Goal: Task Accomplishment & Management: Manage account settings

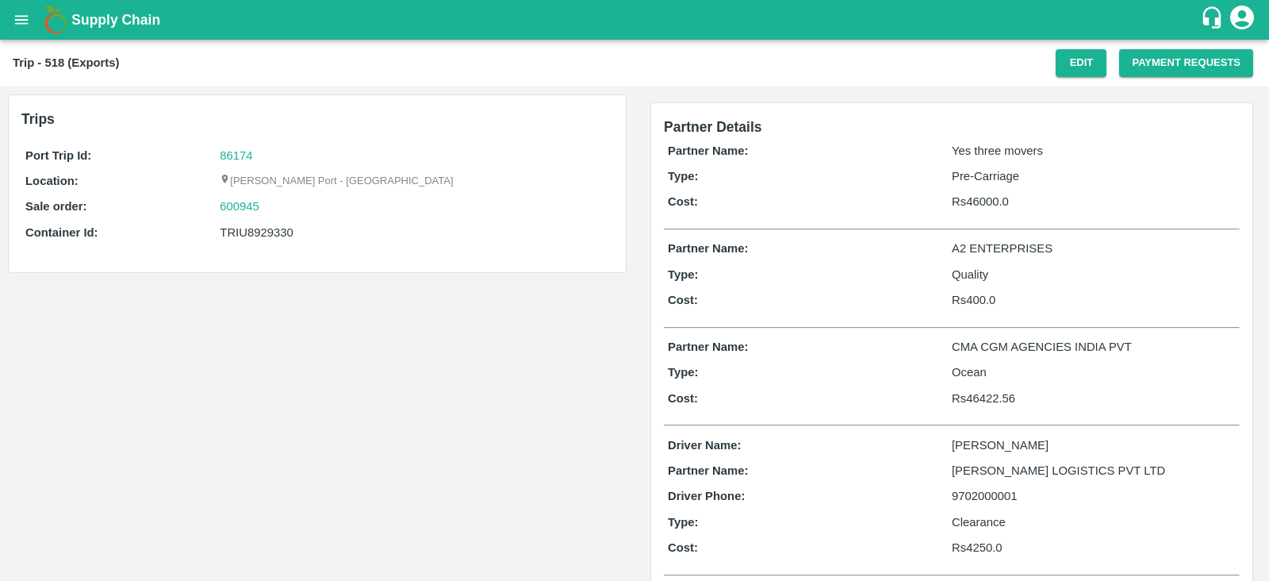
click at [264, 231] on div "TRIU8929330" at bounding box center [415, 232] width 390 height 17
copy div "TRIU8929330"
click at [1071, 65] on button "Edit" at bounding box center [1081, 63] width 51 height 28
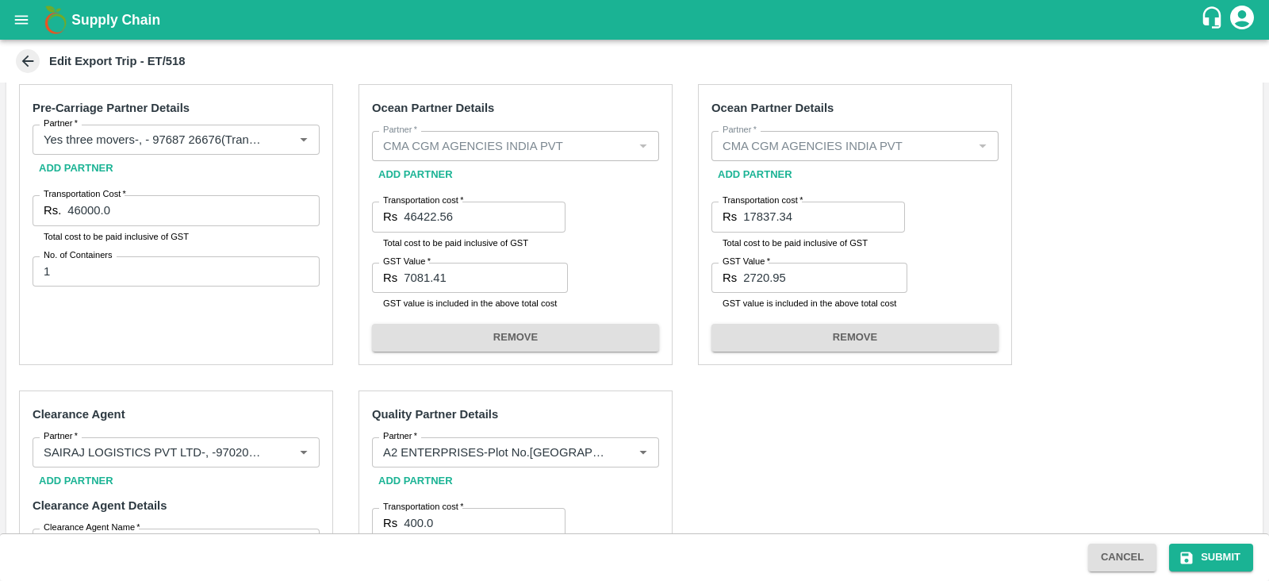
scroll to position [324, 0]
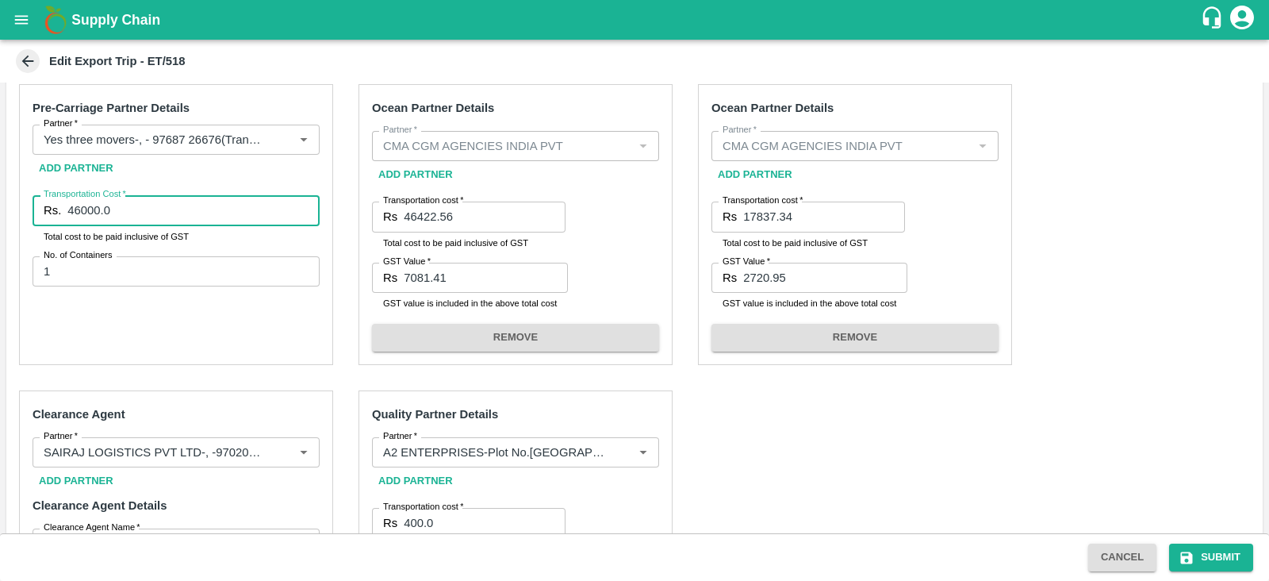
click at [213, 208] on input "46000.0" at bounding box center [193, 210] width 252 height 30
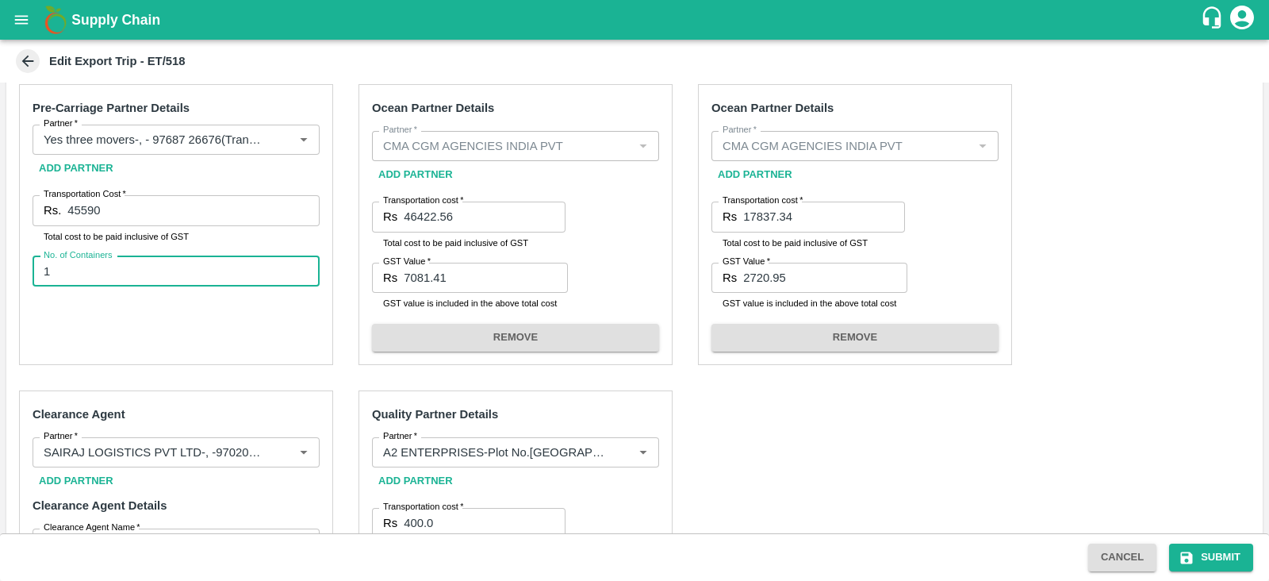
click at [190, 270] on input "1" at bounding box center [176, 271] width 287 height 30
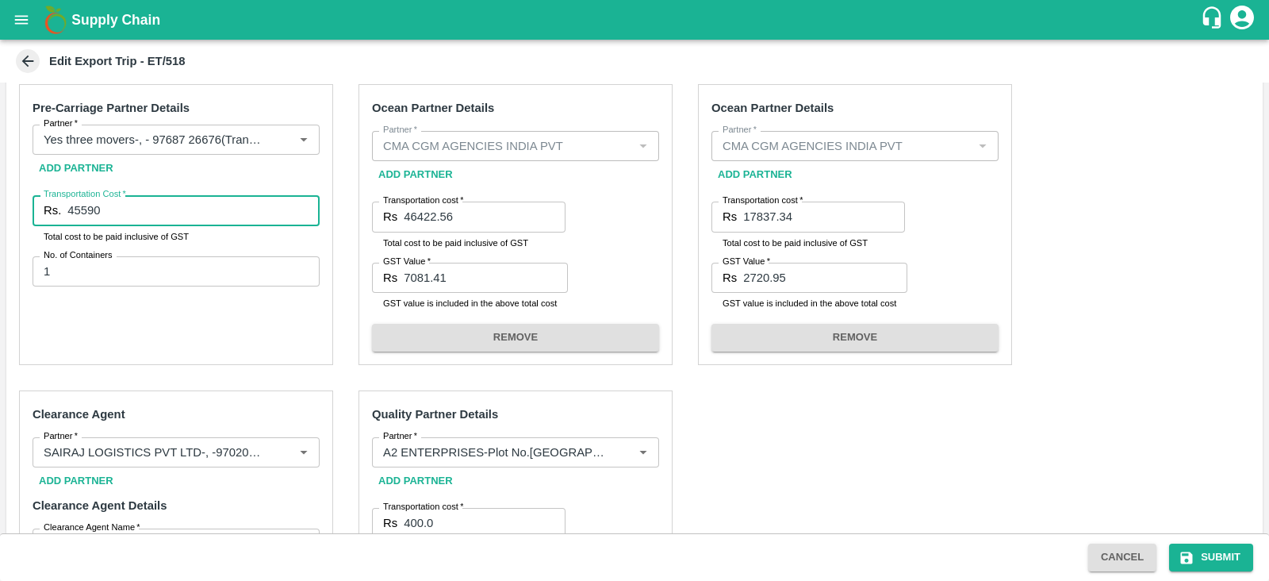
click at [228, 210] on input "45590" at bounding box center [193, 210] width 252 height 30
type input "45590.00"
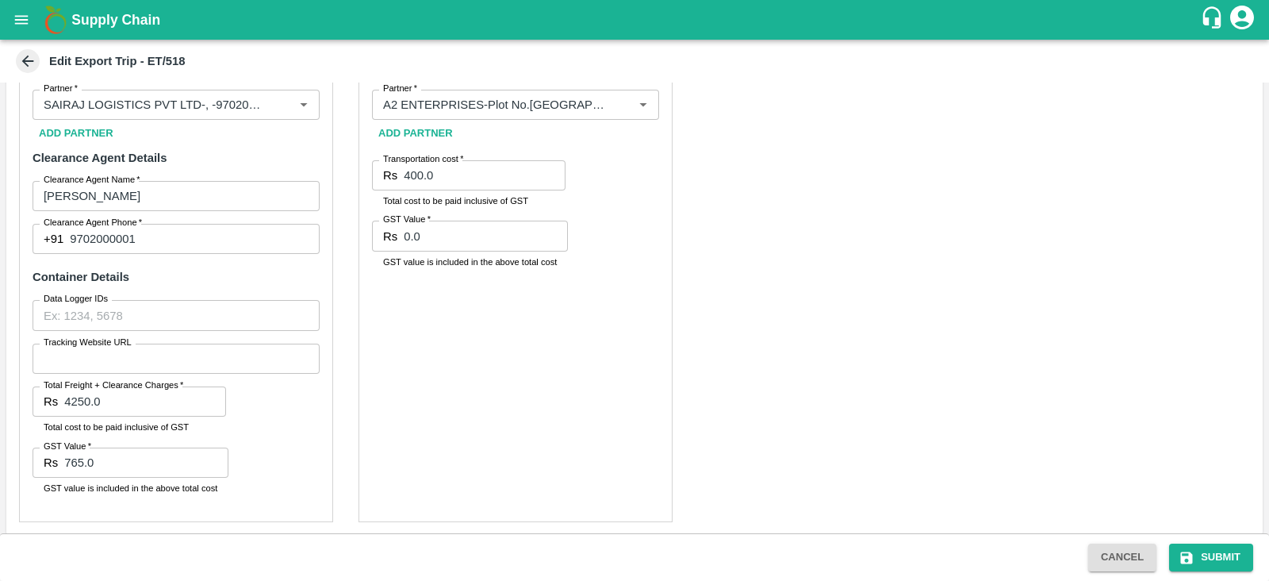
scroll to position [677, 0]
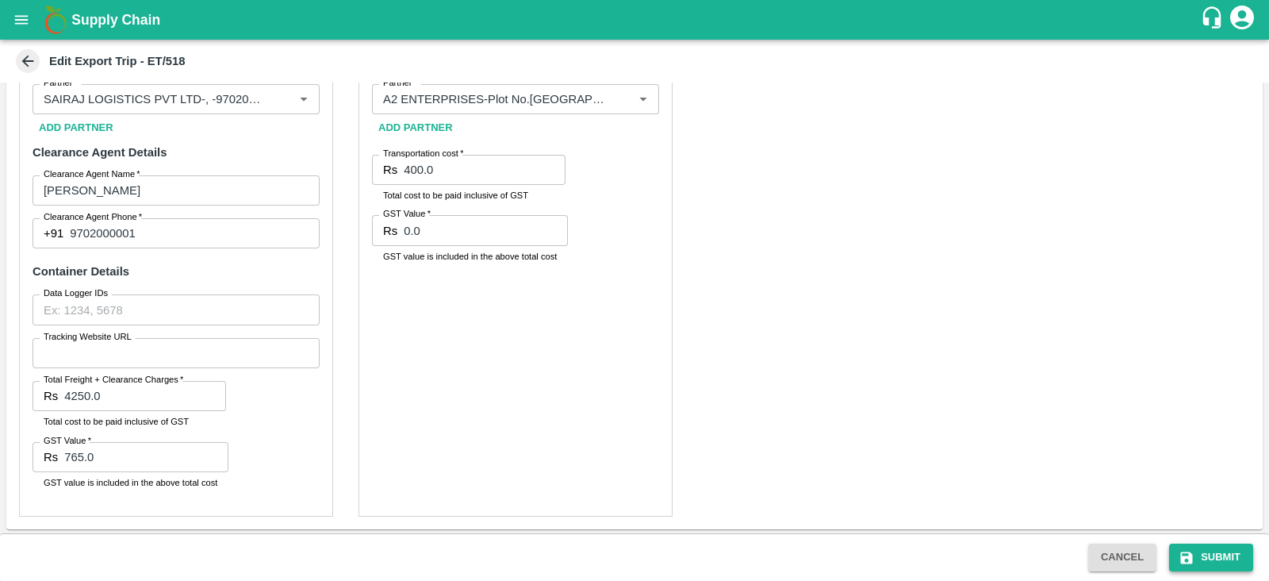
click at [1200, 554] on button "Submit" at bounding box center [1211, 557] width 84 height 28
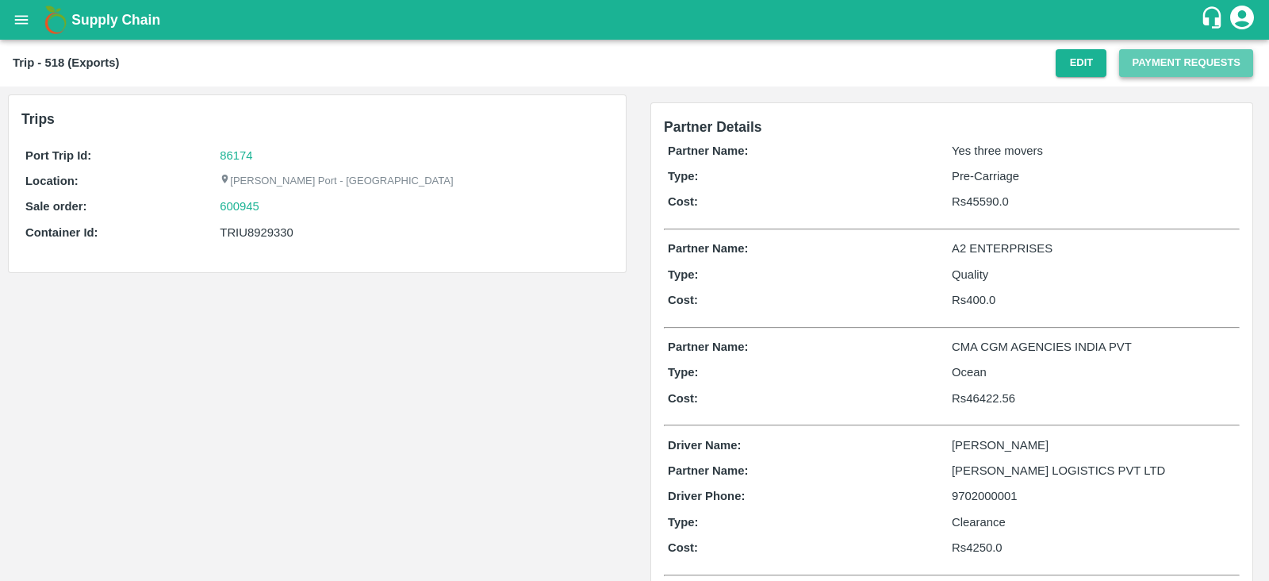
click at [1142, 55] on button "Payment Requests" at bounding box center [1186, 63] width 134 height 28
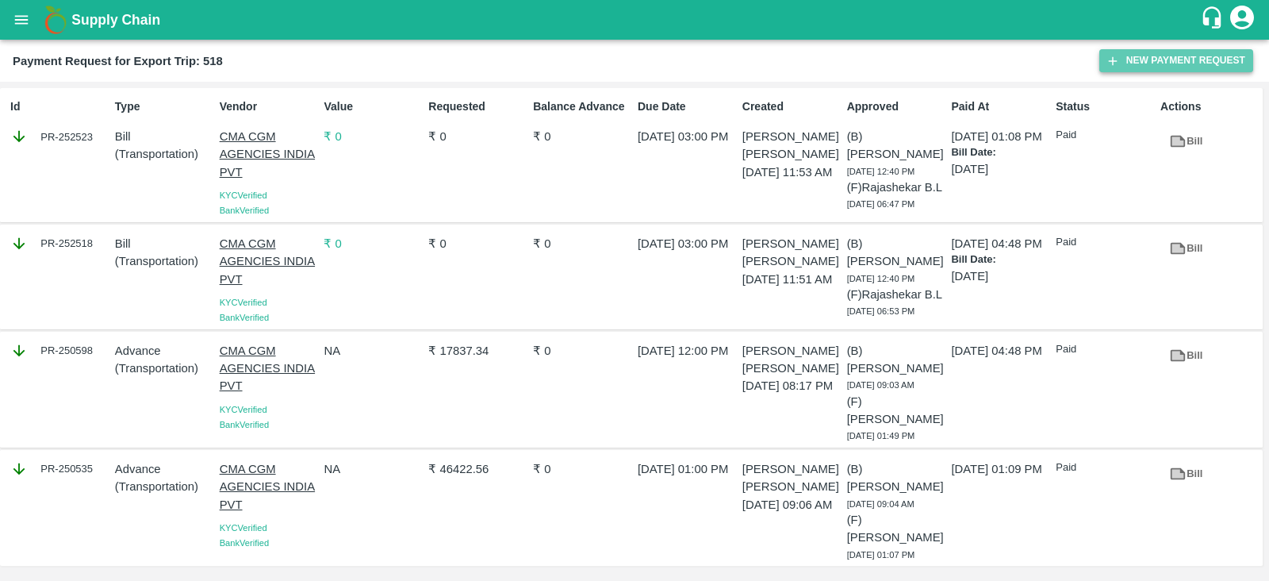
click at [1153, 59] on button "New Payment Request" at bounding box center [1176, 60] width 154 height 23
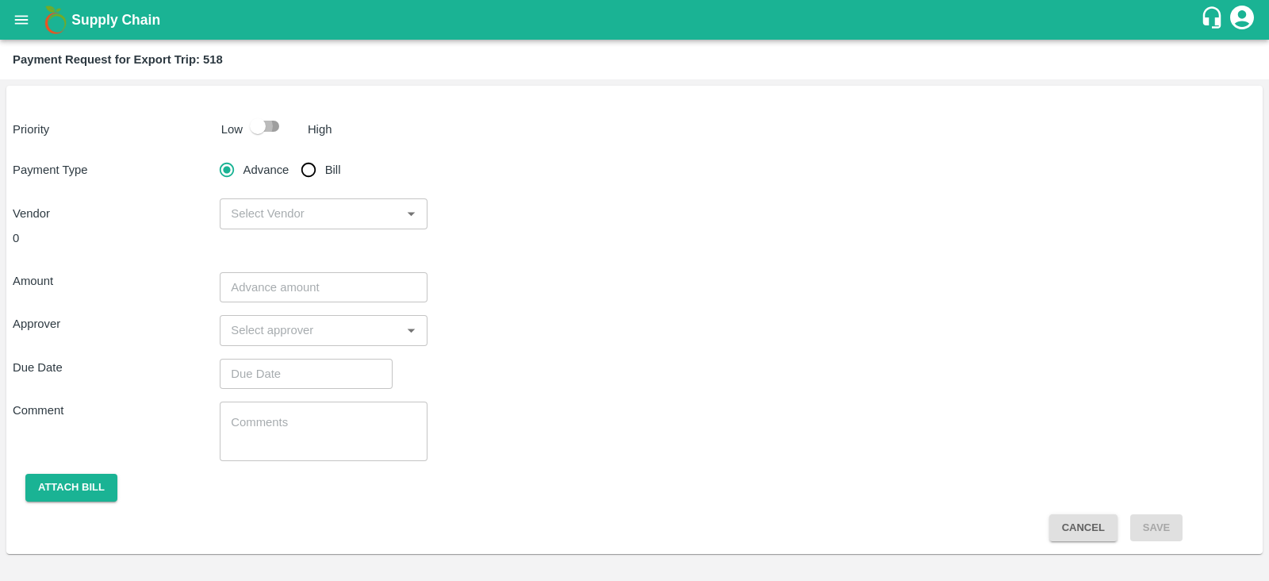
click at [263, 121] on input "checkbox" at bounding box center [258, 126] width 90 height 30
checkbox input "true"
click at [317, 166] on input "Bill" at bounding box center [309, 170] width 32 height 32
radio input "true"
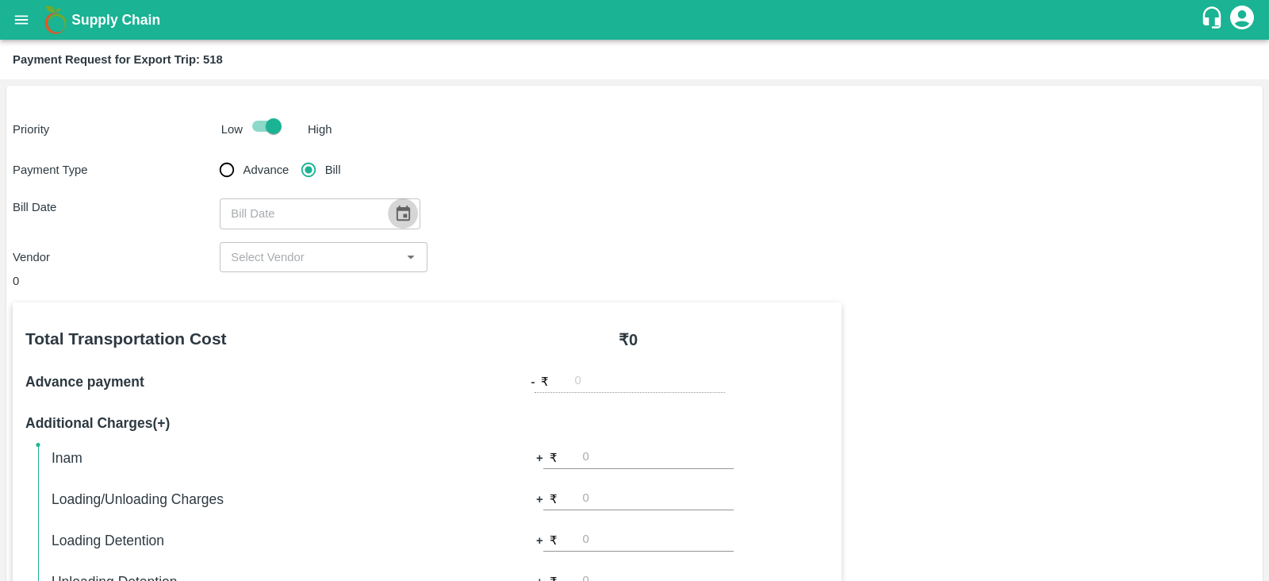
click at [399, 212] on icon "Choose date" at bounding box center [402, 213] width 17 height 17
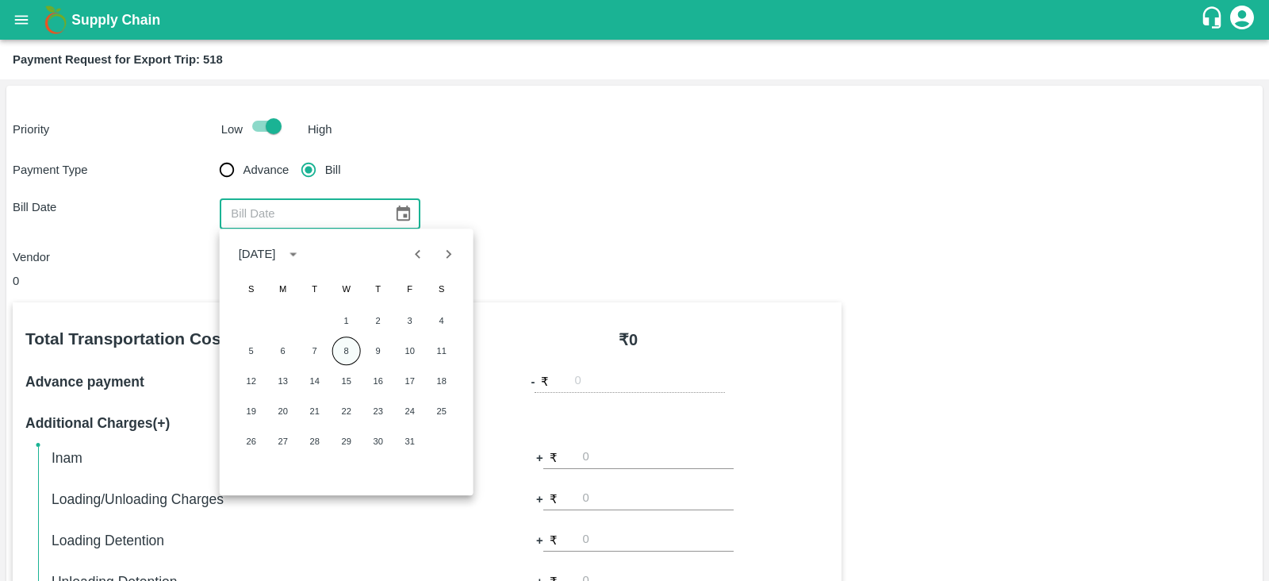
click at [347, 349] on button "8" at bounding box center [346, 350] width 29 height 29
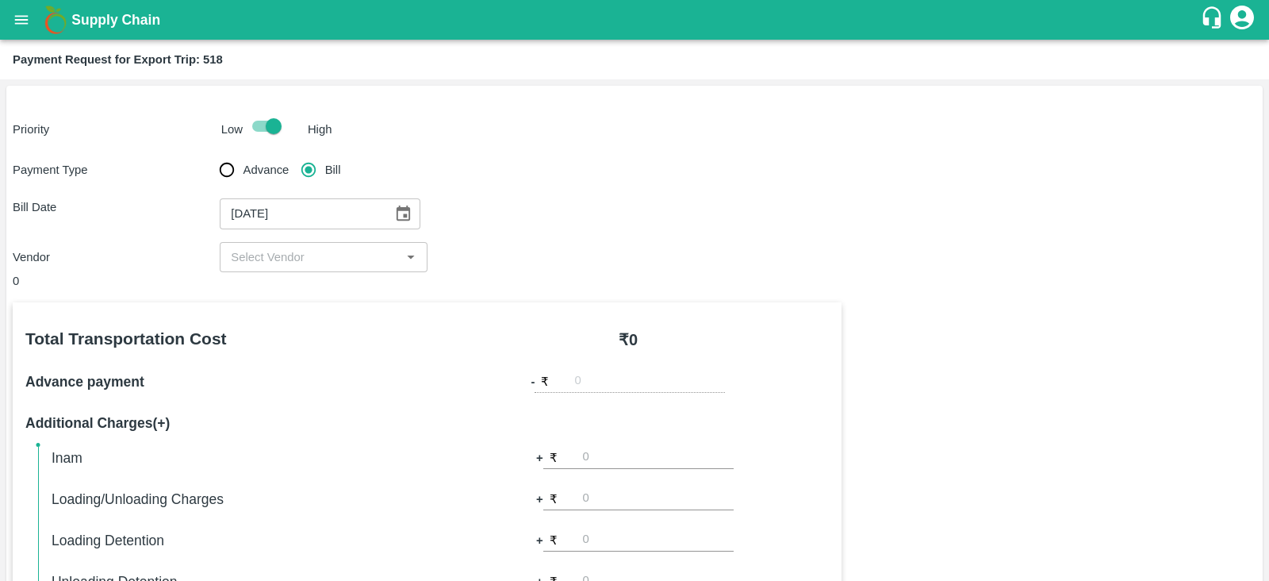
click at [401, 217] on icon "Choose date, selected date is Oct 8, 2025" at bounding box center [402, 213] width 17 height 17
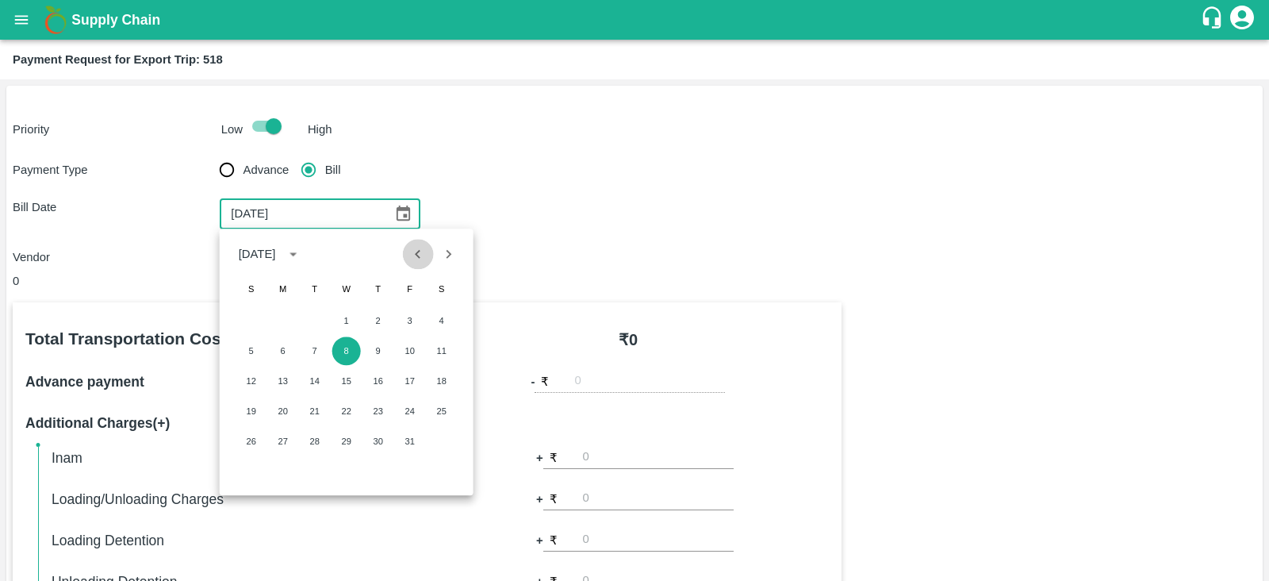
click at [419, 261] on icon "Previous month" at bounding box center [417, 253] width 17 height 17
click at [317, 351] on button "5" at bounding box center [315, 350] width 29 height 29
type input "05/08/2025"
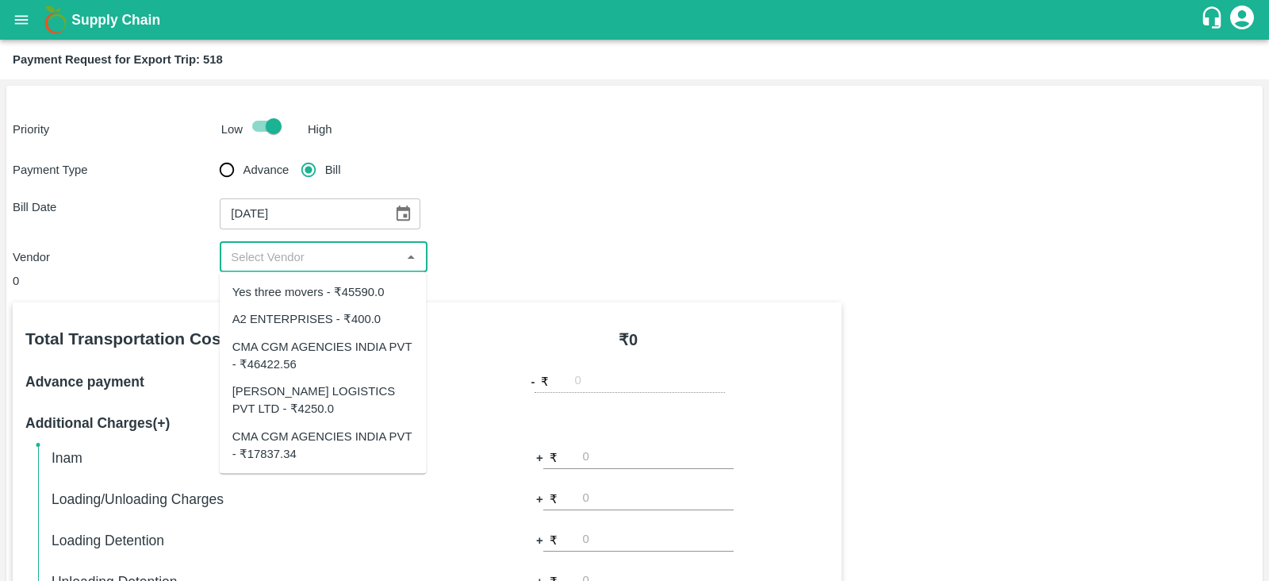
click at [343, 251] on input "input" at bounding box center [309, 257] width 171 height 21
click at [345, 316] on div "A2 ENTERPRISES - ₹400.0" at bounding box center [306, 318] width 148 height 17
type input "A2 ENTERPRISES - ₹400.0"
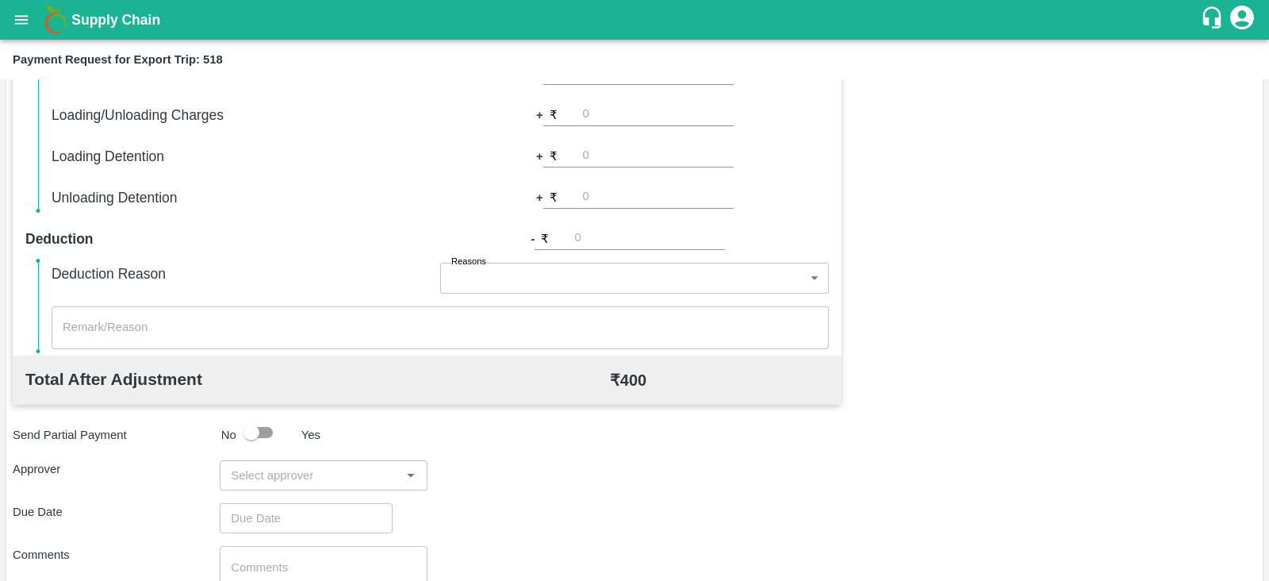
scroll to position [396, 0]
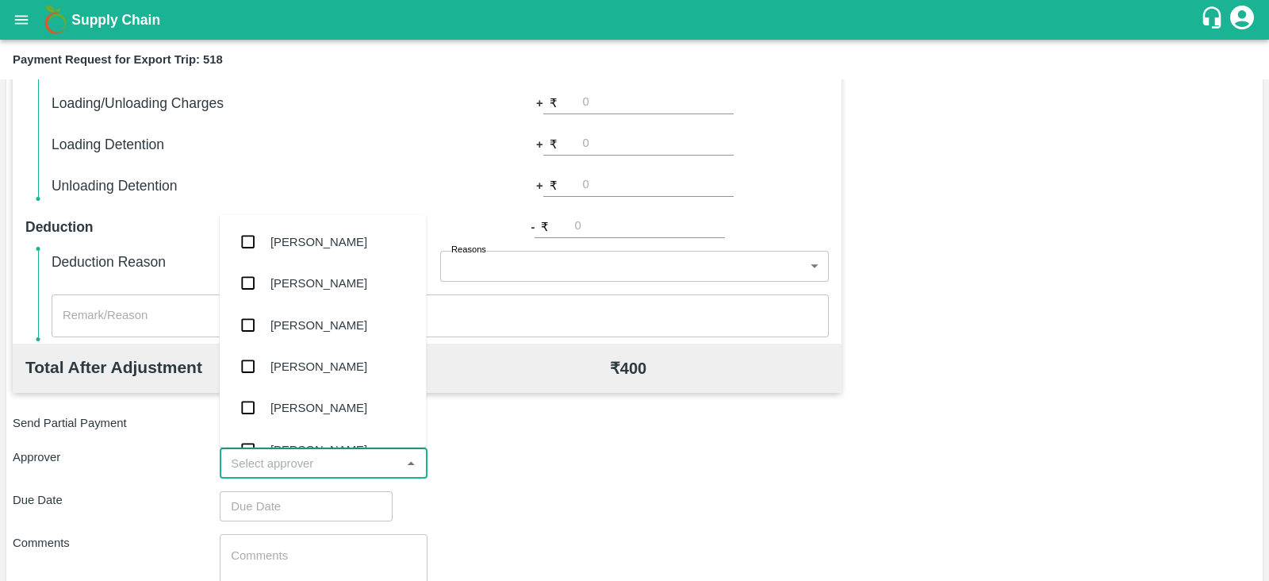
click at [285, 455] on input "input" at bounding box center [309, 463] width 171 height 21
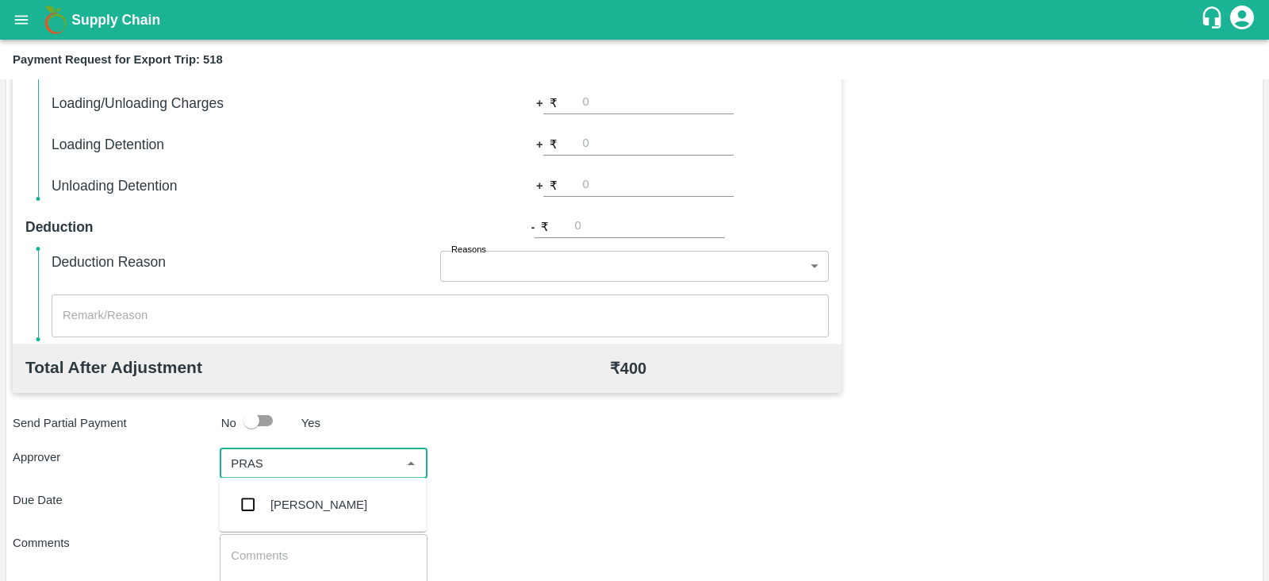
type input "PRASA"
click at [275, 501] on div "[PERSON_NAME]" at bounding box center [319, 504] width 97 height 17
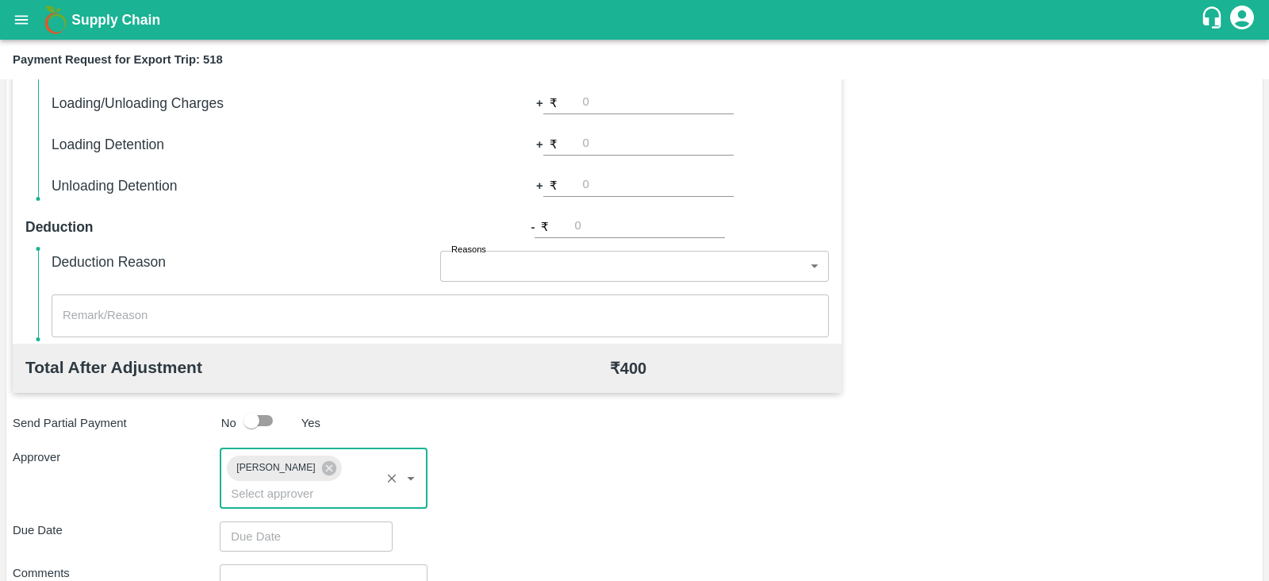
scroll to position [517, 0]
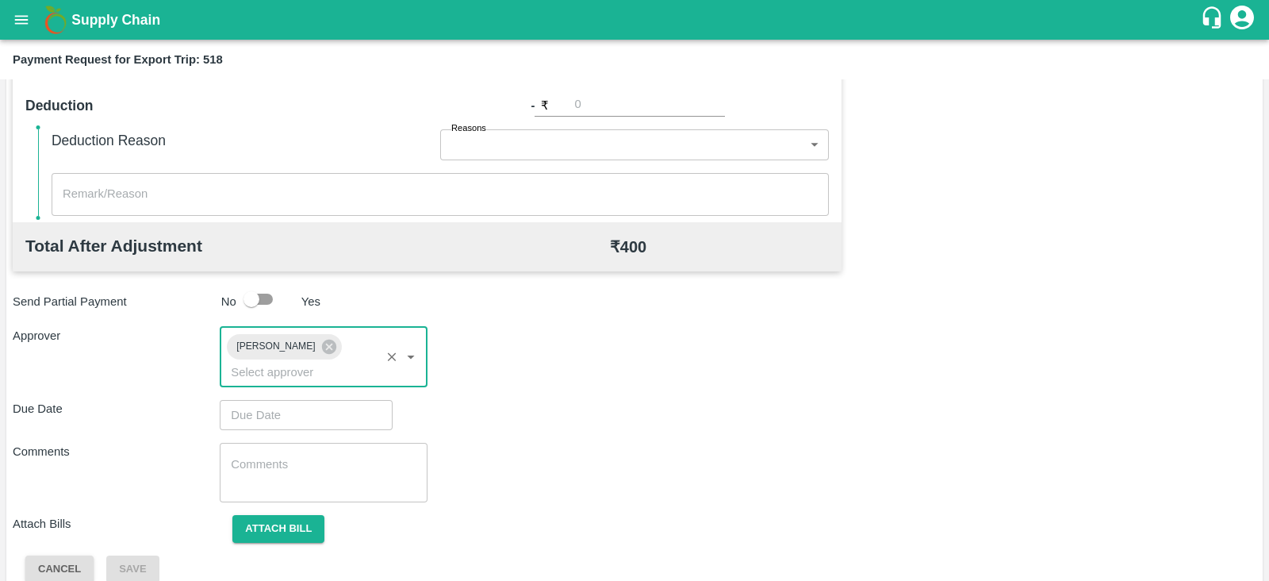
type input "DD/MM/YYYY hh:mm aa"
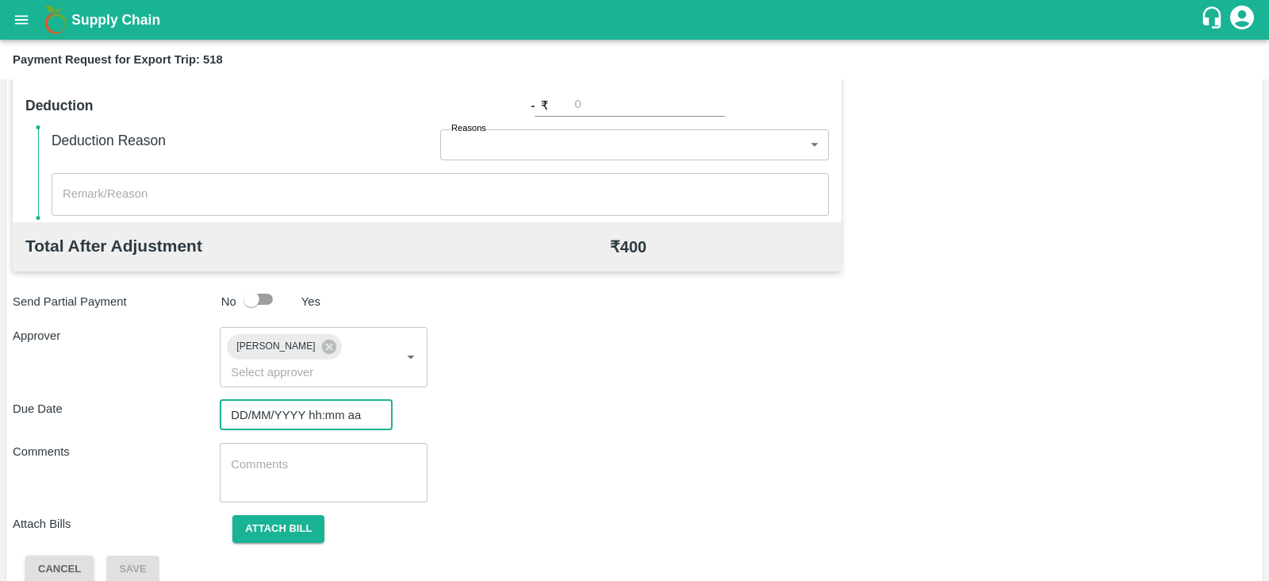
click at [274, 400] on input "DD/MM/YYYY hh:mm aa" at bounding box center [301, 415] width 162 height 30
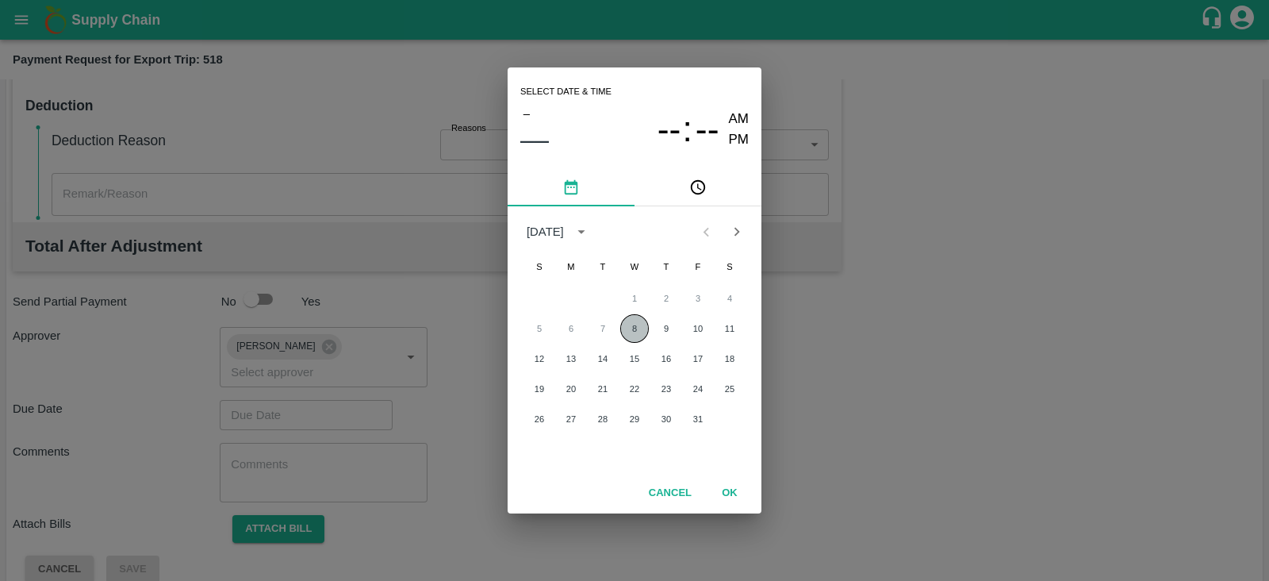
click at [627, 327] on button "8" at bounding box center [634, 328] width 29 height 29
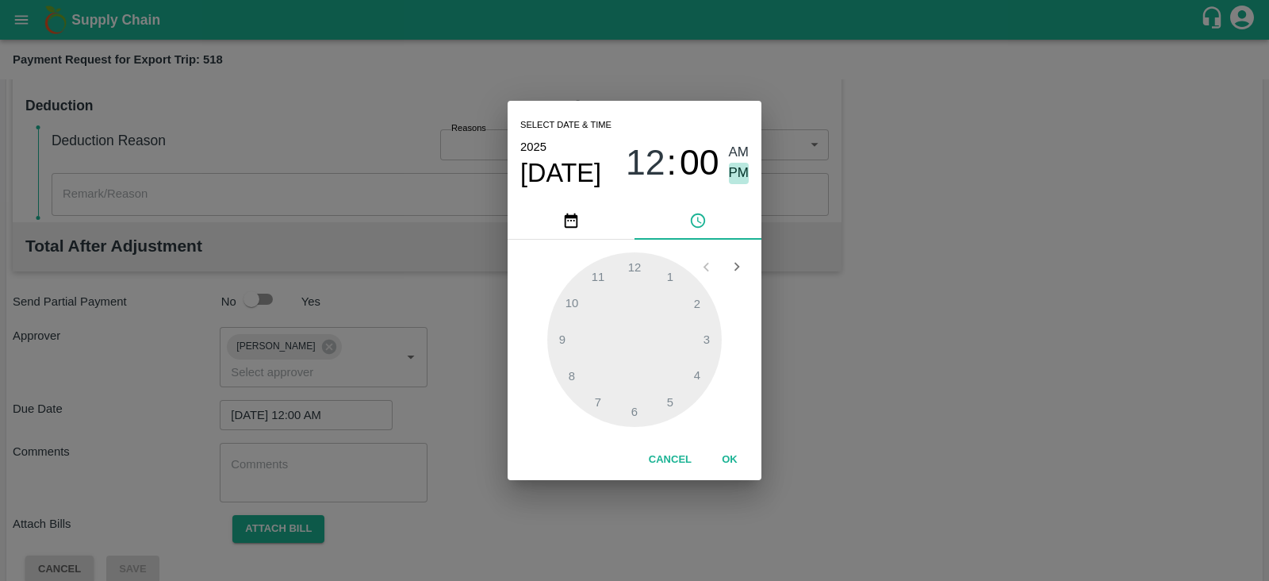
click at [741, 176] on span "PM" at bounding box center [739, 173] width 21 height 21
click at [710, 335] on div at bounding box center [634, 339] width 175 height 175
type input "08/10/2025 03:00 PM"
click at [727, 447] on button "OK" at bounding box center [729, 460] width 51 height 28
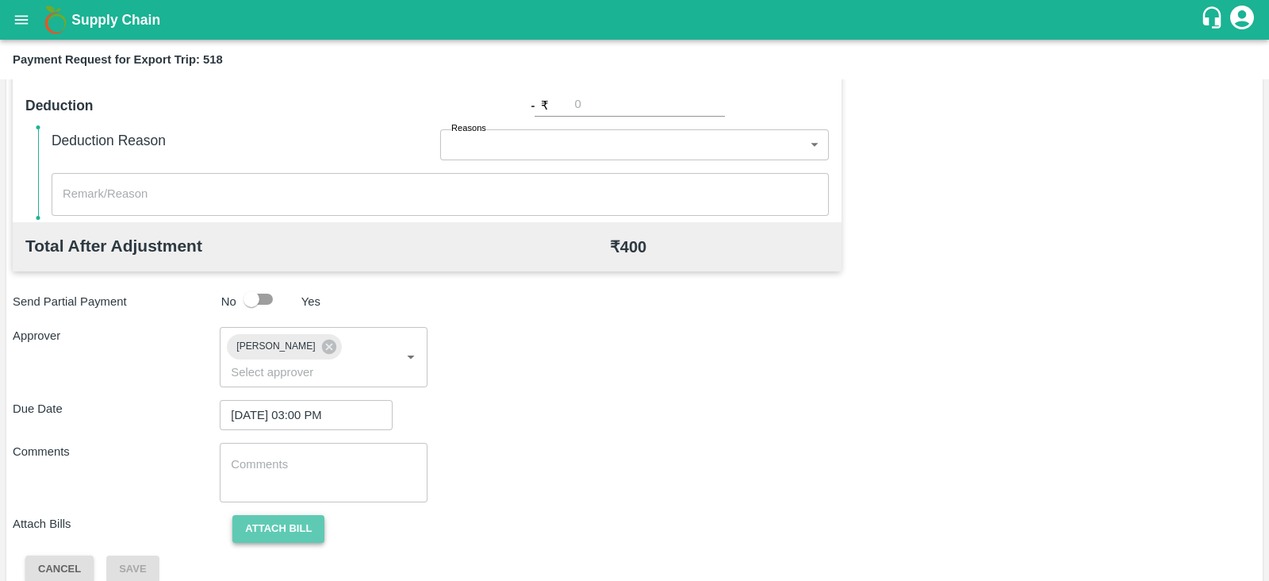
click at [304, 515] on button "Attach bill" at bounding box center [278, 529] width 92 height 28
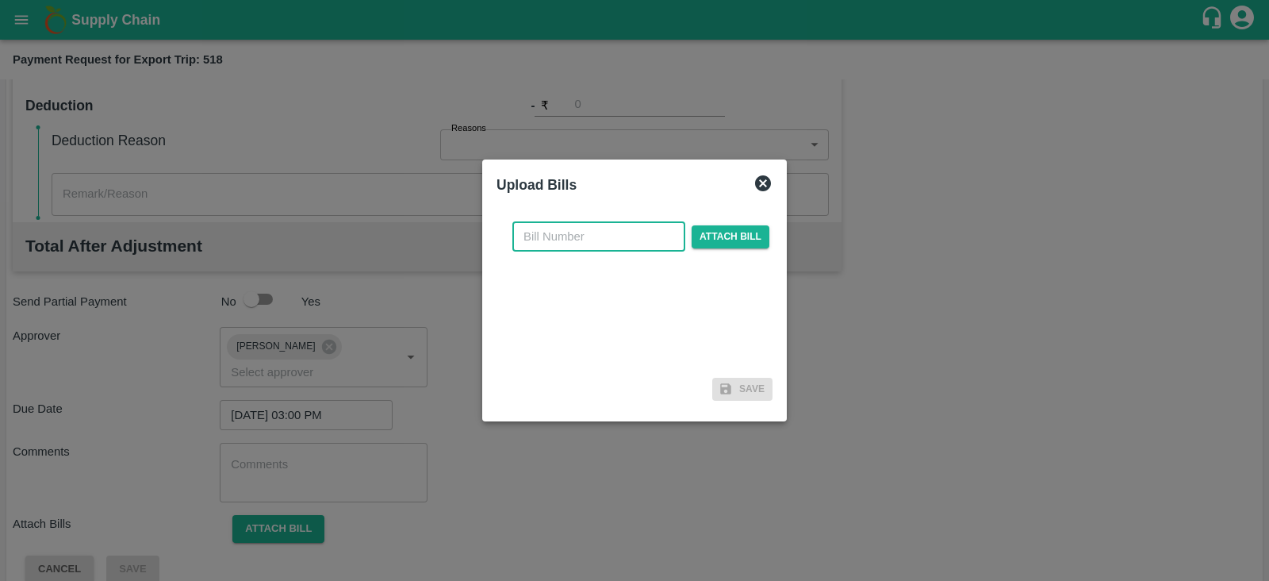
click at [620, 230] on input "text" at bounding box center [598, 236] width 173 height 30
paste input "A2-084/2025-26"
type input "A2-084/2025-26"
click at [700, 231] on span "Attach bill" at bounding box center [731, 236] width 78 height 23
click at [0, 0] on input "Attach bill" at bounding box center [0, 0] width 0 height 0
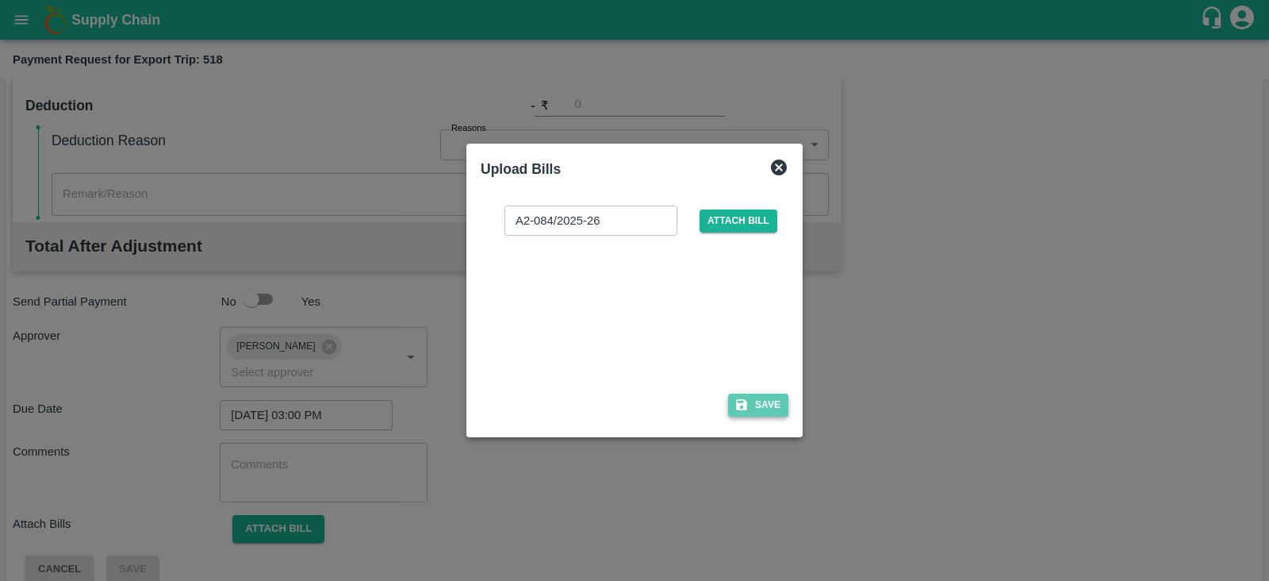
click at [773, 401] on button "Save" at bounding box center [758, 404] width 60 height 23
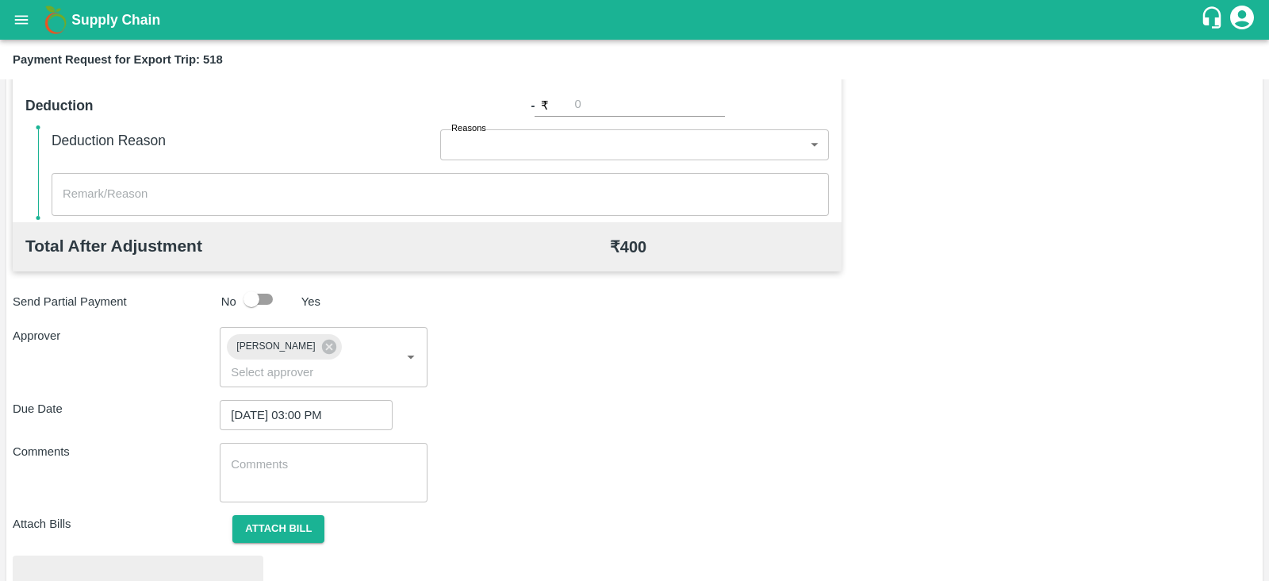
scroll to position [601, 0]
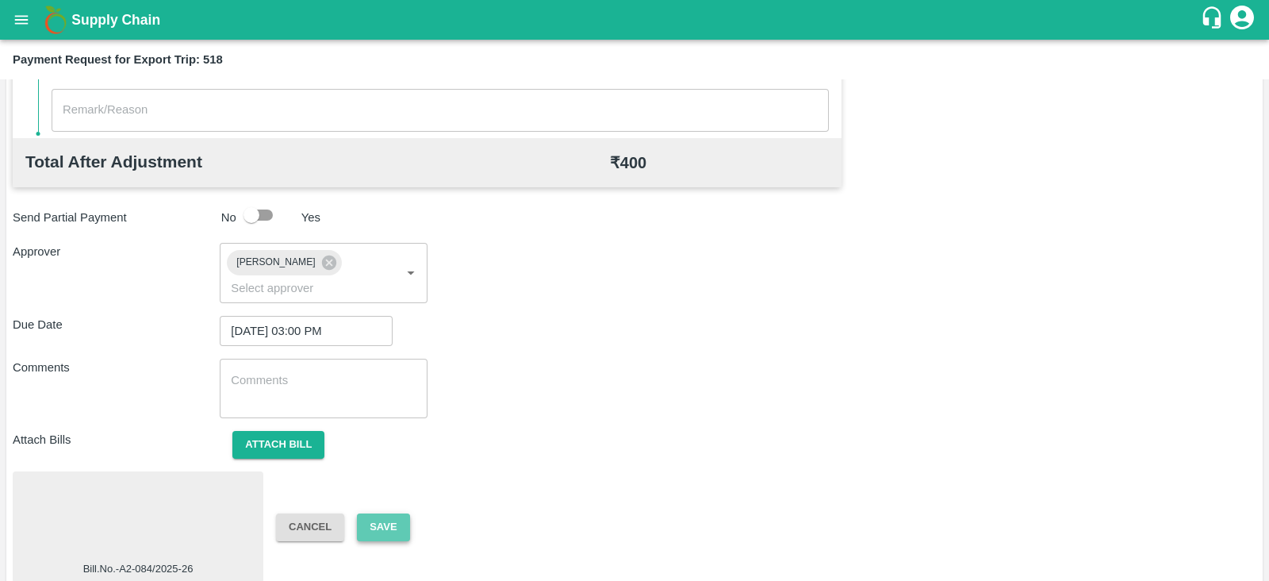
click at [396, 513] on button "Save" at bounding box center [383, 527] width 52 height 28
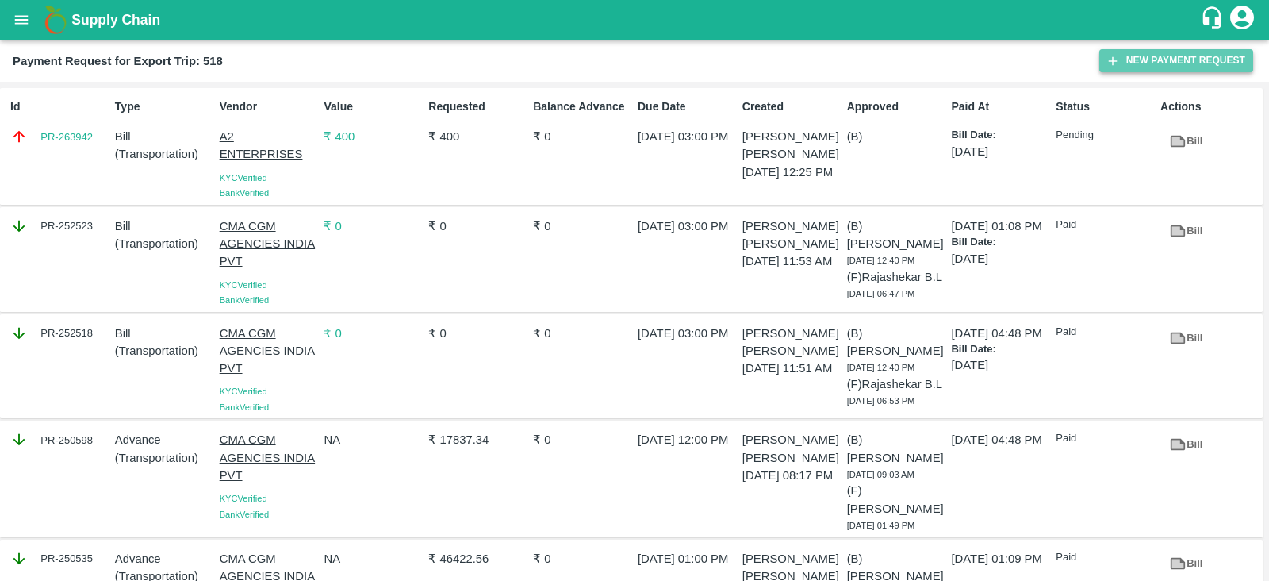
click at [1140, 68] on button "New Payment Request" at bounding box center [1176, 60] width 154 height 23
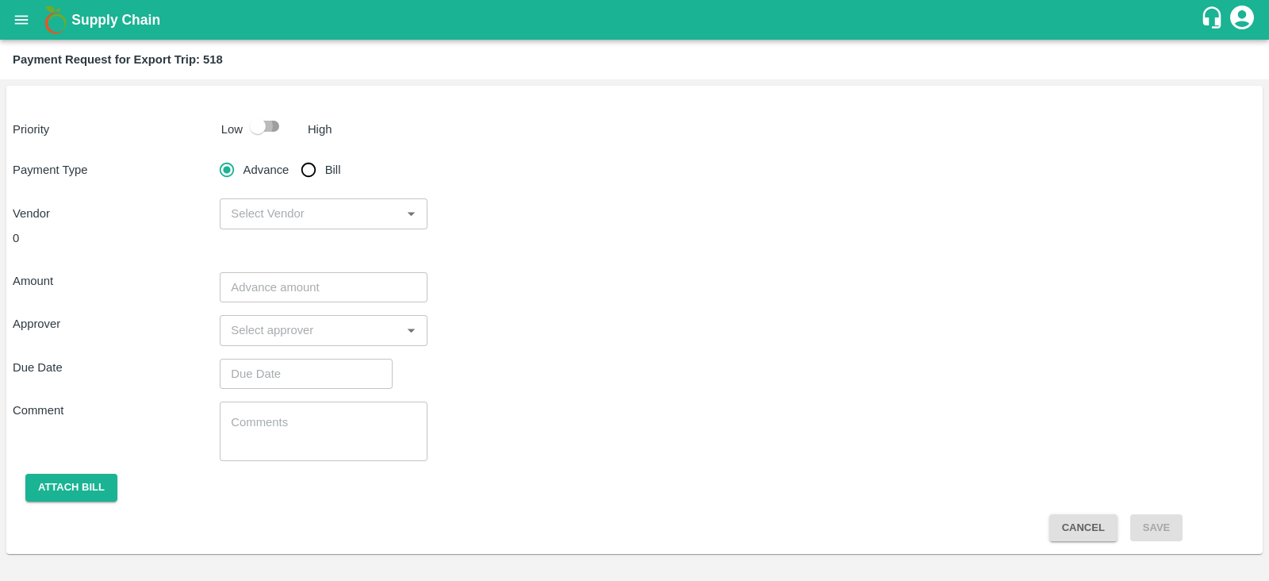
click at [250, 131] on input "checkbox" at bounding box center [258, 126] width 90 height 30
checkbox input "true"
click at [305, 174] on input "Bill" at bounding box center [309, 170] width 32 height 32
radio input "true"
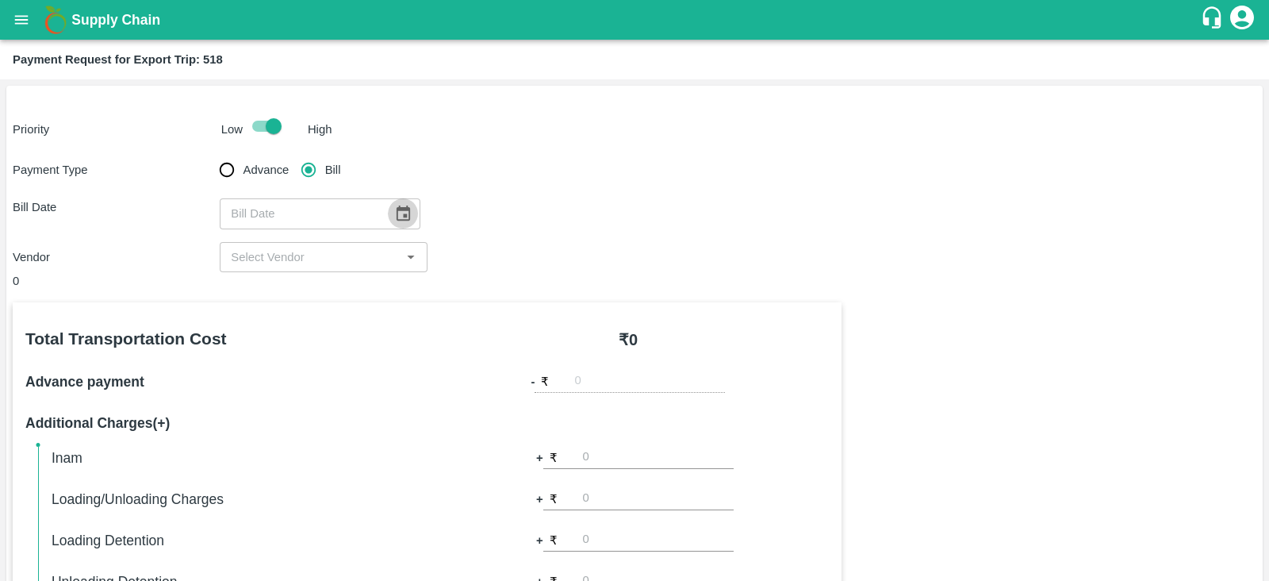
click at [394, 213] on icon "Choose date" at bounding box center [402, 213] width 17 height 17
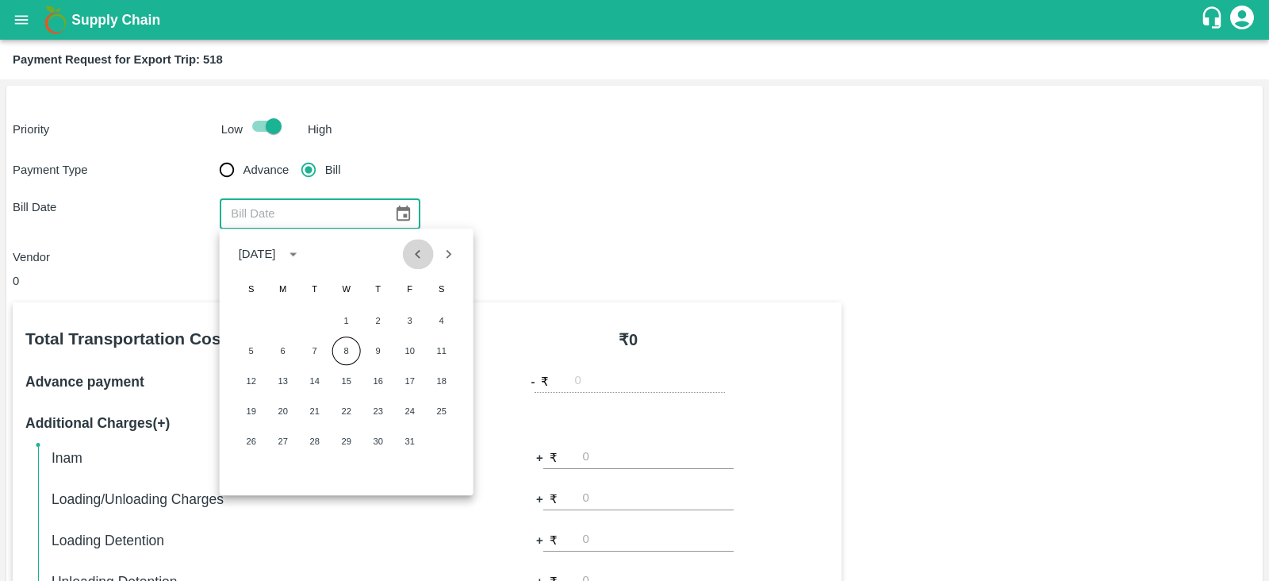
click at [413, 252] on icon "Previous month" at bounding box center [417, 253] width 17 height 17
click at [250, 375] on button "10" at bounding box center [251, 380] width 29 height 29
type input "10/08/2025"
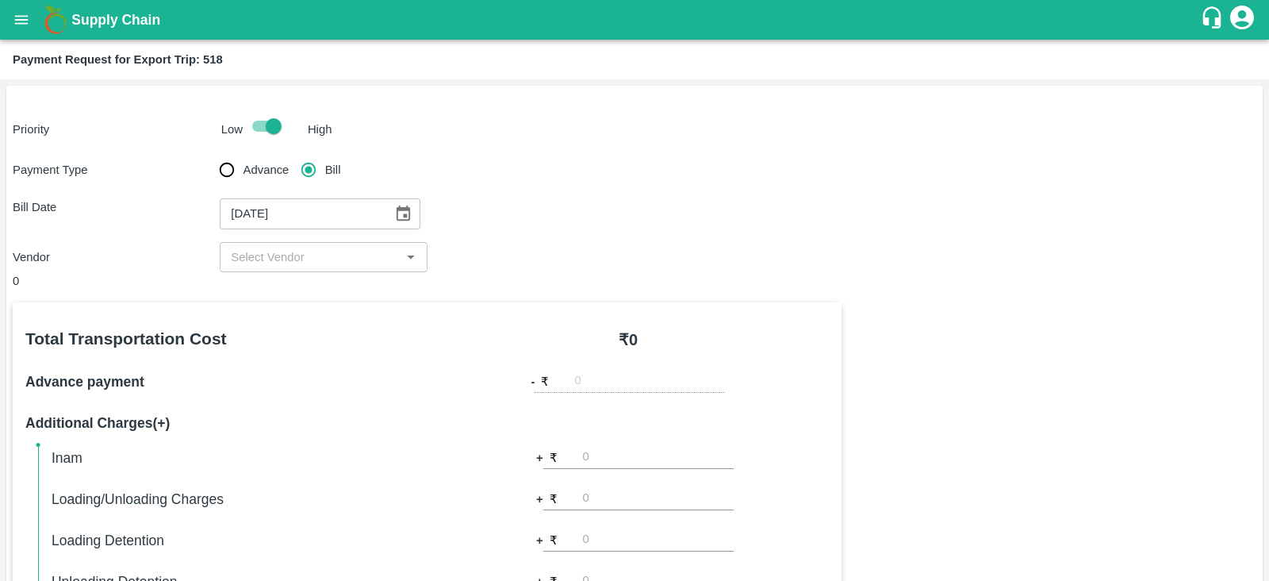
click at [313, 259] on input "input" at bounding box center [309, 257] width 171 height 21
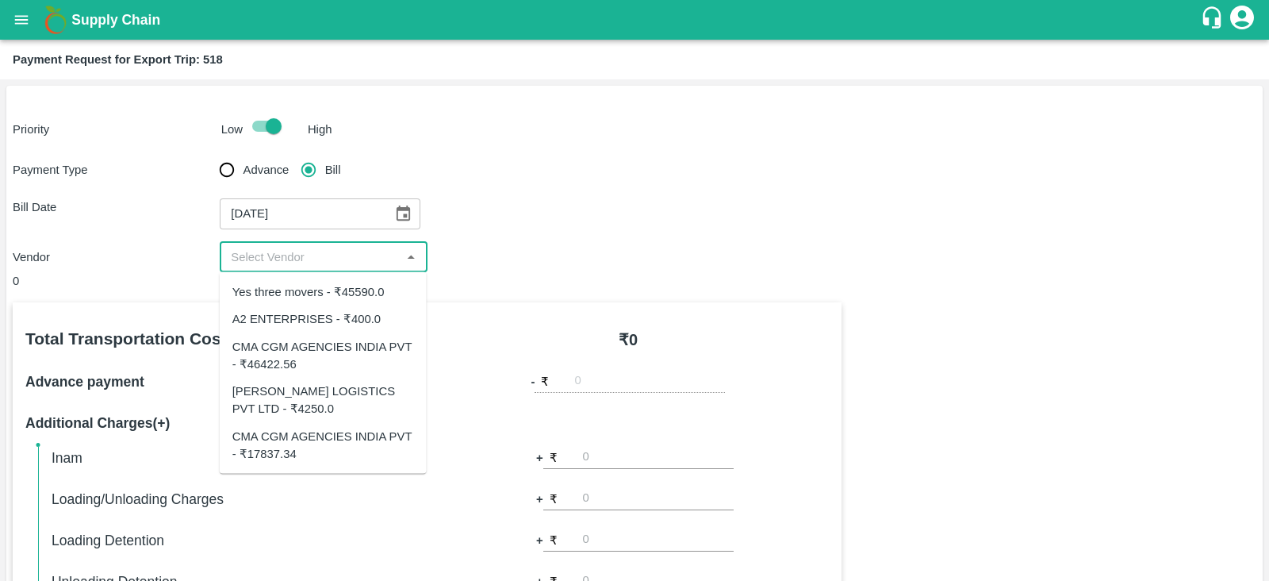
click at [329, 286] on div "Yes three movers - ₹45590.0" at bounding box center [308, 291] width 152 height 17
type input "Yes three movers - ₹45590.0"
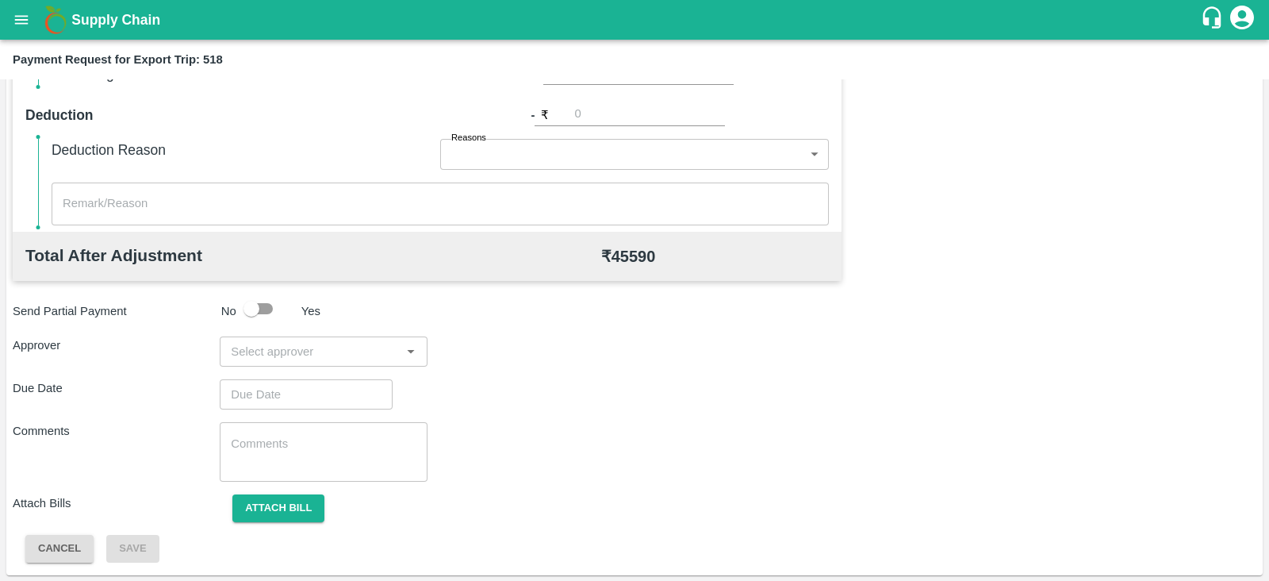
scroll to position [508, 0]
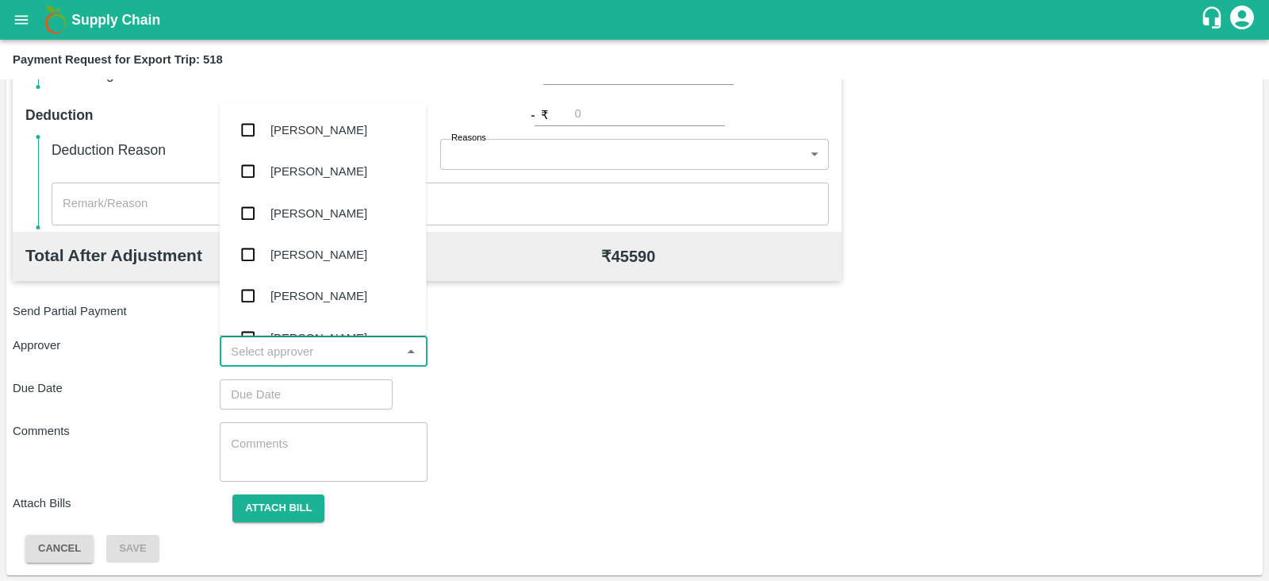
click at [308, 346] on input "input" at bounding box center [309, 351] width 171 height 21
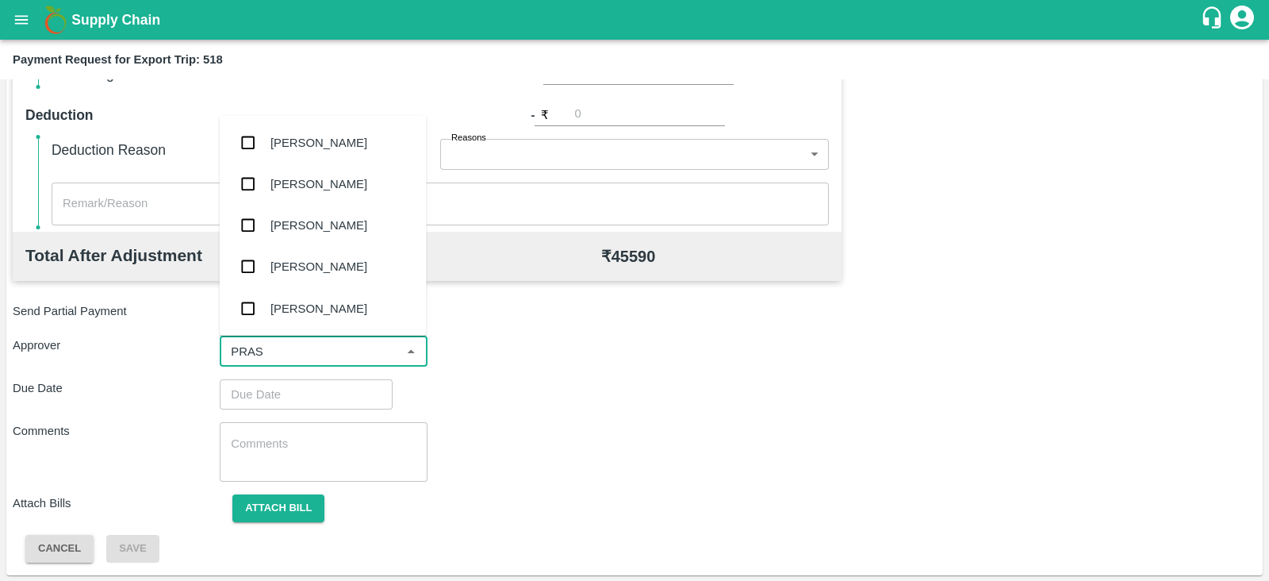
type input "PRASA"
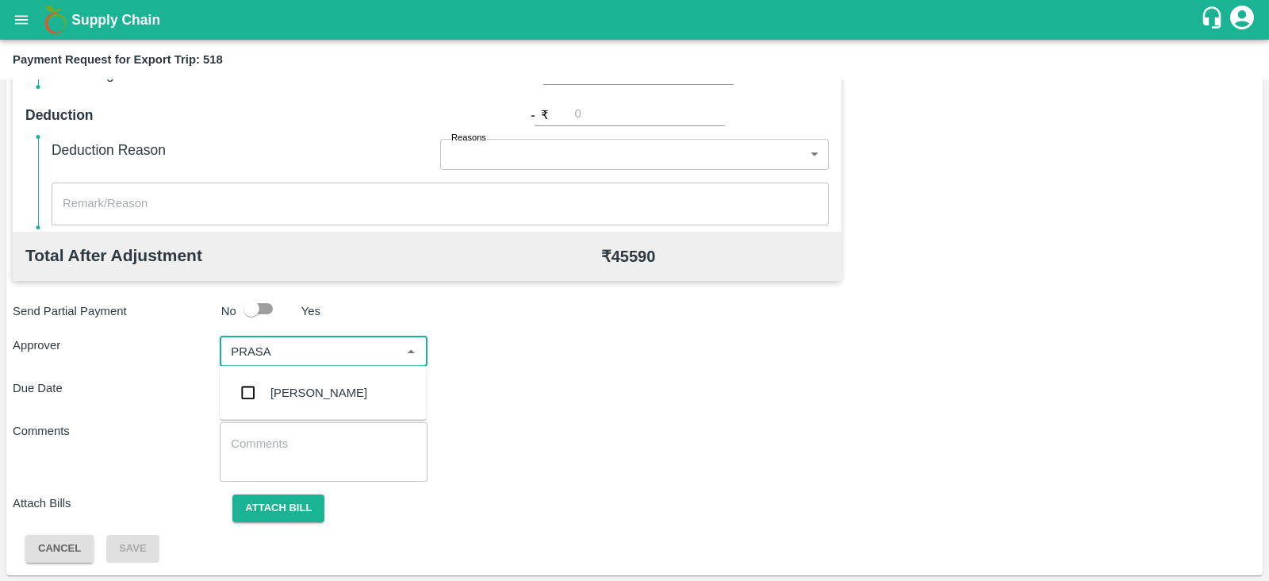
click at [294, 380] on div "Prasad Waghade" at bounding box center [323, 392] width 207 height 41
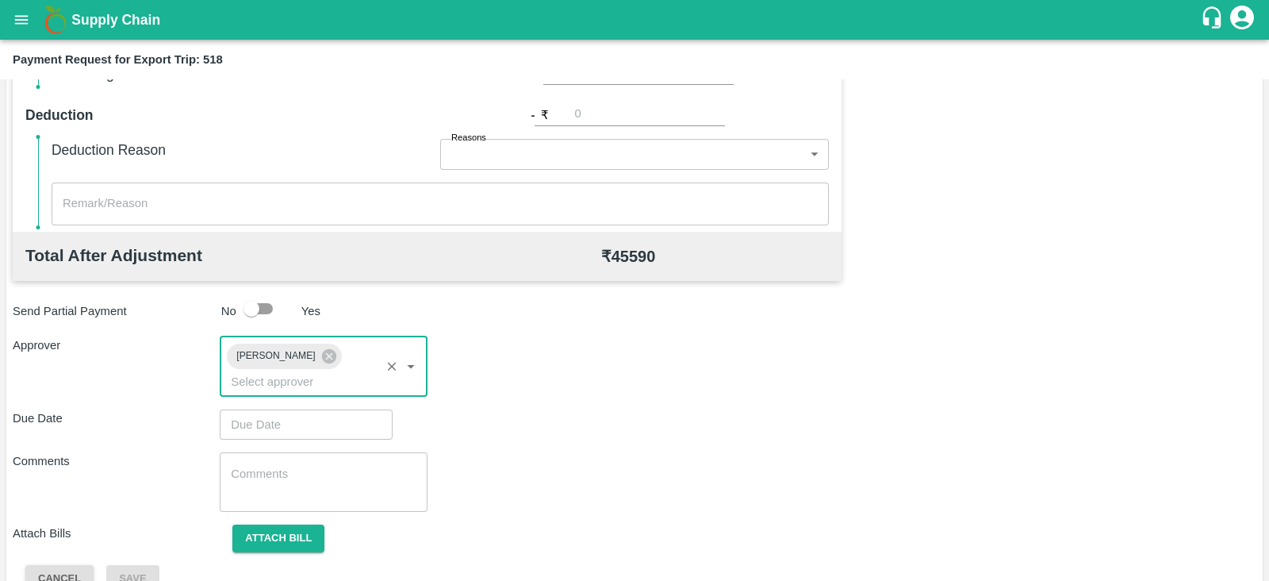
type input "DD/MM/YYYY hh:mm aa"
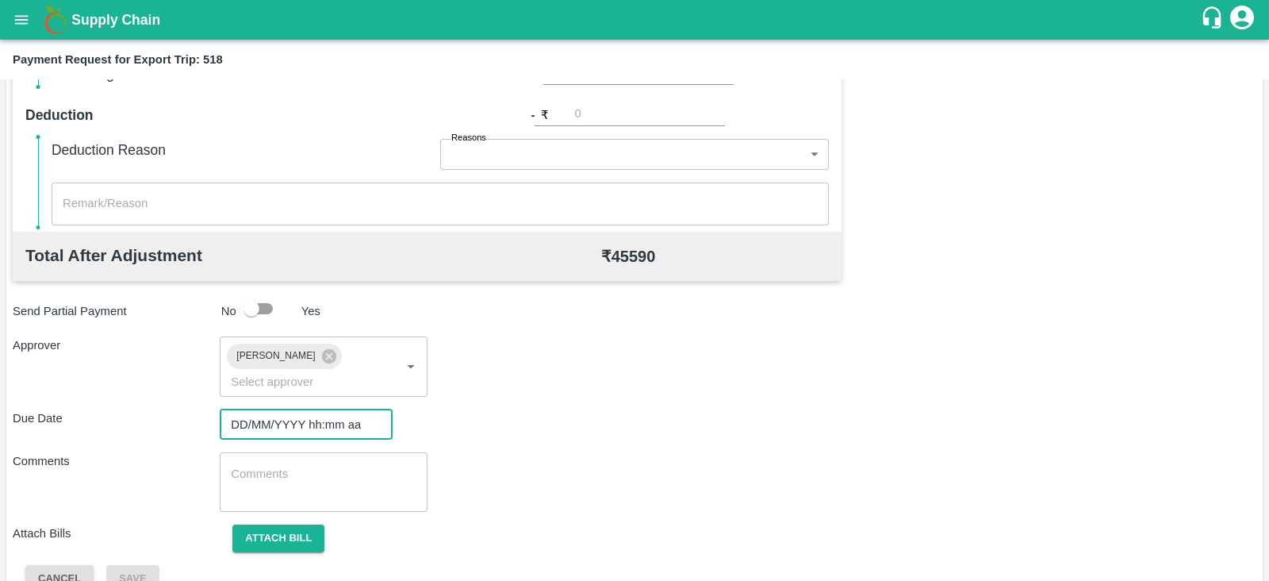
click at [259, 409] on input "DD/MM/YYYY hh:mm aa" at bounding box center [301, 424] width 162 height 30
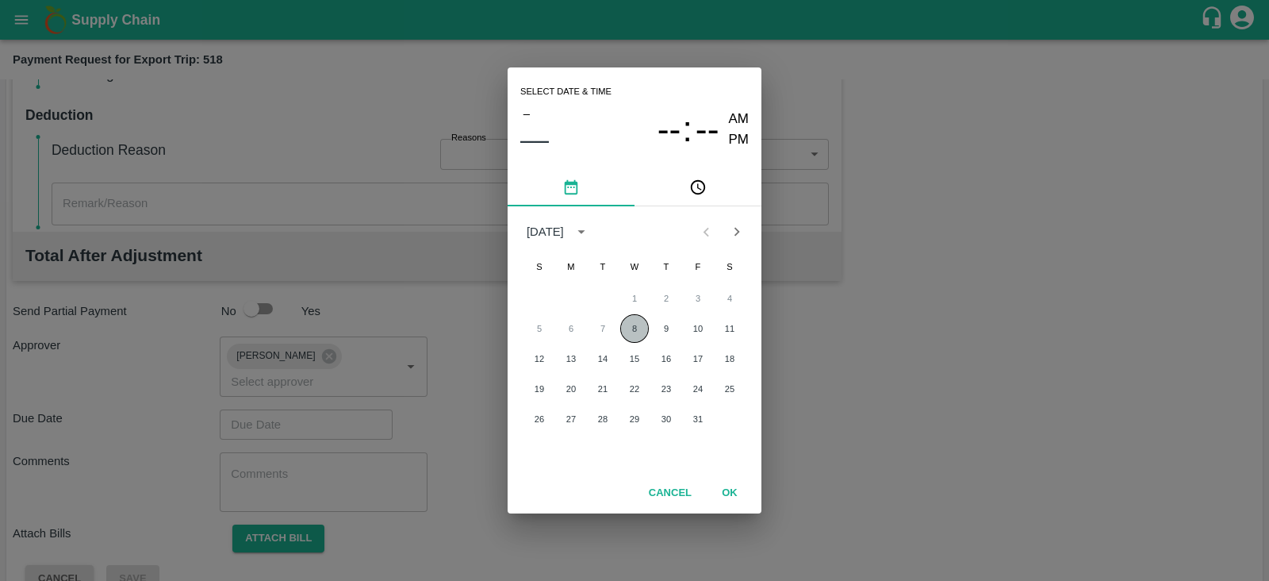
click at [637, 328] on button "8" at bounding box center [634, 328] width 29 height 29
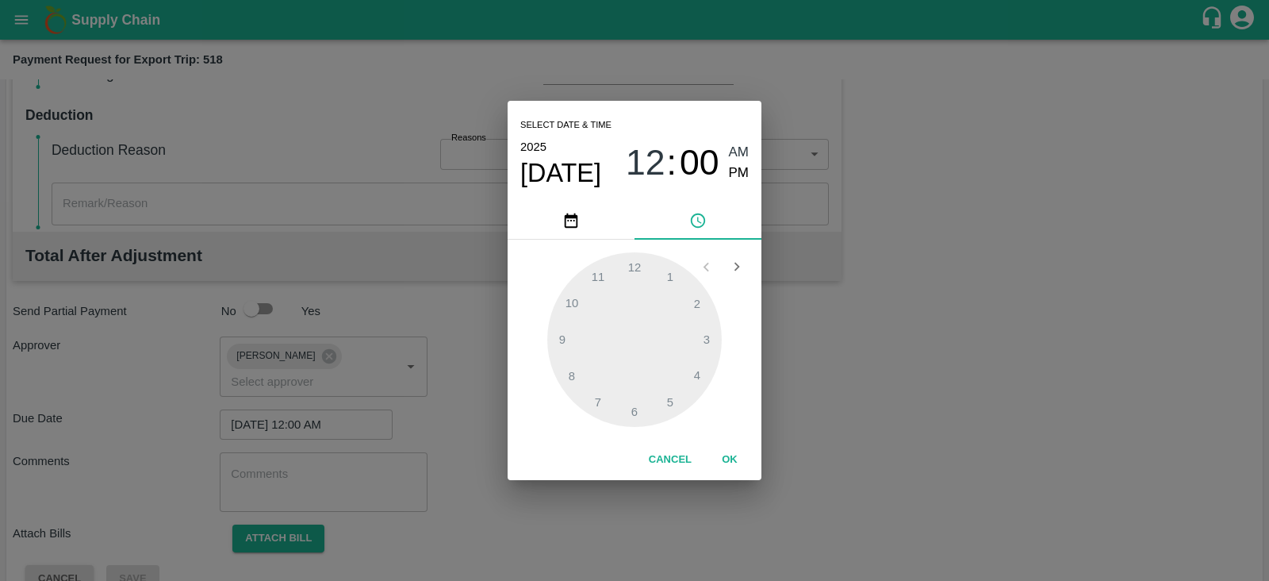
click at [739, 171] on span "PM" at bounding box center [739, 173] width 21 height 21
click at [670, 271] on div at bounding box center [634, 339] width 175 height 175
type input "08/10/2025 01:00 PM"
click at [720, 462] on button "OK" at bounding box center [729, 460] width 51 height 28
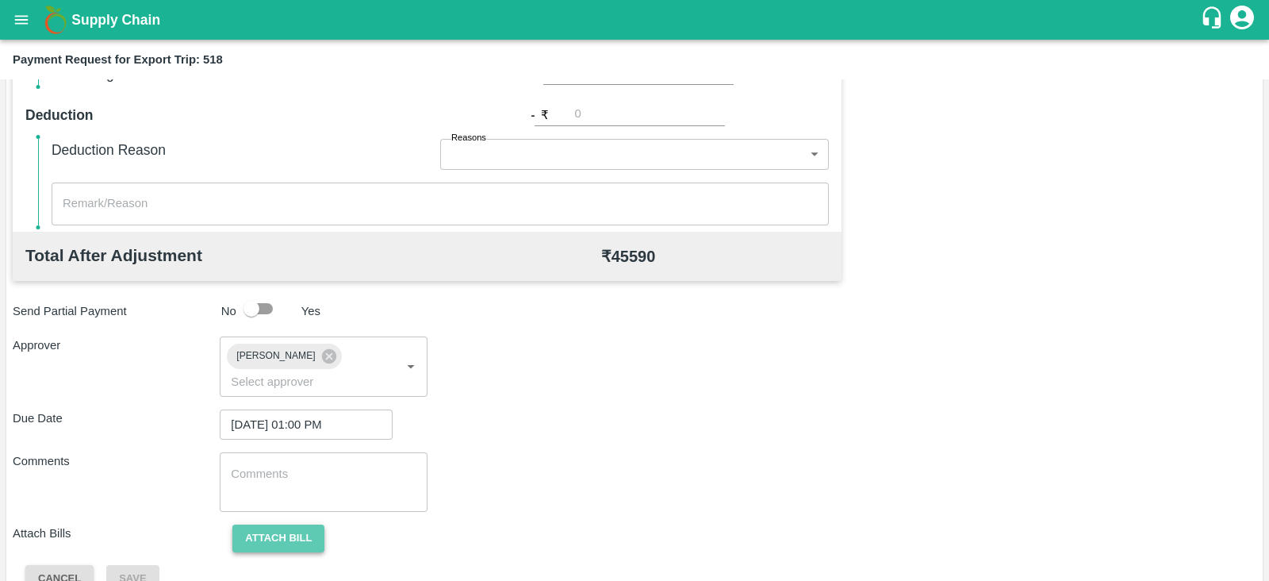
click at [309, 524] on button "Attach bill" at bounding box center [278, 538] width 92 height 28
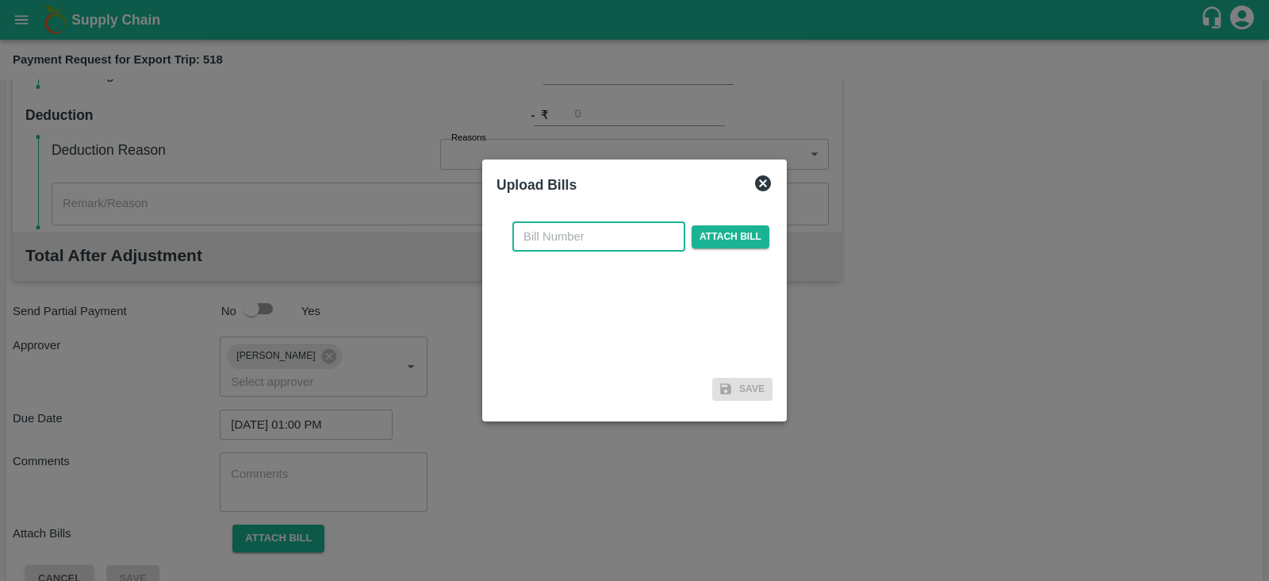
click at [599, 231] on input "text" at bounding box center [598, 236] width 173 height 30
paste input "YTM/0509/25-26"
type input "YTM/0509/25-26"
click at [713, 239] on span "Attach bill" at bounding box center [731, 236] width 78 height 23
click at [0, 0] on input "Attach bill" at bounding box center [0, 0] width 0 height 0
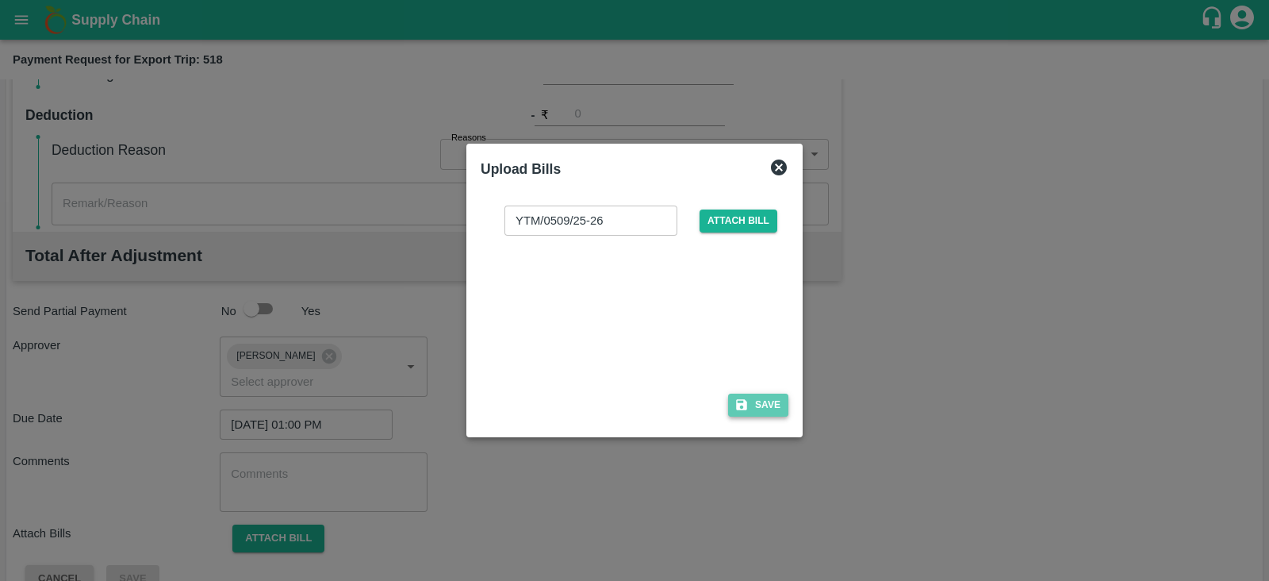
click at [744, 402] on icon "button" at bounding box center [741, 405] width 11 height 11
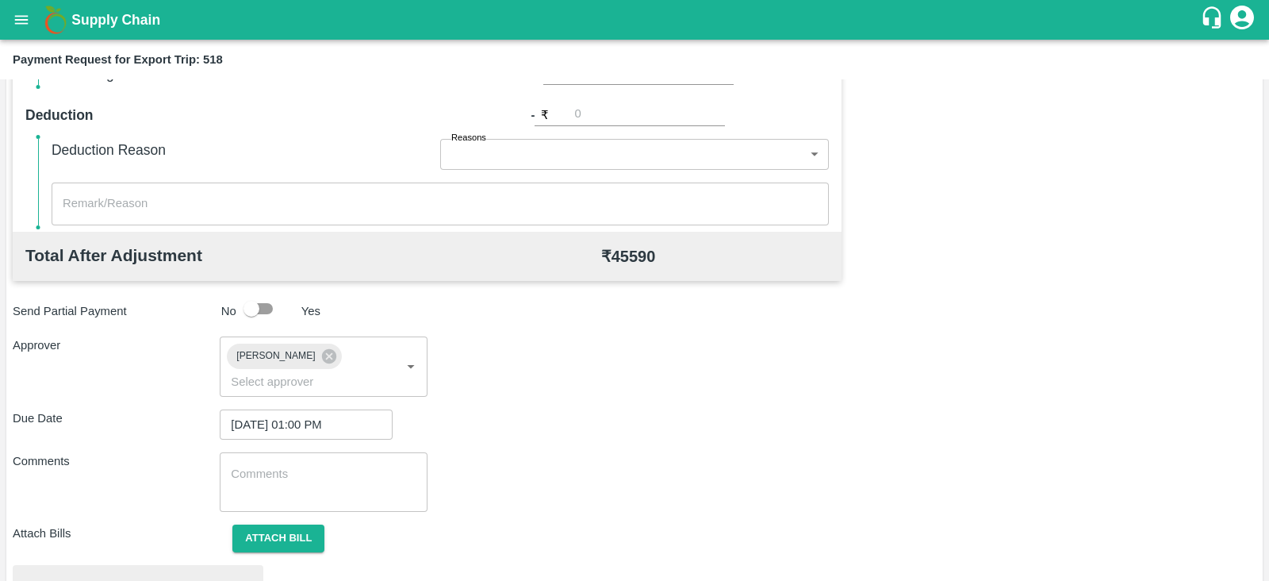
scroll to position [601, 0]
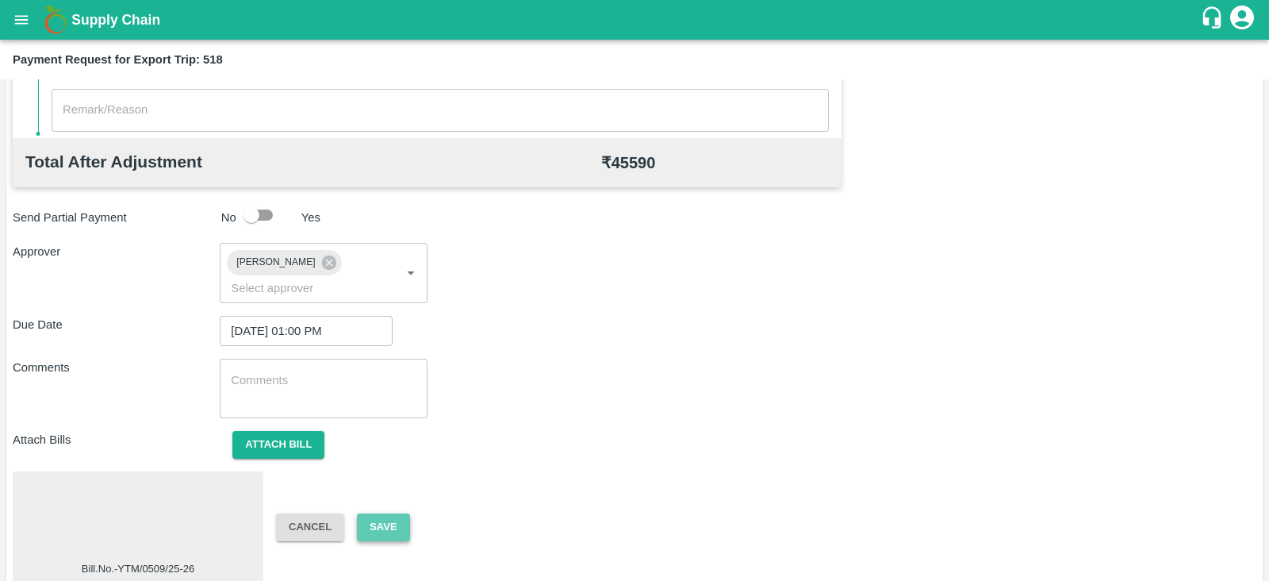
click at [386, 513] on button "Save" at bounding box center [383, 527] width 52 height 28
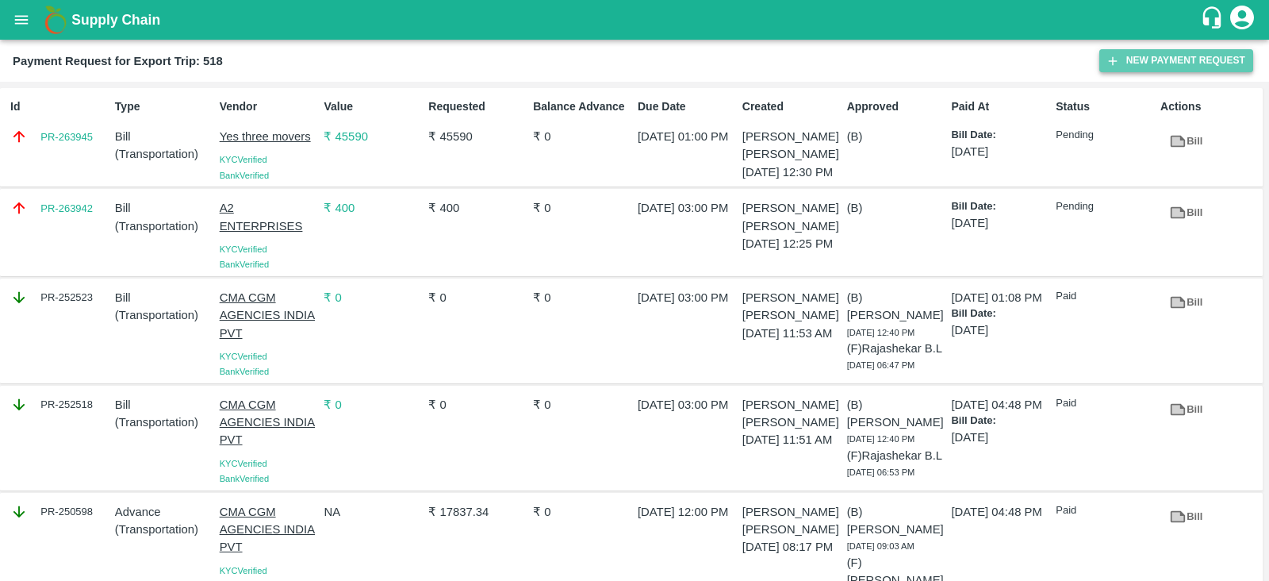
click at [1149, 62] on button "New Payment Request" at bounding box center [1176, 60] width 154 height 23
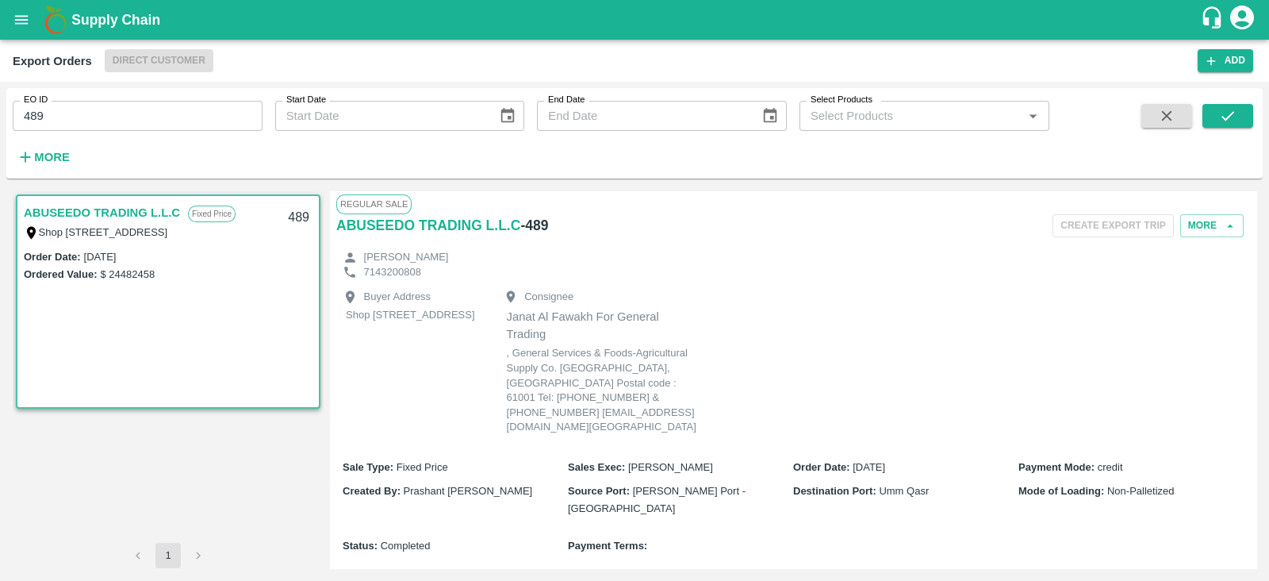
scroll to position [1627, 0]
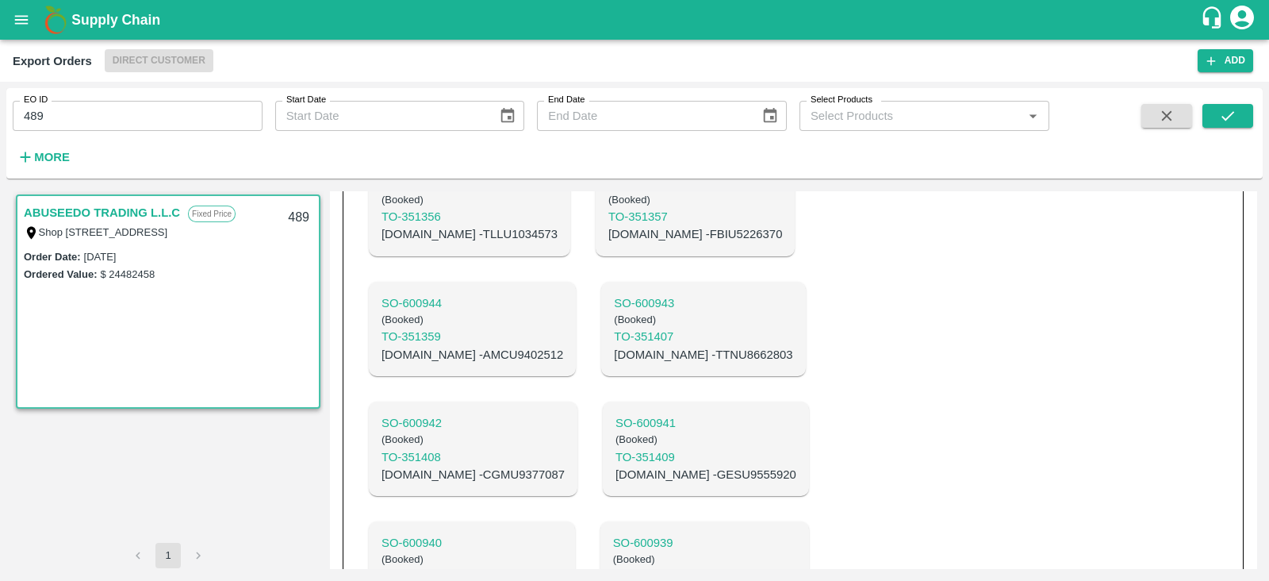
click at [154, 114] on input "489" at bounding box center [138, 116] width 250 height 30
type input "4"
type input "558"
click at [1235, 117] on icon "submit" at bounding box center [1227, 115] width 17 height 17
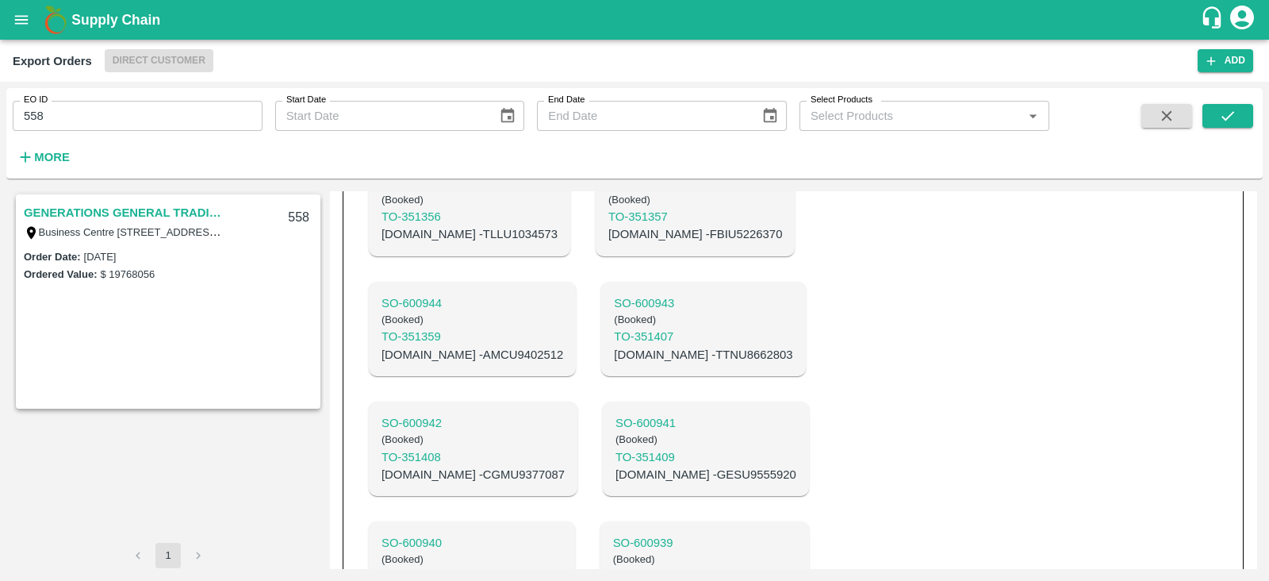
click at [106, 211] on link "GENERATIONS GENERAL TRADING LLC" at bounding box center [123, 212] width 198 height 21
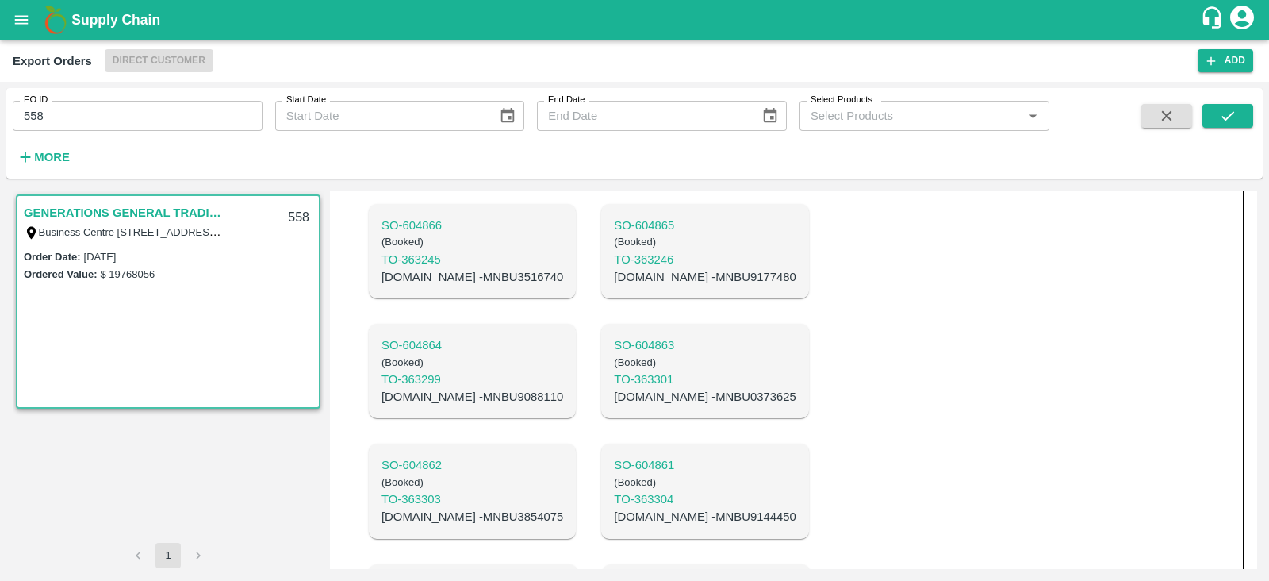
scroll to position [1040, 0]
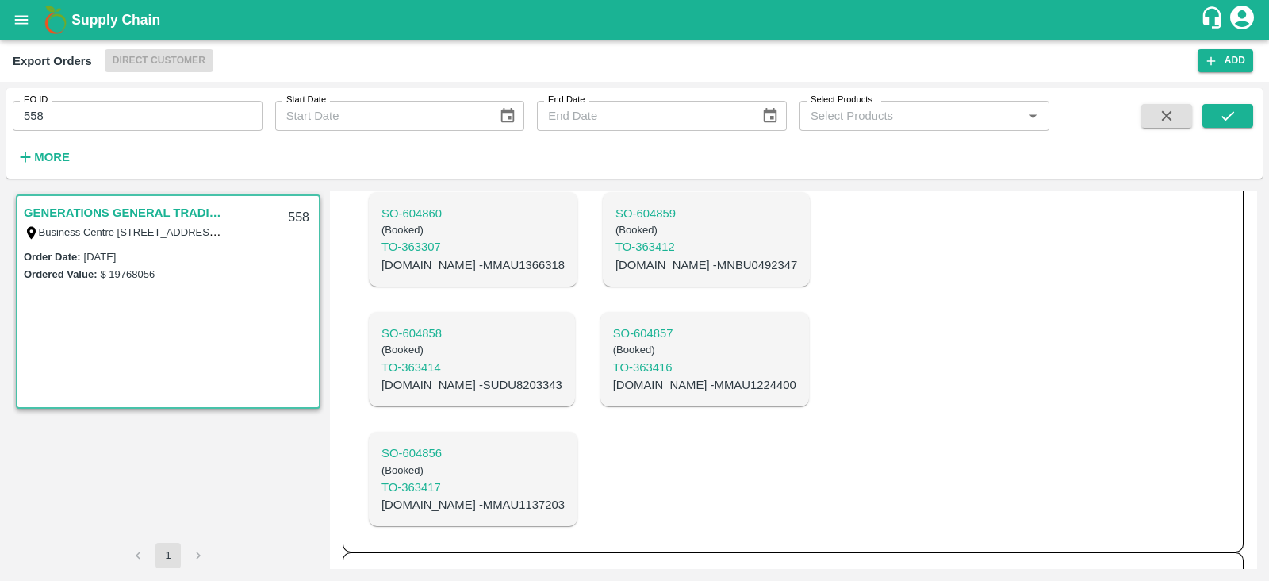
click at [365, 566] on h6 "ET- 596" at bounding box center [378, 577] width 44 height 22
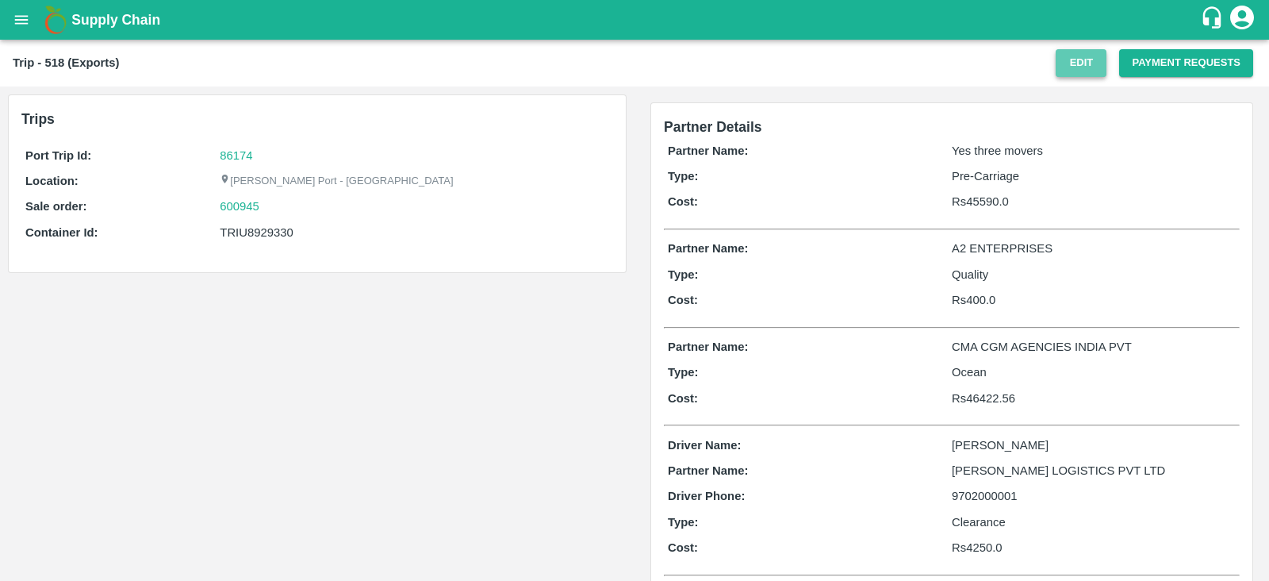
click at [1074, 60] on button "Edit" at bounding box center [1081, 63] width 51 height 28
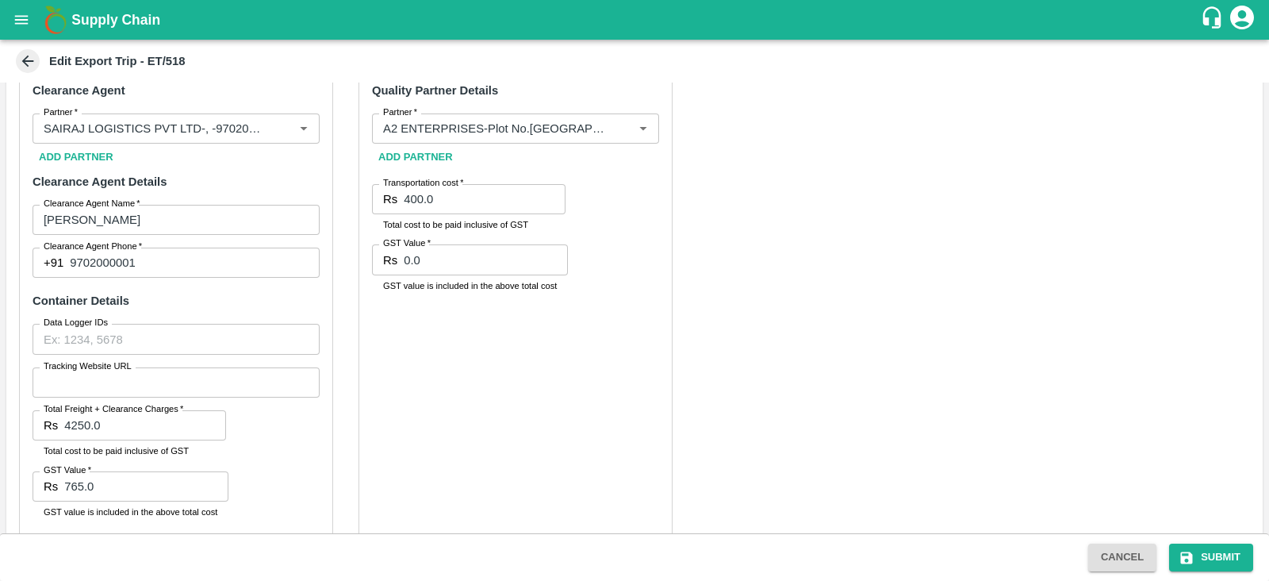
scroll to position [677, 0]
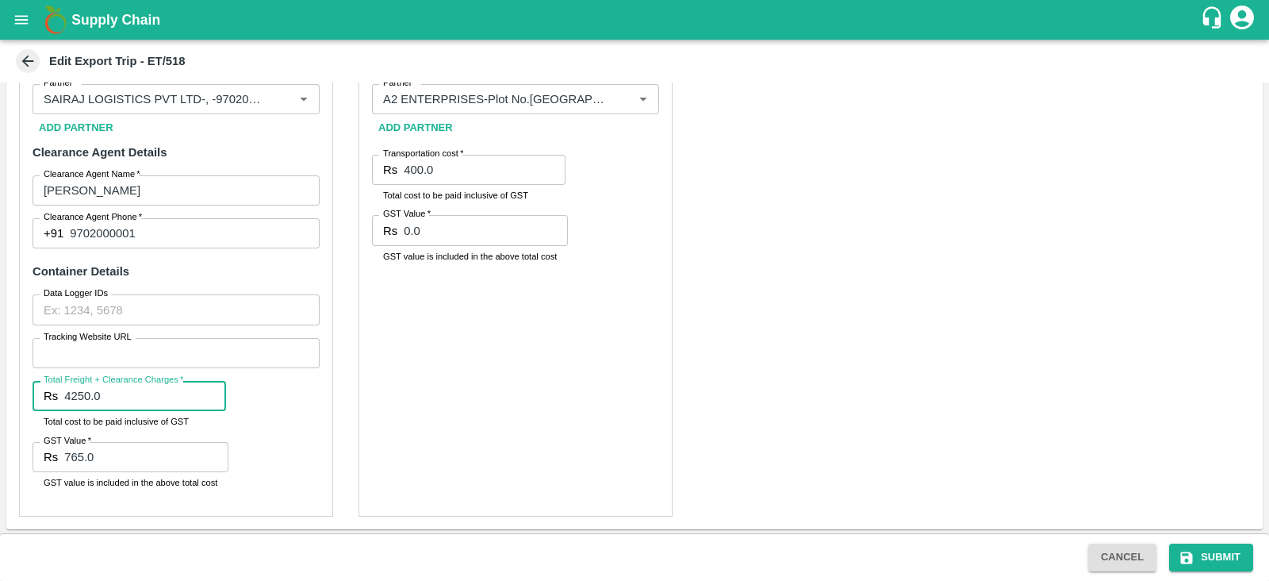
click at [151, 399] on input "4250.0" at bounding box center [145, 396] width 162 height 30
type input "4"
type input "5015.00"
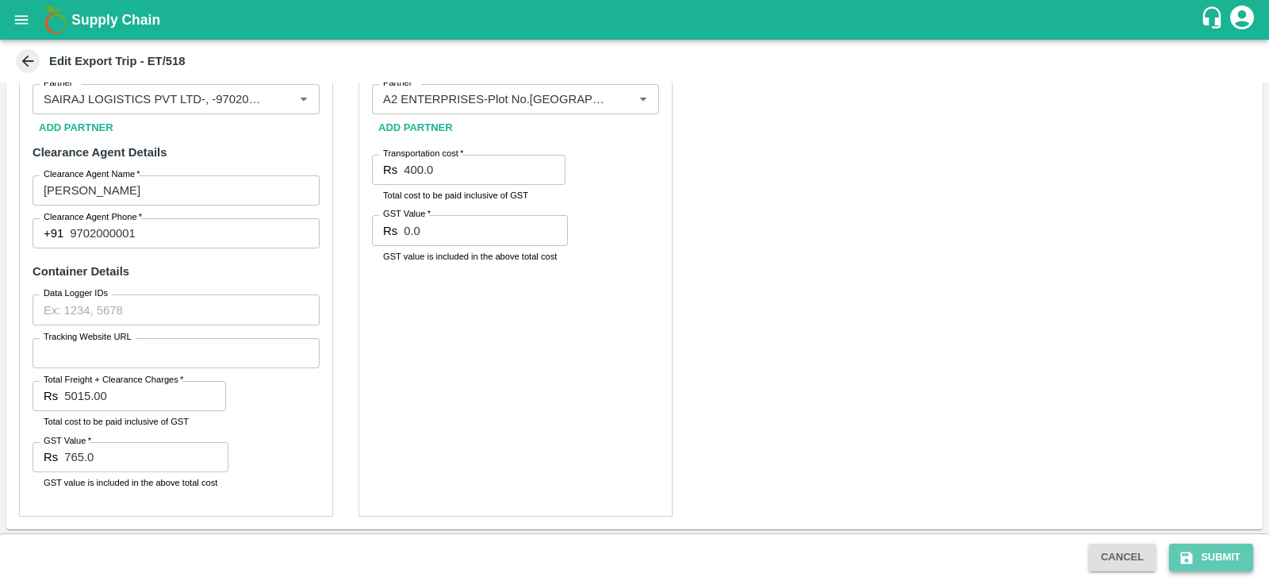
click at [1234, 564] on button "Submit" at bounding box center [1211, 557] width 84 height 28
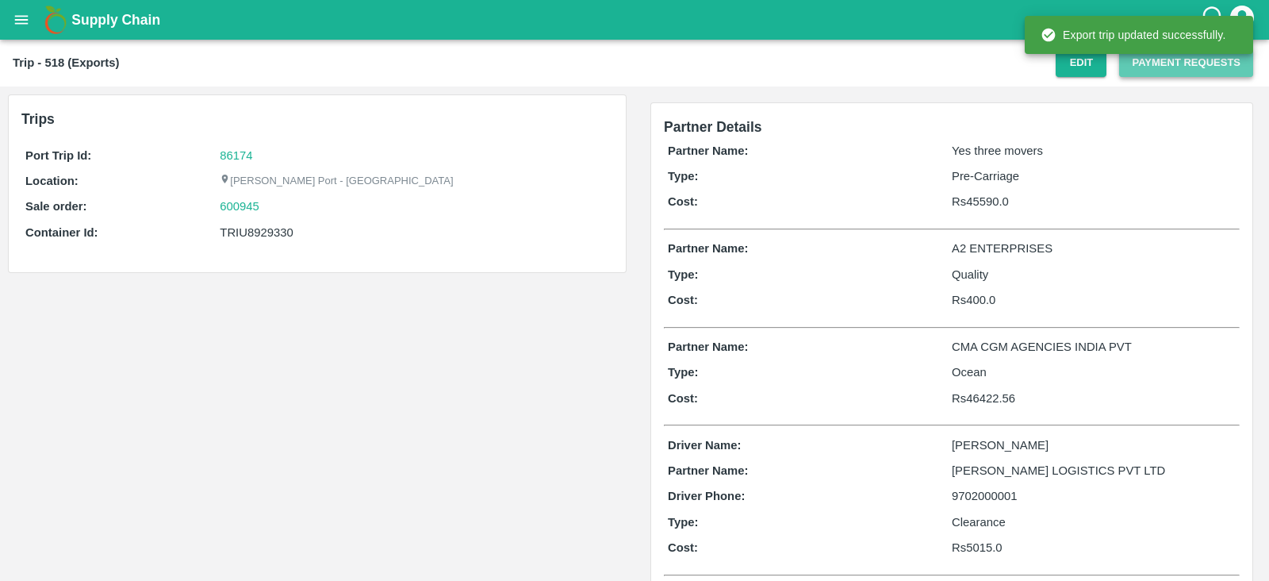
click at [1149, 71] on button "Payment Requests" at bounding box center [1186, 63] width 134 height 28
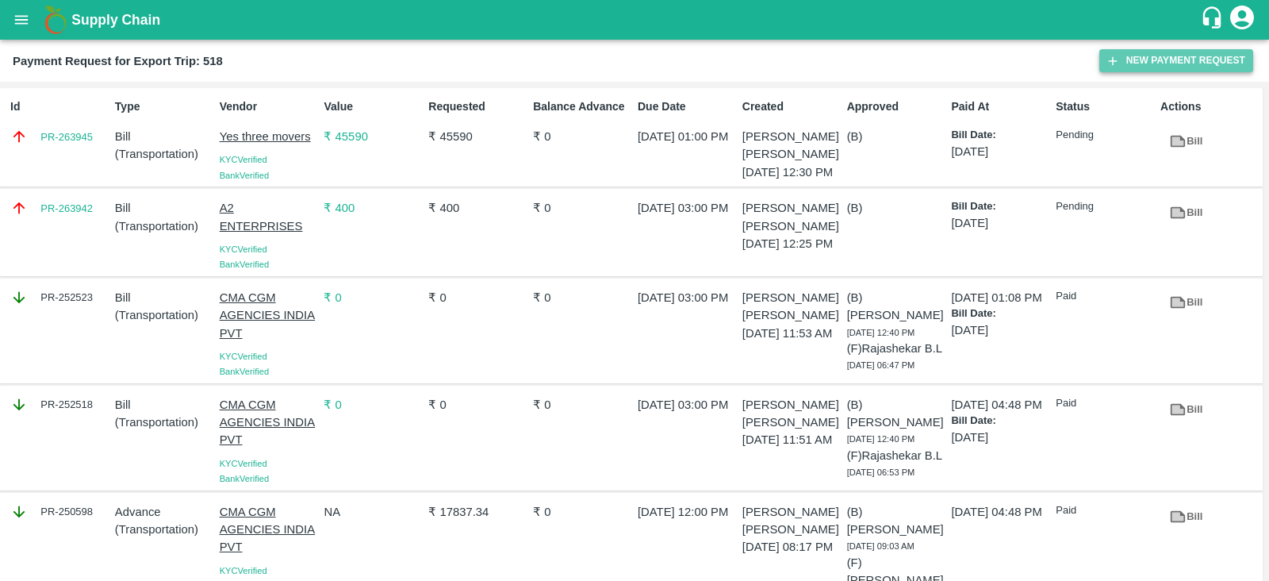
click at [1153, 69] on button "New Payment Request" at bounding box center [1176, 60] width 154 height 23
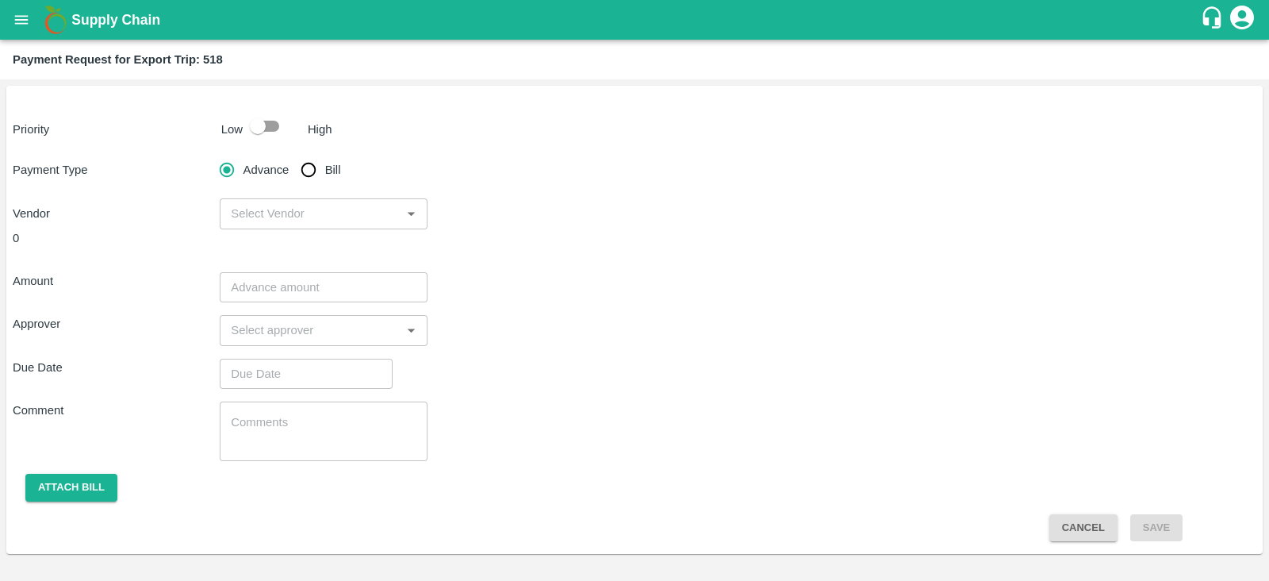
drag, startPoint x: 261, startPoint y: 127, endPoint x: 309, endPoint y: 170, distance: 64.0
click at [309, 170] on div "Priority Low High Payment Type Advance Bill Vendor ​ 0 Amount ​ Approver ​ Due …" at bounding box center [634, 320] width 1257 height 468
click at [309, 170] on input "Bill" at bounding box center [309, 170] width 32 height 32
radio input "true"
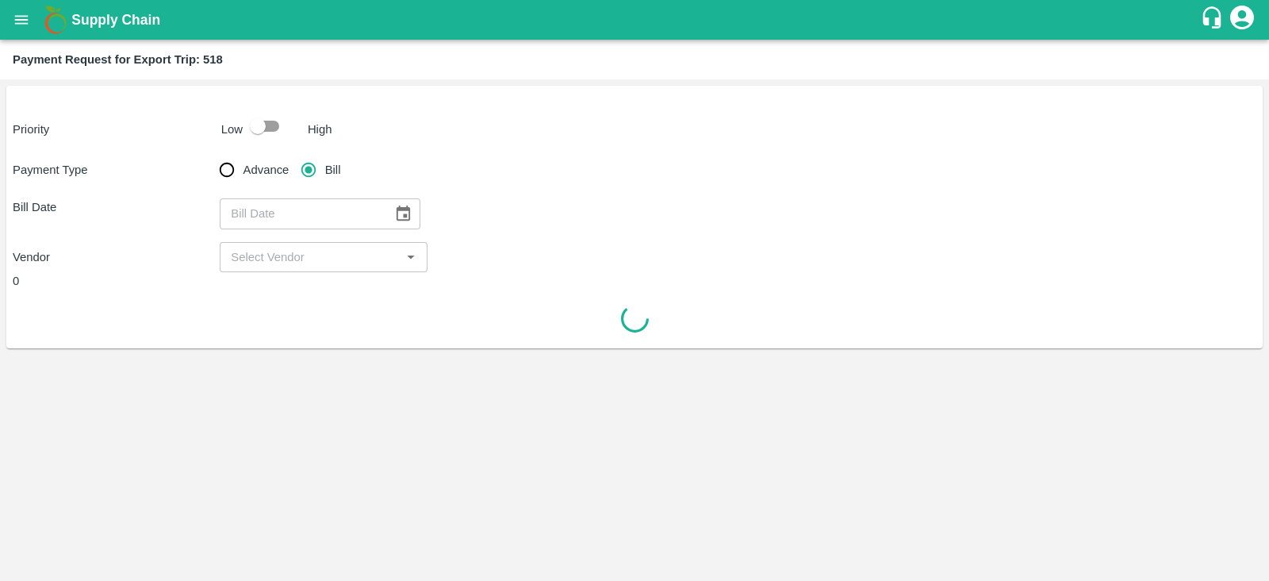
click at [266, 127] on input "checkbox" at bounding box center [258, 126] width 90 height 30
checkbox input "true"
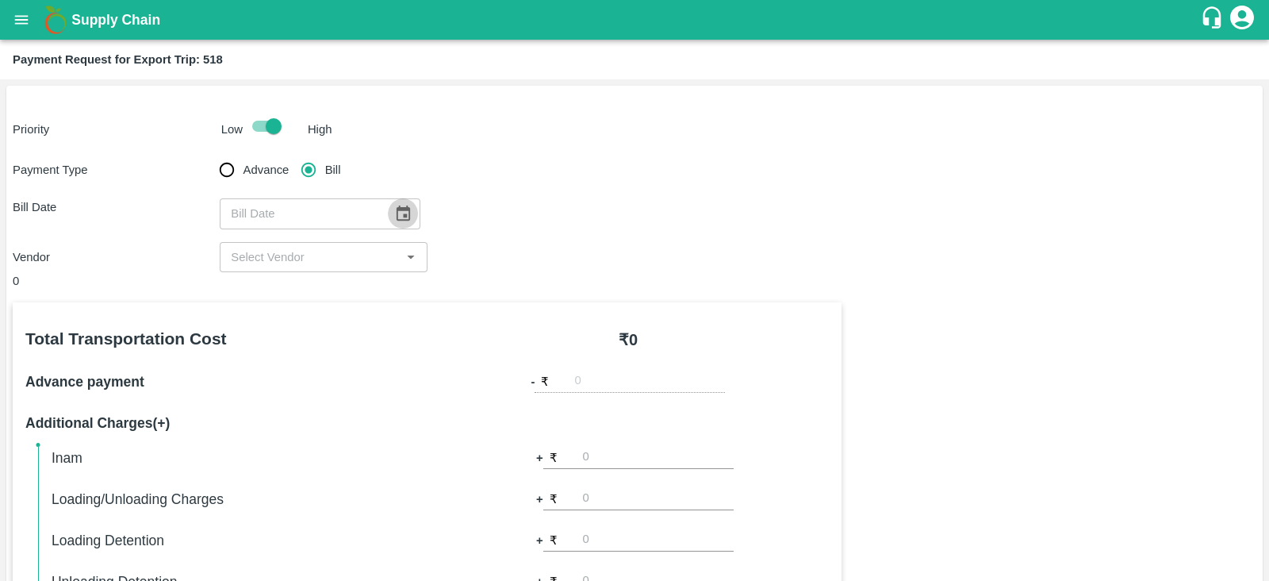
click at [397, 216] on icon "Choose date" at bounding box center [403, 212] width 13 height 15
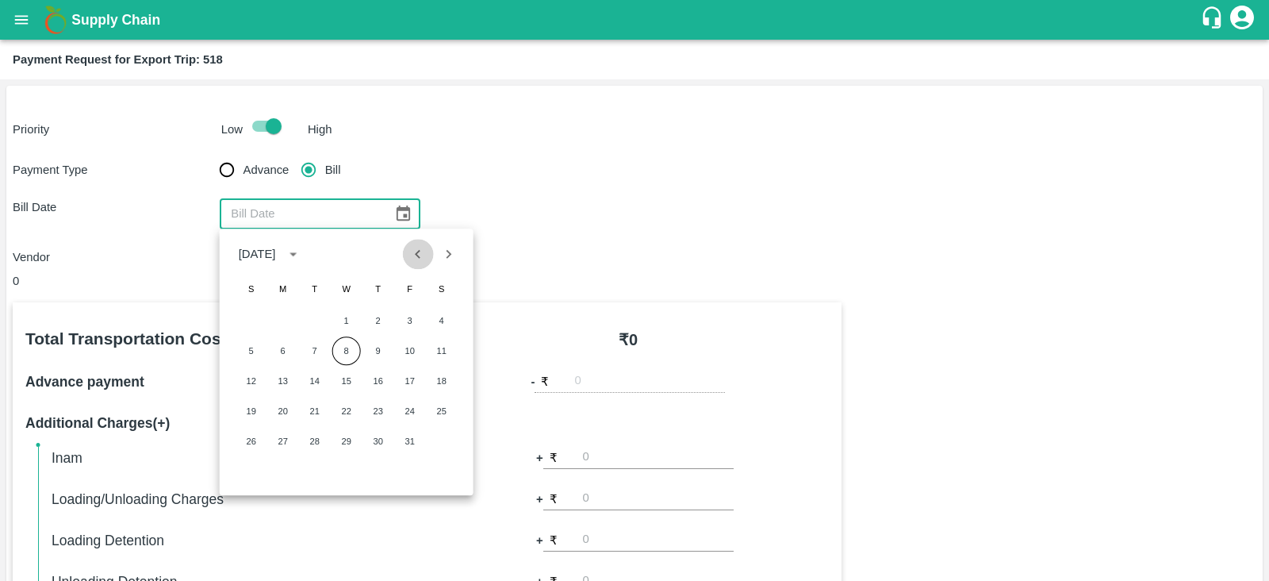
click at [414, 253] on icon "Previous month" at bounding box center [417, 253] width 17 height 17
click at [338, 406] on button "20" at bounding box center [346, 411] width 29 height 29
type input "20/08/2025"
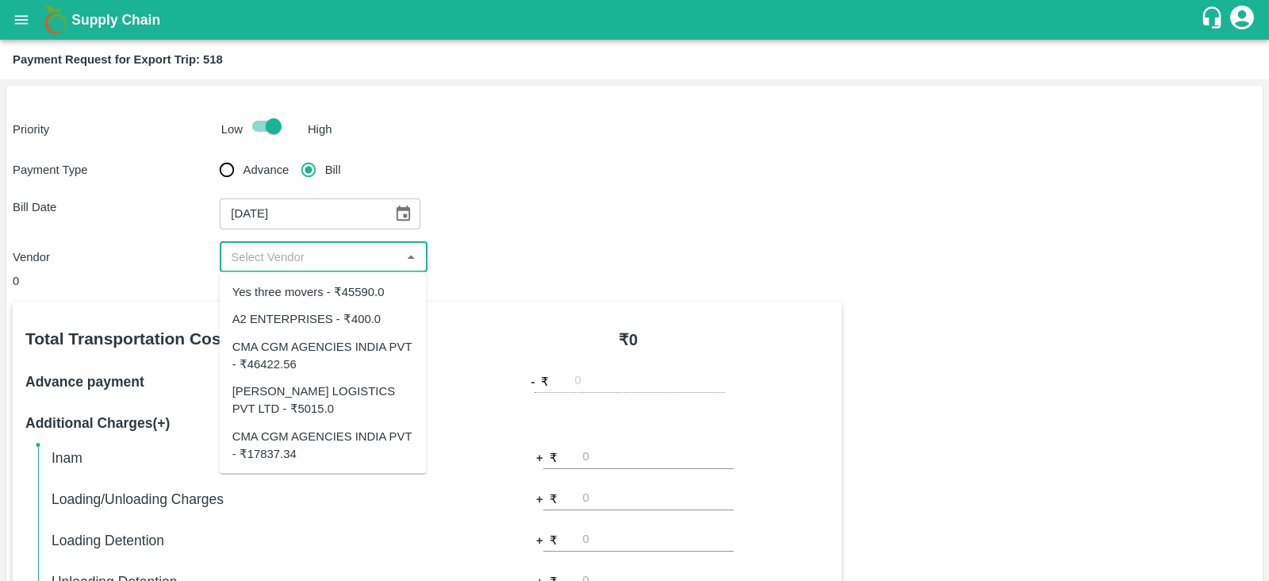
click at [309, 259] on input "input" at bounding box center [309, 257] width 171 height 21
click at [308, 396] on div "SAIRAJ LOGISTICS PVT LTD - ₹5015.0" at bounding box center [323, 400] width 182 height 36
type input "SAIRAJ LOGISTICS PVT LTD - ₹5015.0"
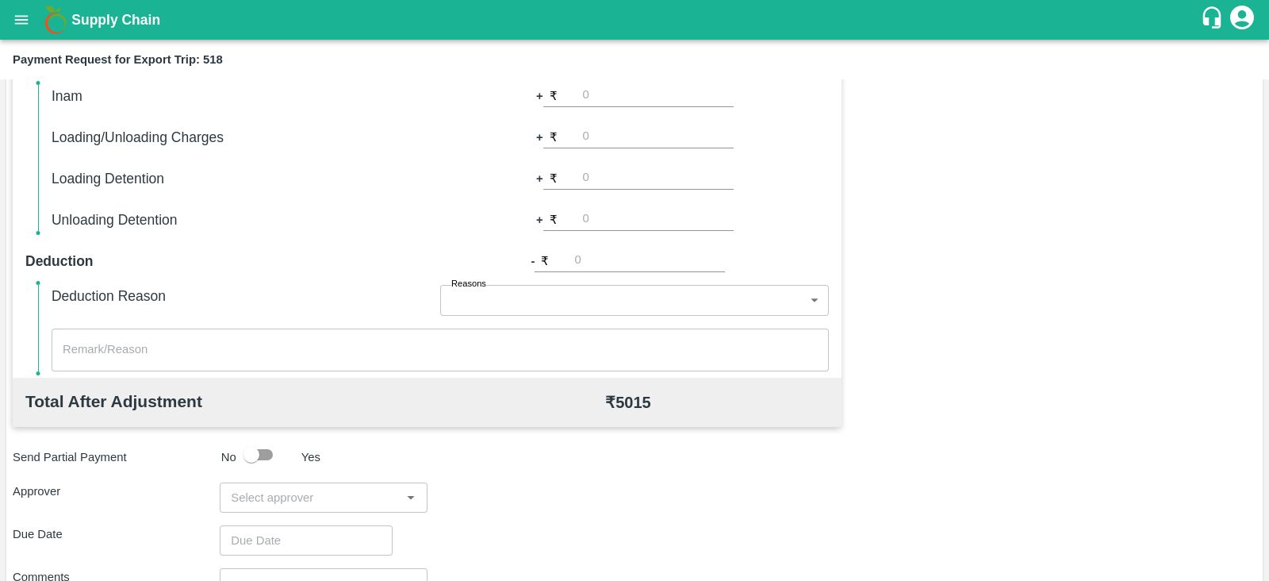
scroll to position [508, 0]
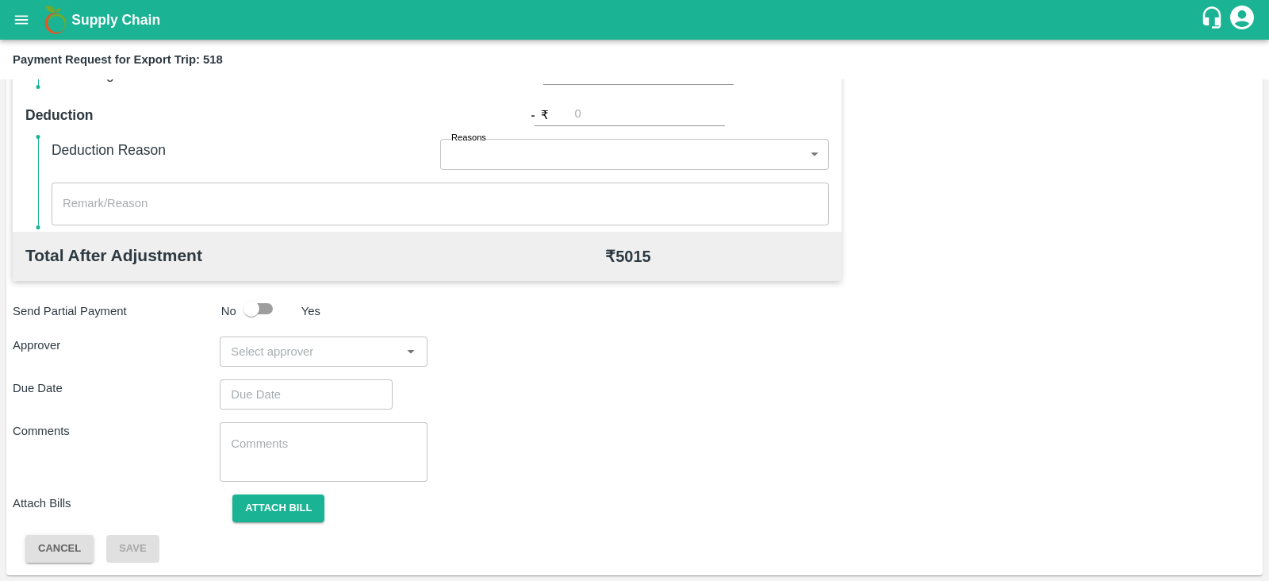
click at [257, 355] on input "input" at bounding box center [309, 351] width 171 height 21
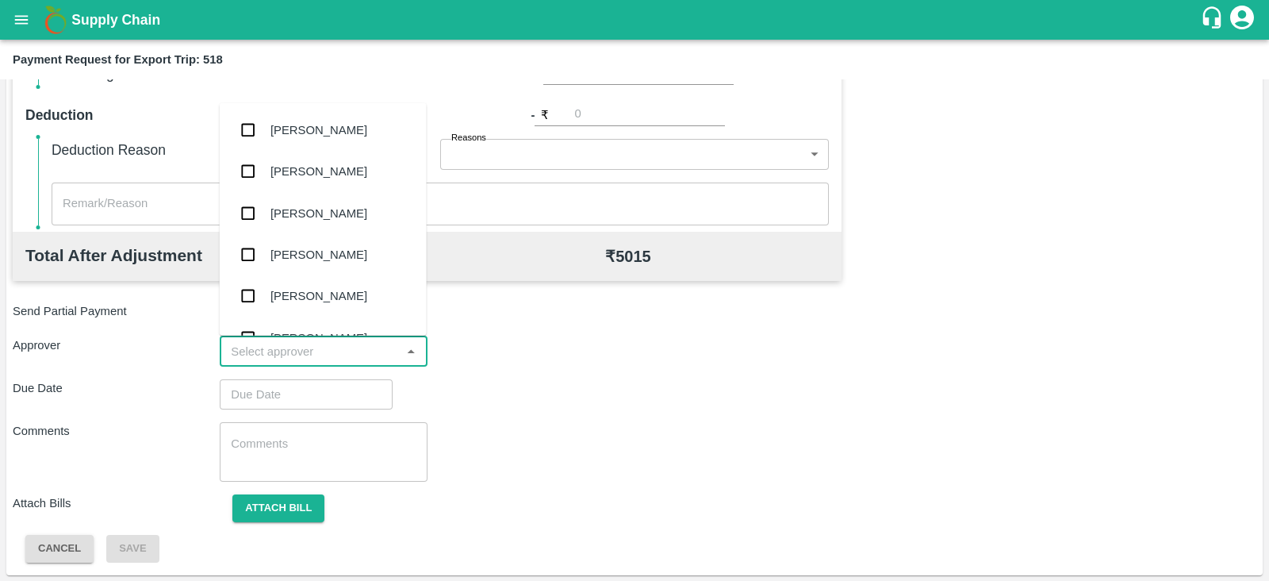
type input "["
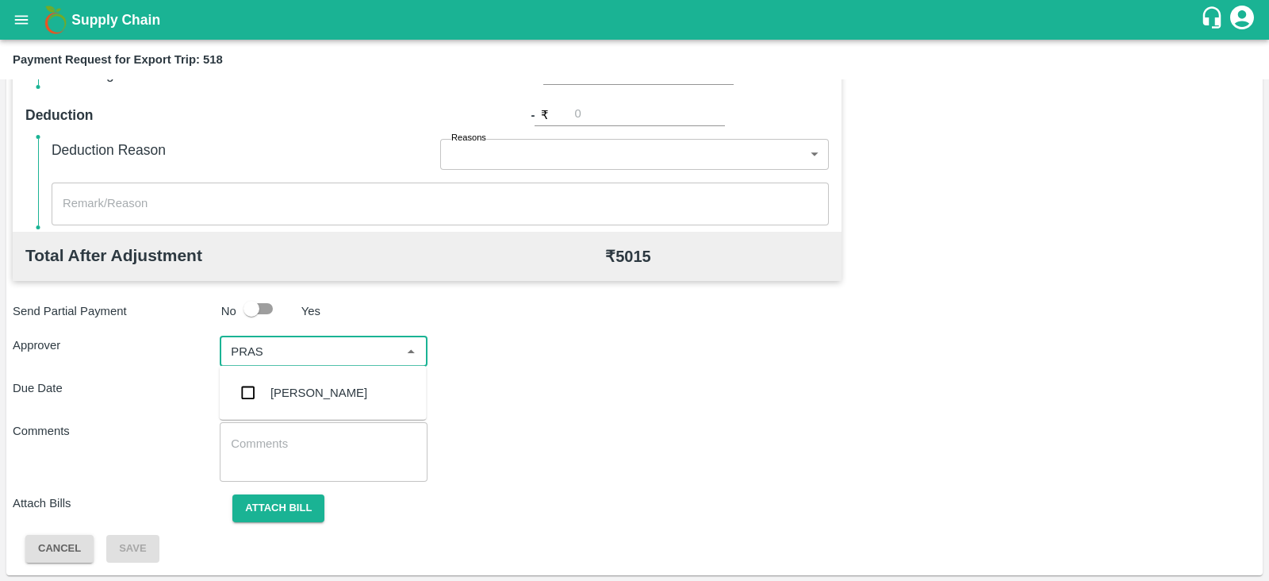
type input "PRASA"
click at [258, 382] on input "checkbox" at bounding box center [248, 393] width 32 height 32
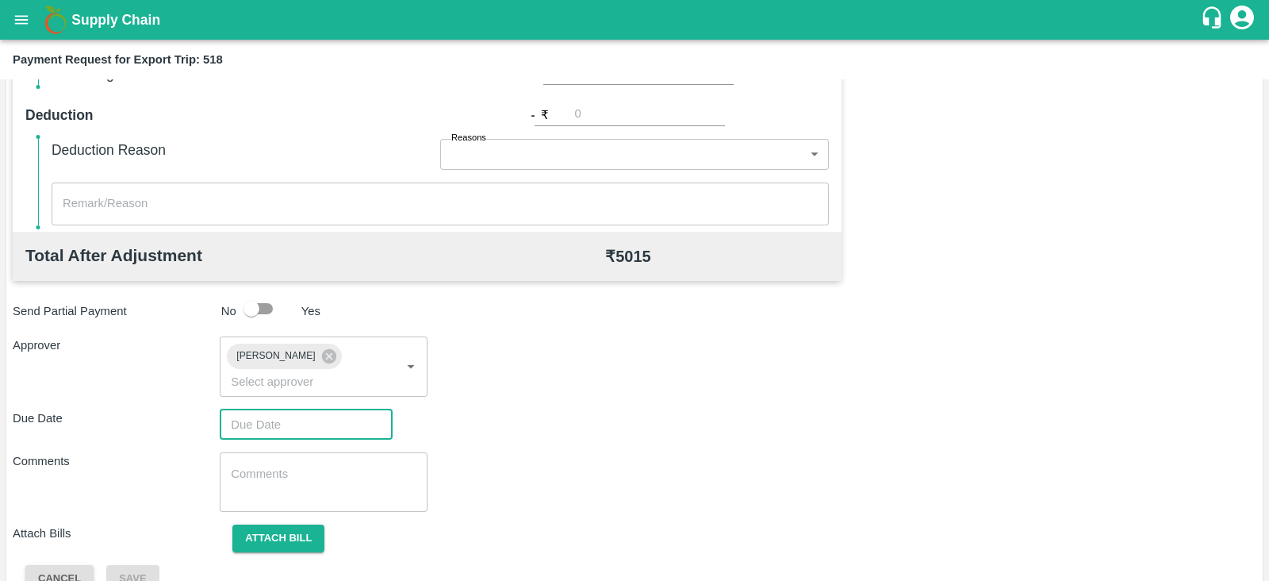
type input "DD/MM/YYYY hh:mm aa"
click at [266, 409] on input "DD/MM/YYYY hh:mm aa" at bounding box center [301, 424] width 162 height 30
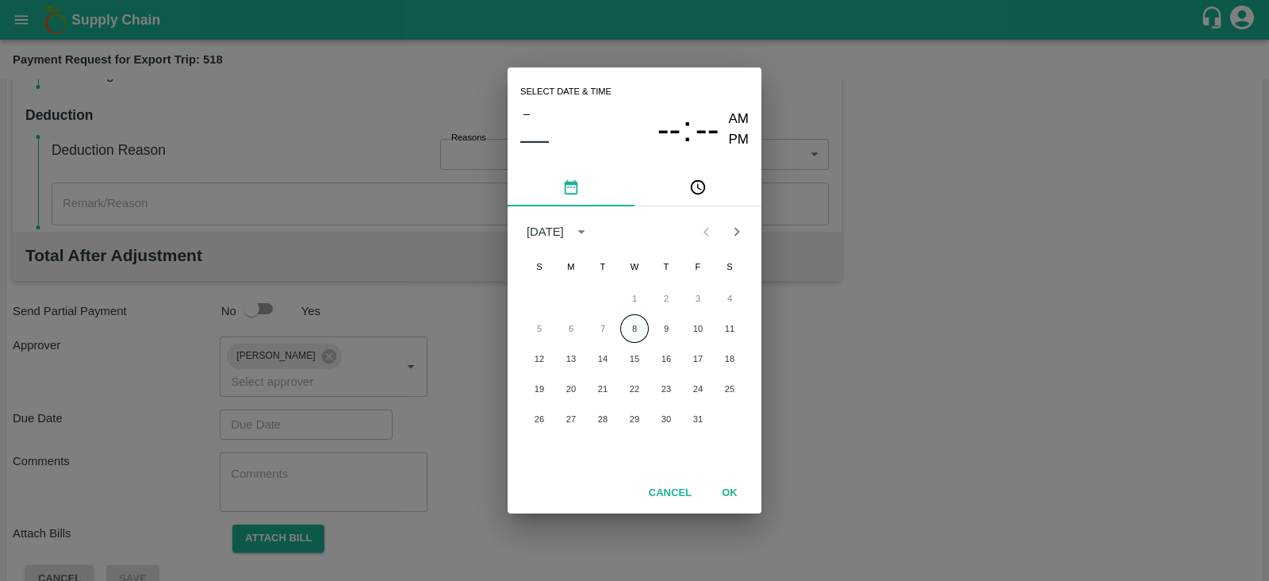
click at [639, 327] on button "8" at bounding box center [634, 328] width 29 height 29
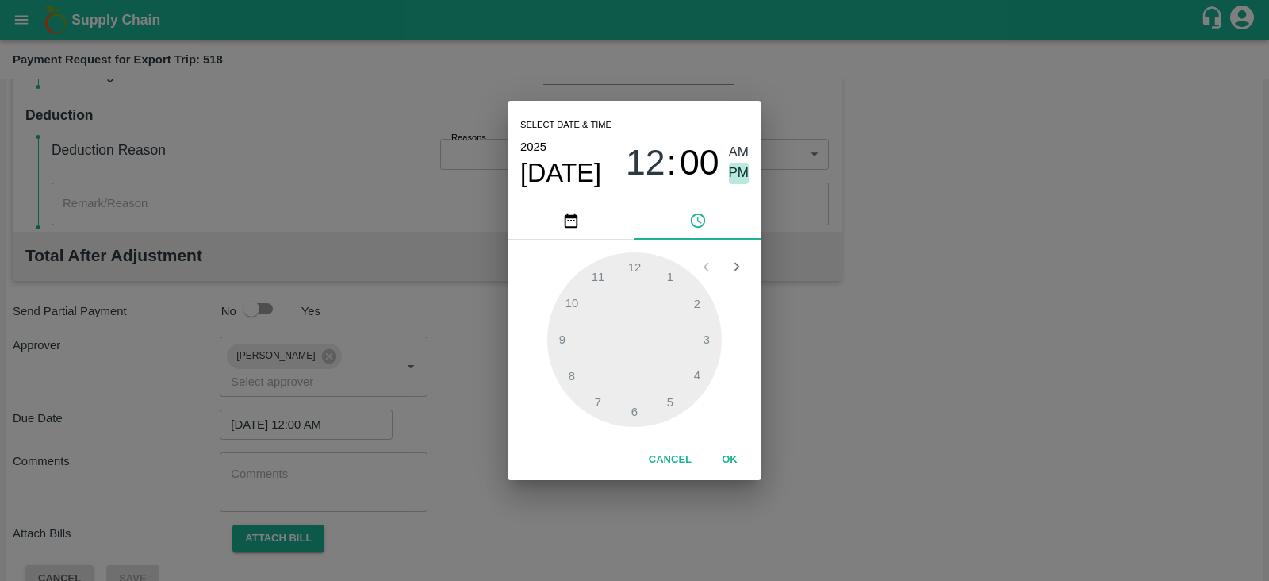
click at [743, 170] on span "PM" at bounding box center [739, 173] width 21 height 21
click at [706, 336] on div at bounding box center [634, 339] width 175 height 175
type input "08/10/2025 03:00 PM"
click at [725, 459] on button "OK" at bounding box center [729, 460] width 51 height 28
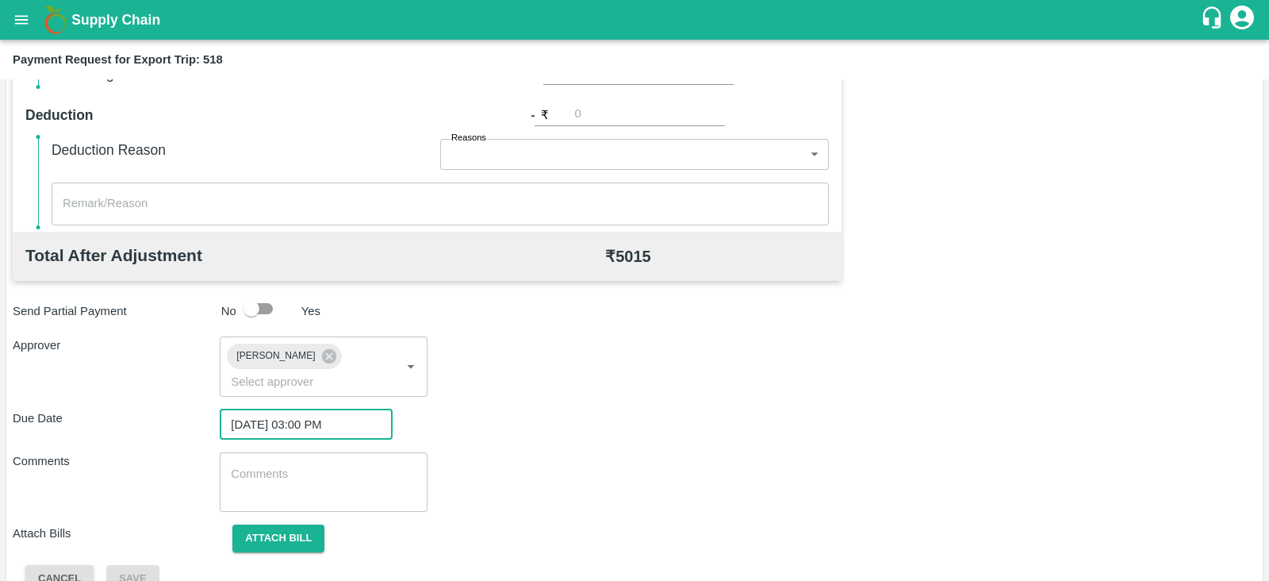
scroll to position [517, 0]
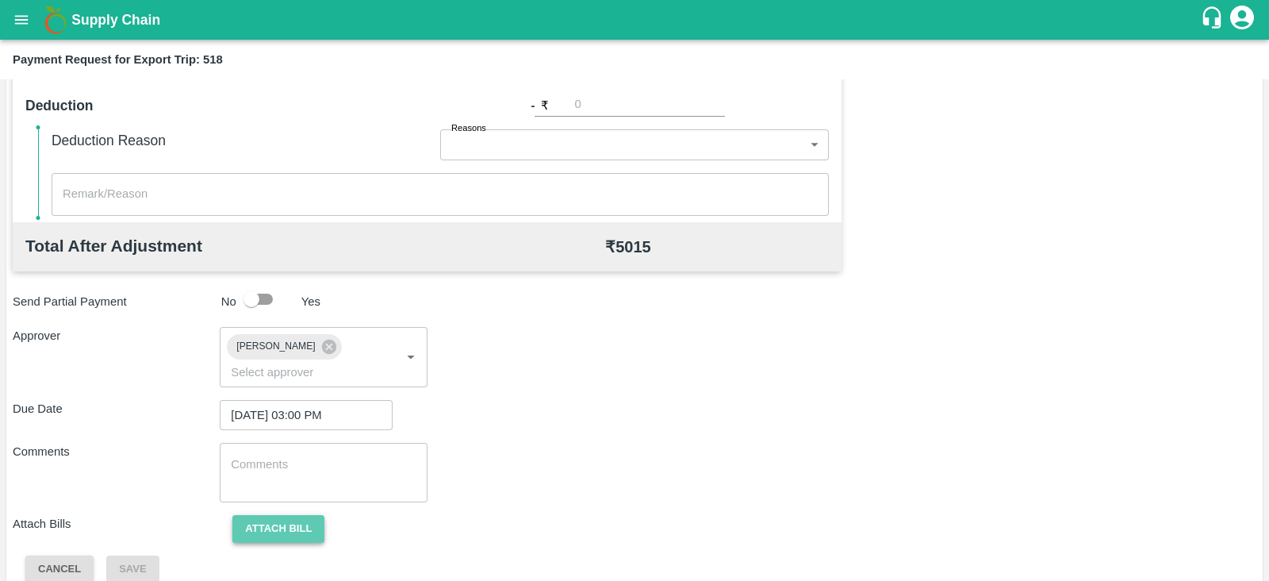
click at [301, 515] on button "Attach bill" at bounding box center [278, 529] width 92 height 28
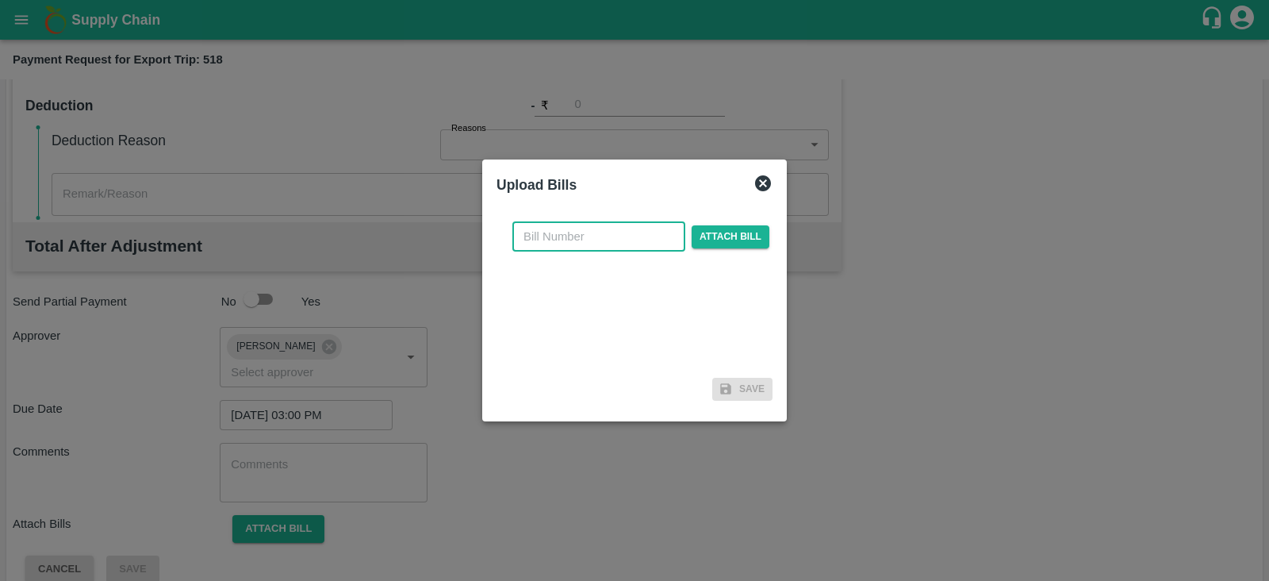
click at [612, 228] on input "text" at bounding box center [598, 236] width 173 height 30
paste input "SLPL/0316/25-26"
type input "SLPL/0316/25-26"
click at [727, 228] on span "Attach bill" at bounding box center [731, 236] width 78 height 23
click at [0, 0] on input "Attach bill" at bounding box center [0, 0] width 0 height 0
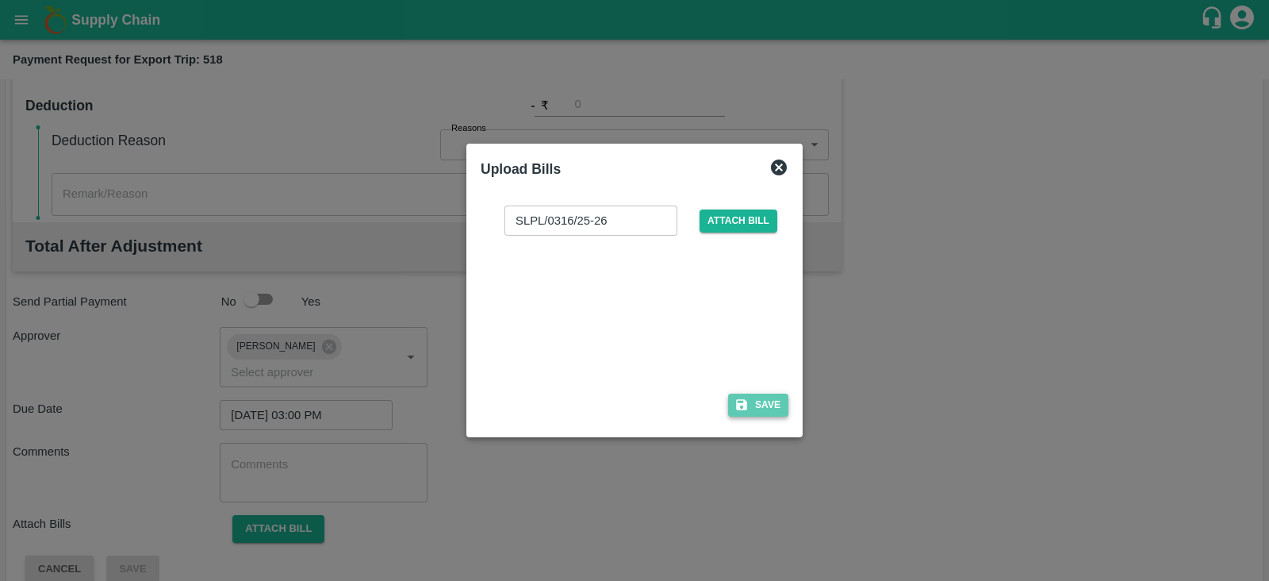
click at [774, 400] on button "Save" at bounding box center [758, 404] width 60 height 23
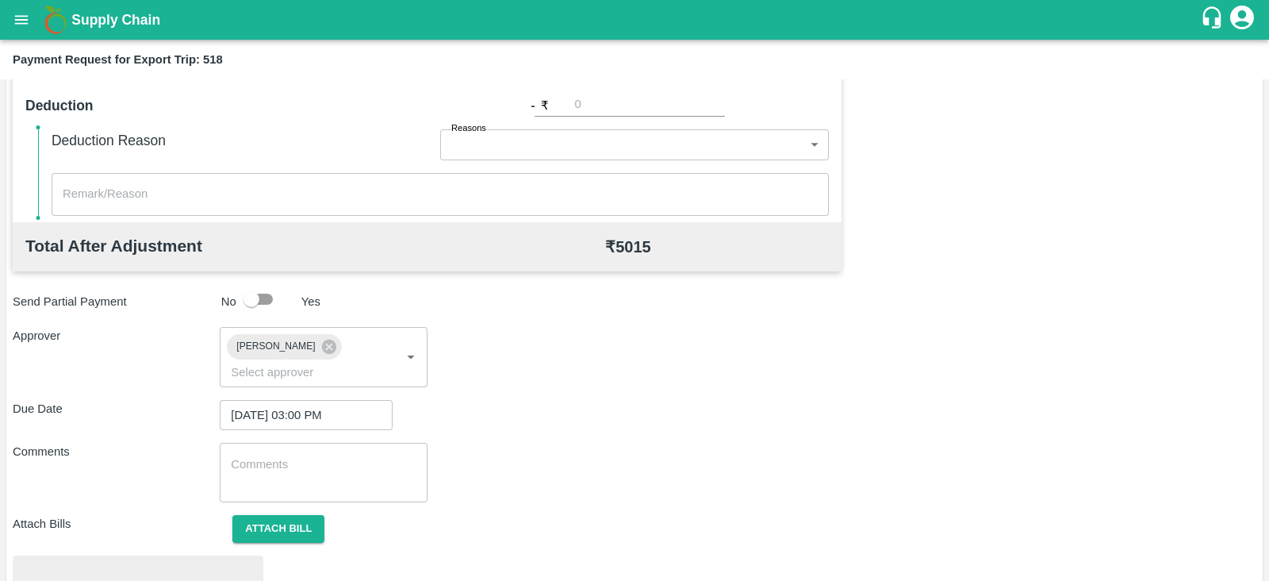
scroll to position [601, 0]
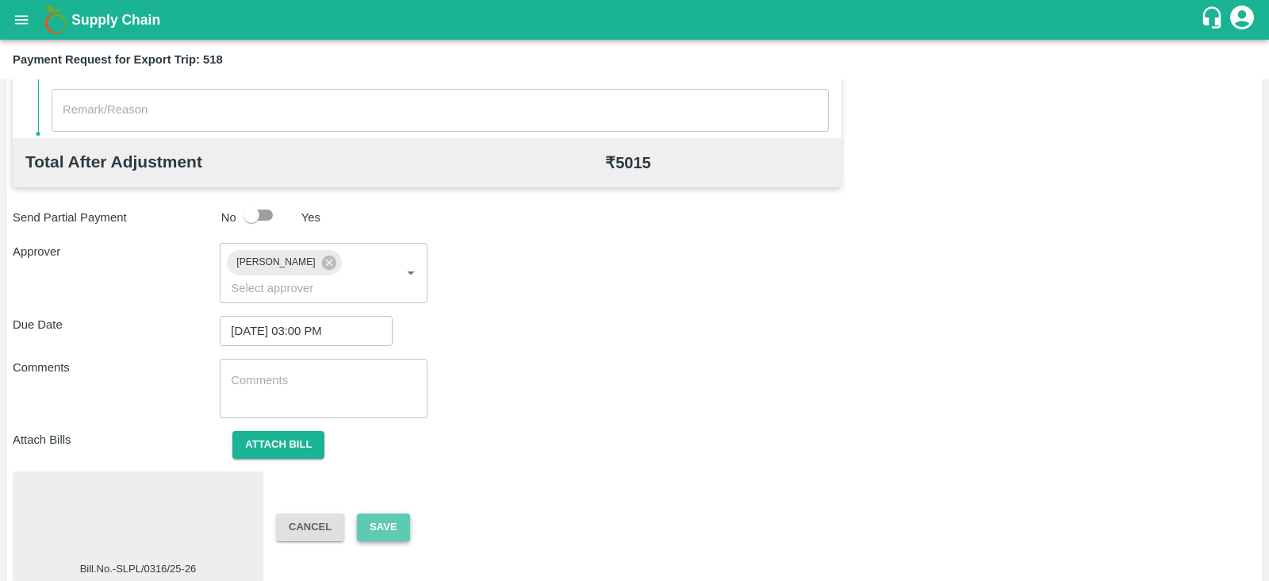
click at [393, 513] on button "Save" at bounding box center [383, 527] width 52 height 28
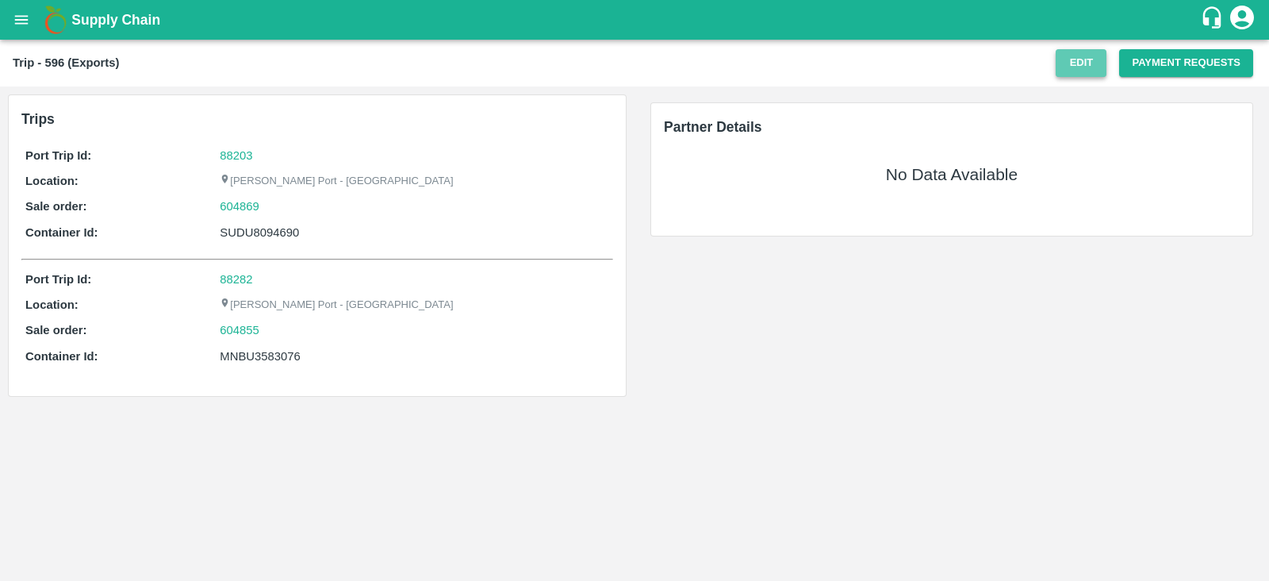
click at [1103, 68] on button "Edit" at bounding box center [1081, 63] width 51 height 28
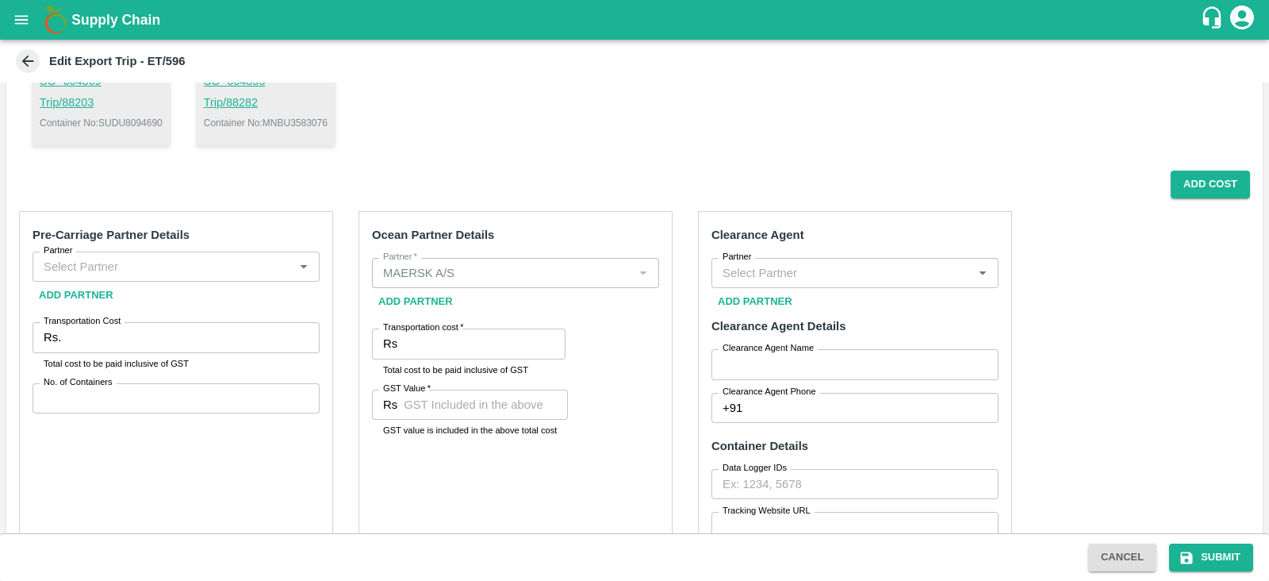
scroll to position [196, 0]
click at [1208, 193] on button "Add Cost" at bounding box center [1210, 186] width 79 height 28
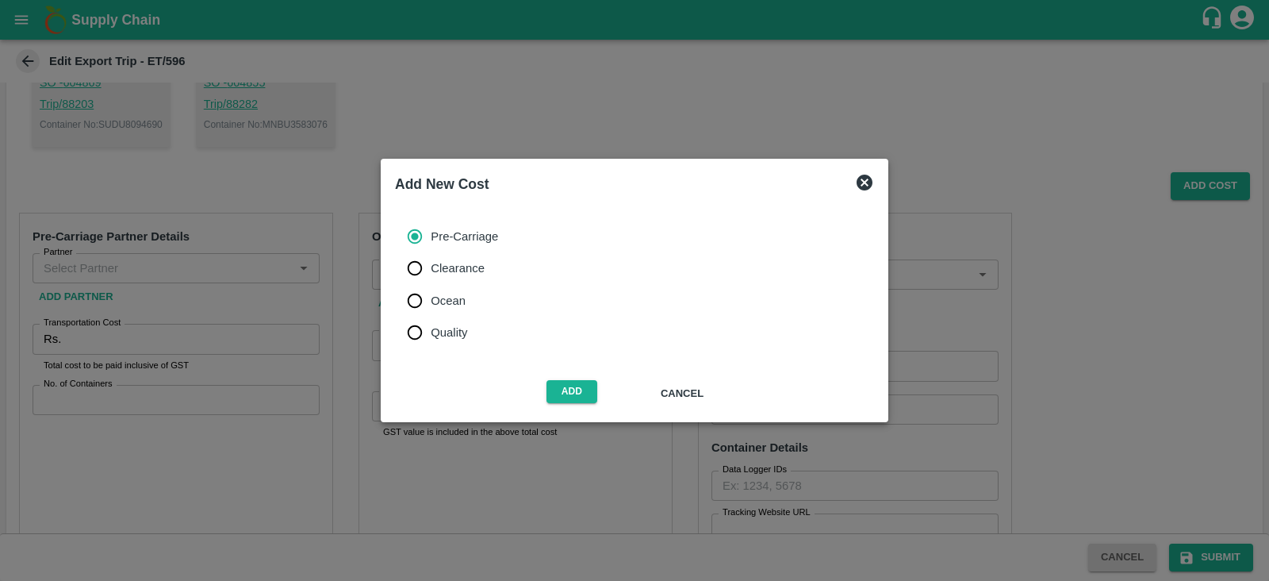
click at [452, 295] on span "Ocean" at bounding box center [448, 300] width 35 height 17
click at [431, 295] on input "Ocean" at bounding box center [415, 301] width 32 height 32
radio input "true"
click at [576, 386] on button "Add" at bounding box center [572, 391] width 51 height 23
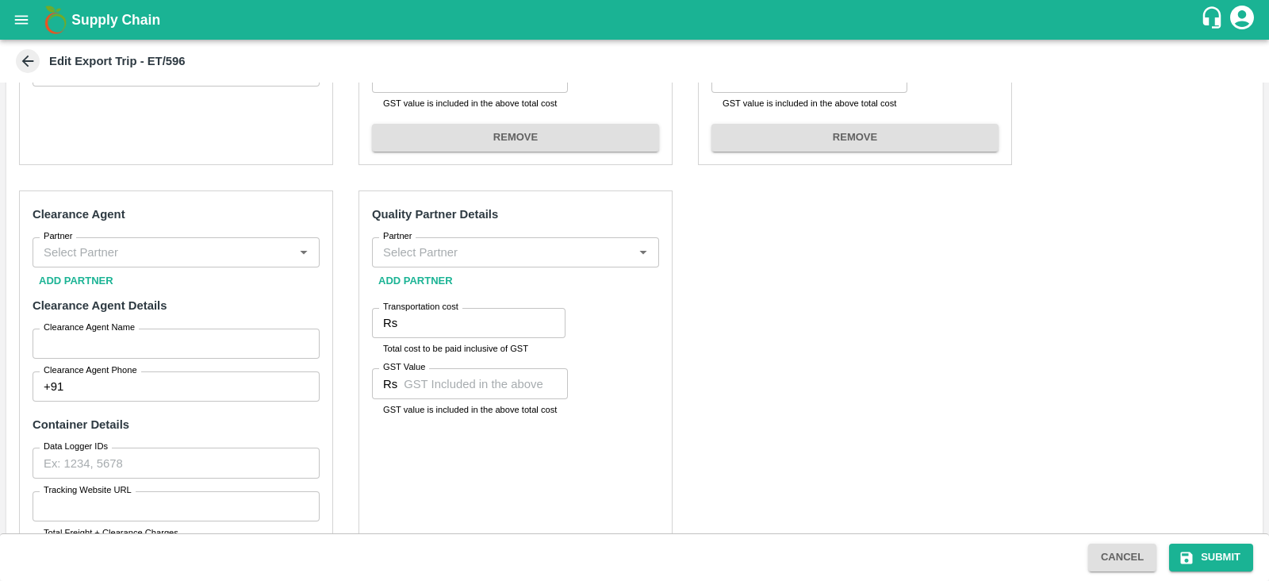
scroll to position [529, 0]
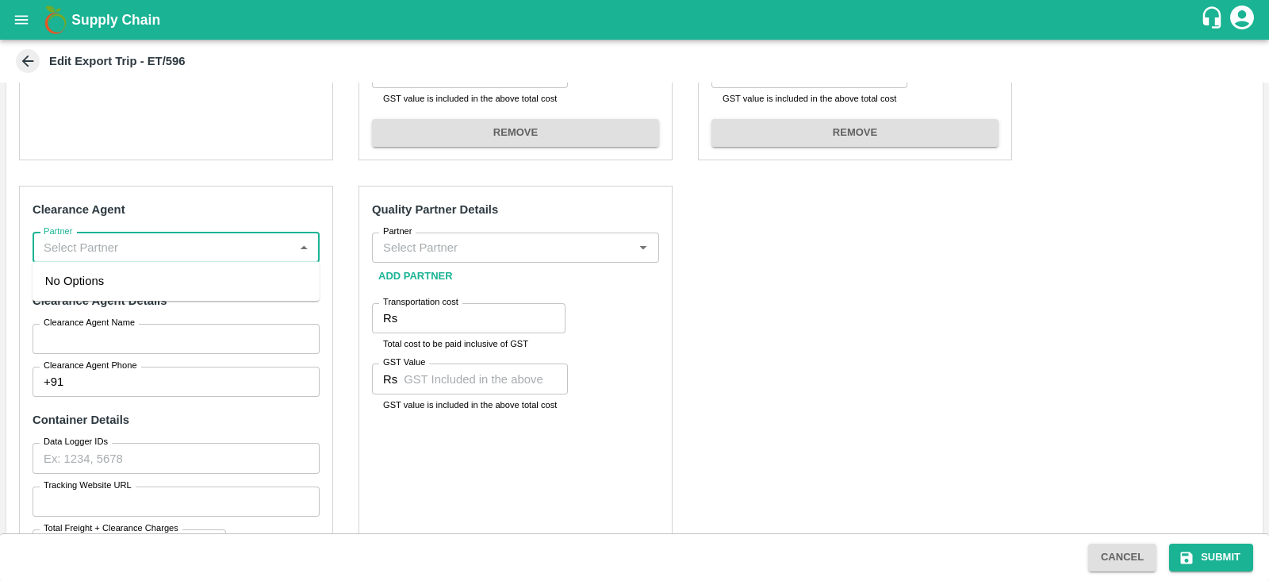
click at [226, 244] on input "Partner" at bounding box center [162, 247] width 251 height 21
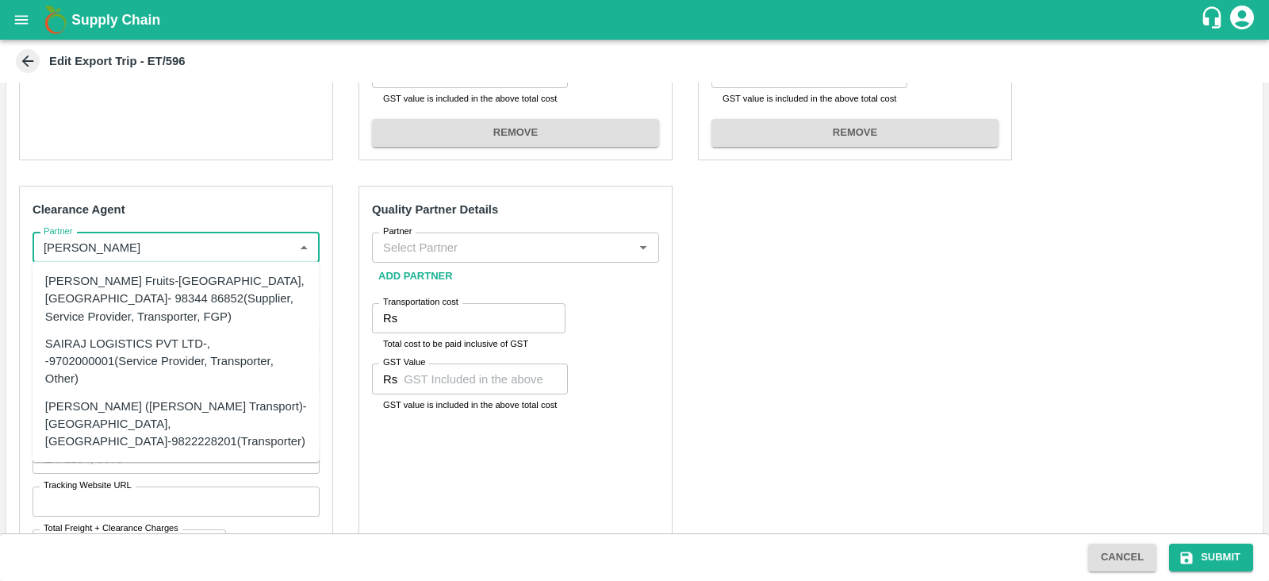
click at [143, 344] on div "SAIRAJ LOGISTICS PVT LTD-, -9702000001(Service Provider, Transporter, Other)" at bounding box center [176, 361] width 262 height 53
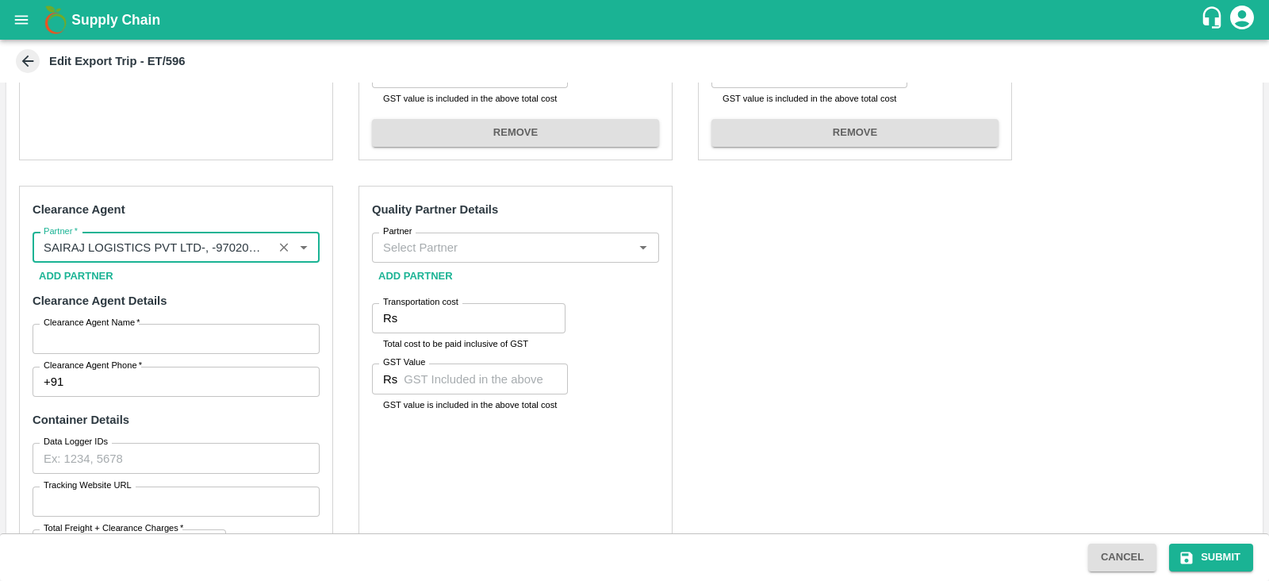
type input "SAIRAJ LOGISTICS PVT LTD-, -9702000001(Service Provider, Transporter, Other)"
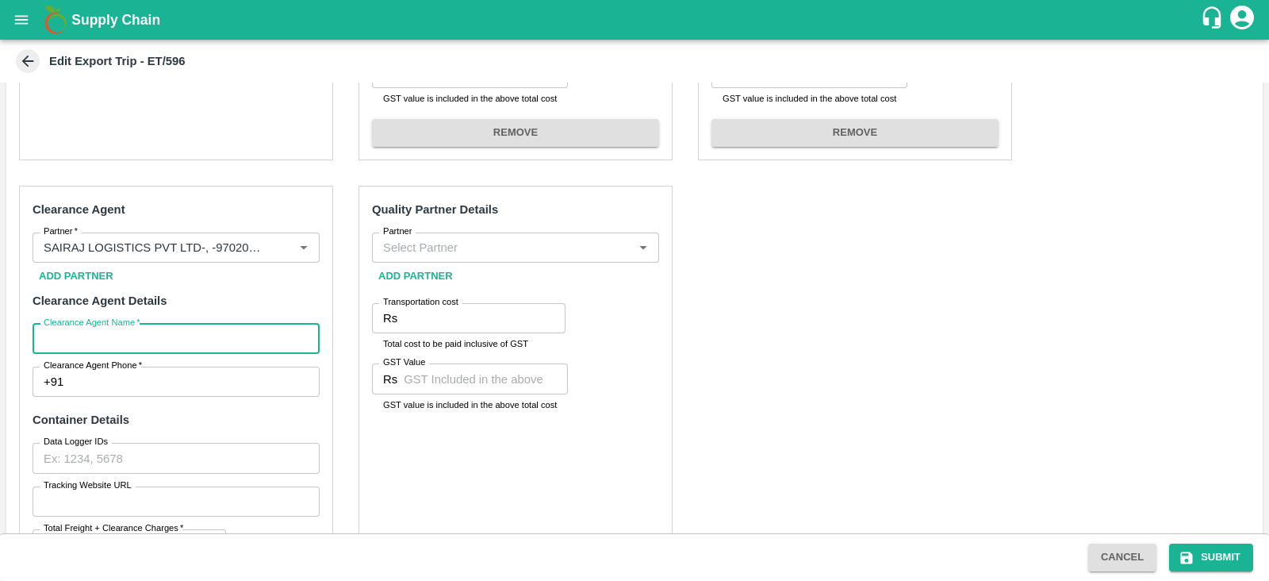
click at [132, 338] on input "Clearance Agent Name   *" at bounding box center [176, 339] width 287 height 30
type input "[PERSON_NAME]"
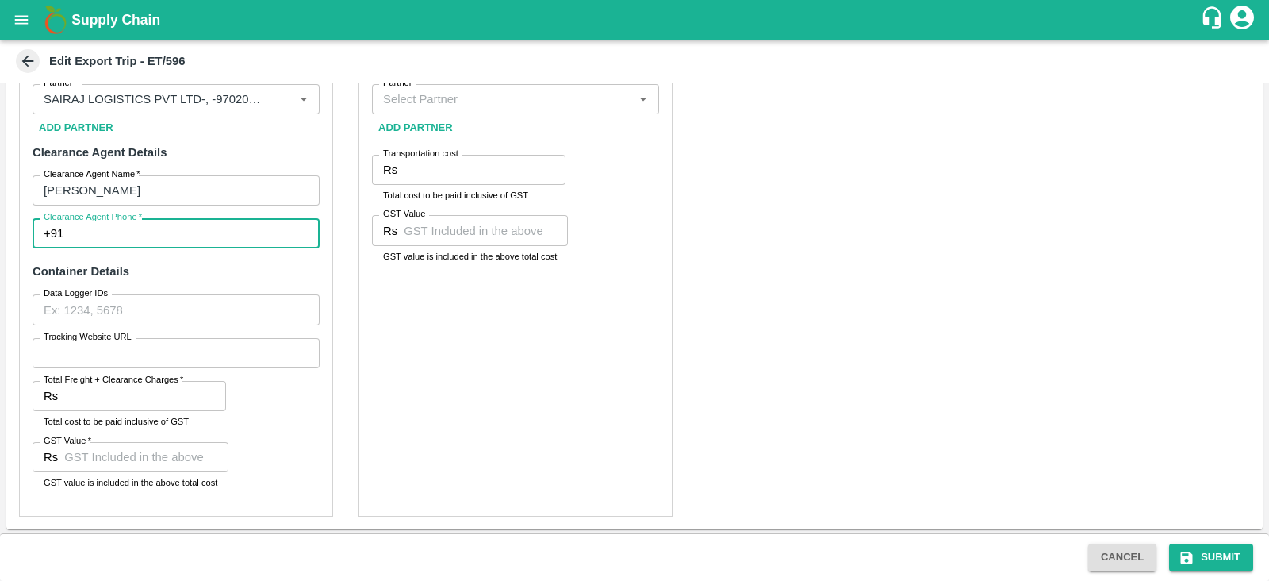
click at [151, 240] on input "Clearance Agent Phone   *" at bounding box center [195, 233] width 250 height 30
type input "9702000001"
click at [119, 399] on input "Total Freight + Clearance Charges   *" at bounding box center [145, 396] width 162 height 30
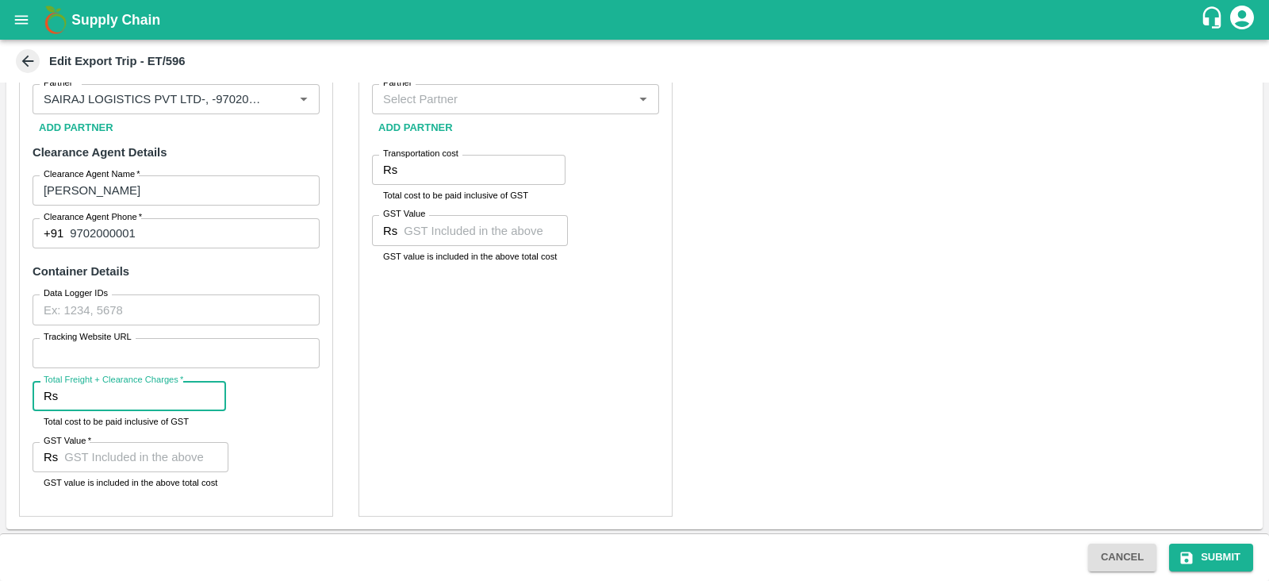
paste input "10030.00"
type input "10030.00"
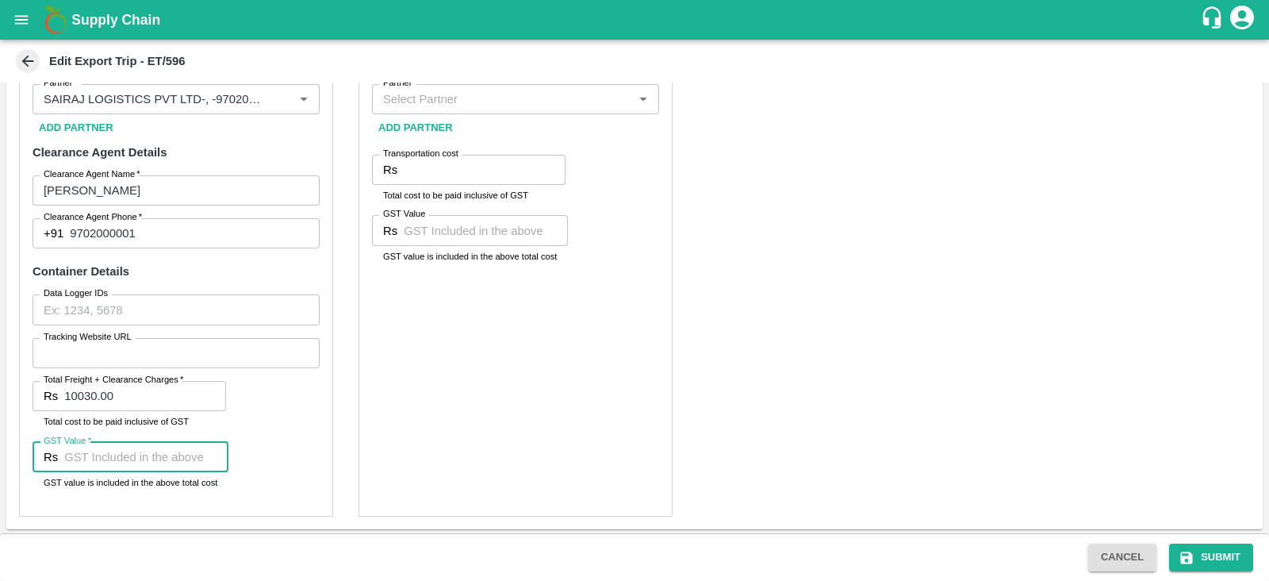
click at [172, 449] on input "GST Value   *" at bounding box center [146, 457] width 164 height 30
paste input "1530"
type input "1530"
click at [533, 397] on div "Quality Partner Details Partner Partner Add Partner Transportation cost Rs Tran…" at bounding box center [516, 276] width 314 height 479
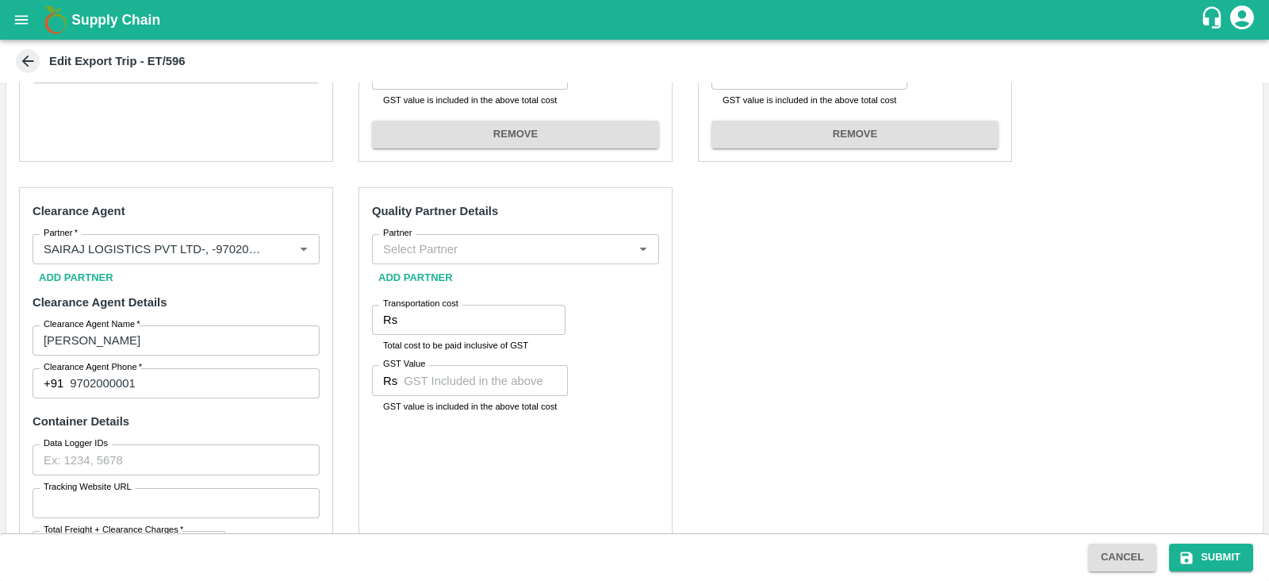
scroll to position [524, 0]
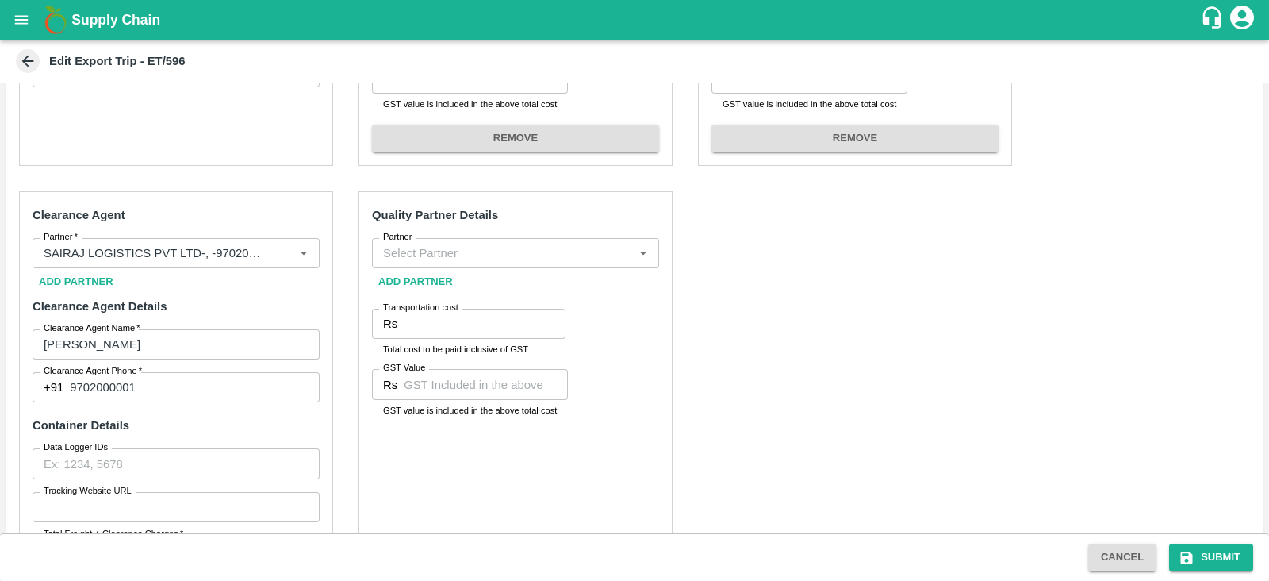
click at [463, 248] on input "Partner" at bounding box center [502, 253] width 251 height 21
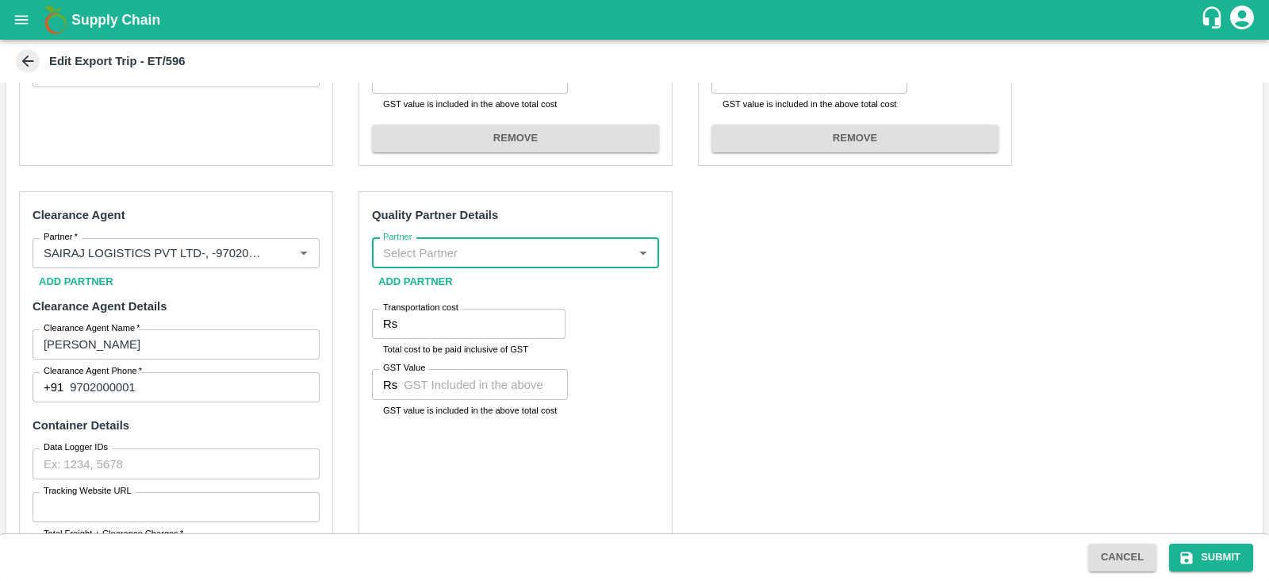
click at [463, 248] on input "Partner" at bounding box center [502, 253] width 251 height 21
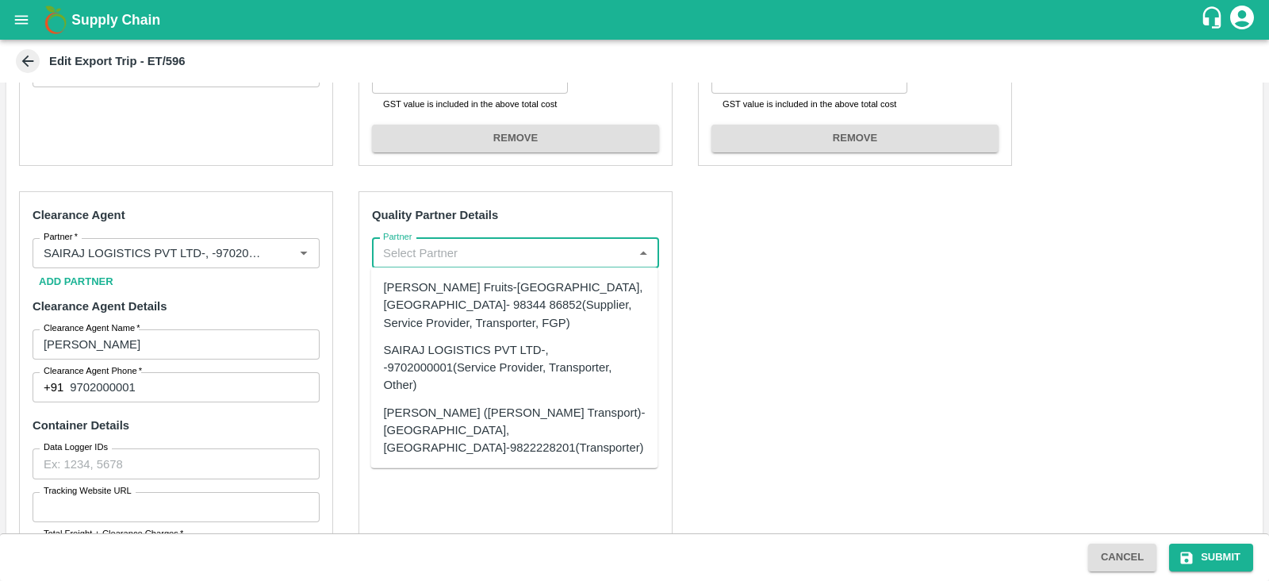
click at [463, 248] on input "Partner" at bounding box center [502, 253] width 251 height 21
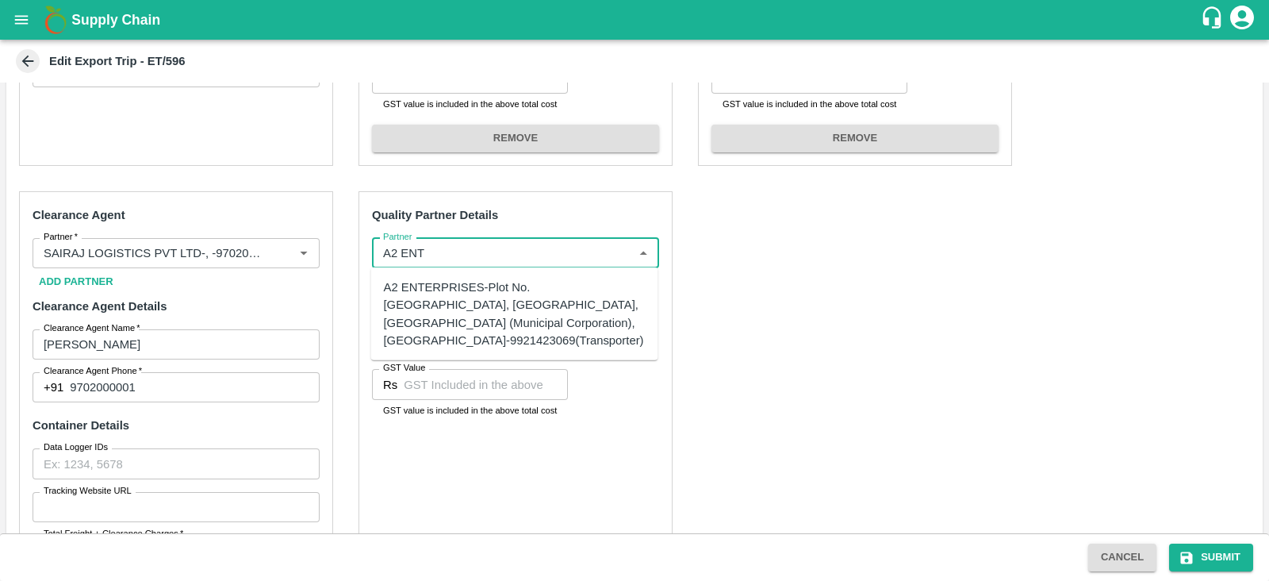
click at [474, 302] on div "A2 ENTERPRISES-Plot No.16 Devikanandan Apartment, Mahadev Bagh, Near Godavari C…" at bounding box center [515, 313] width 262 height 71
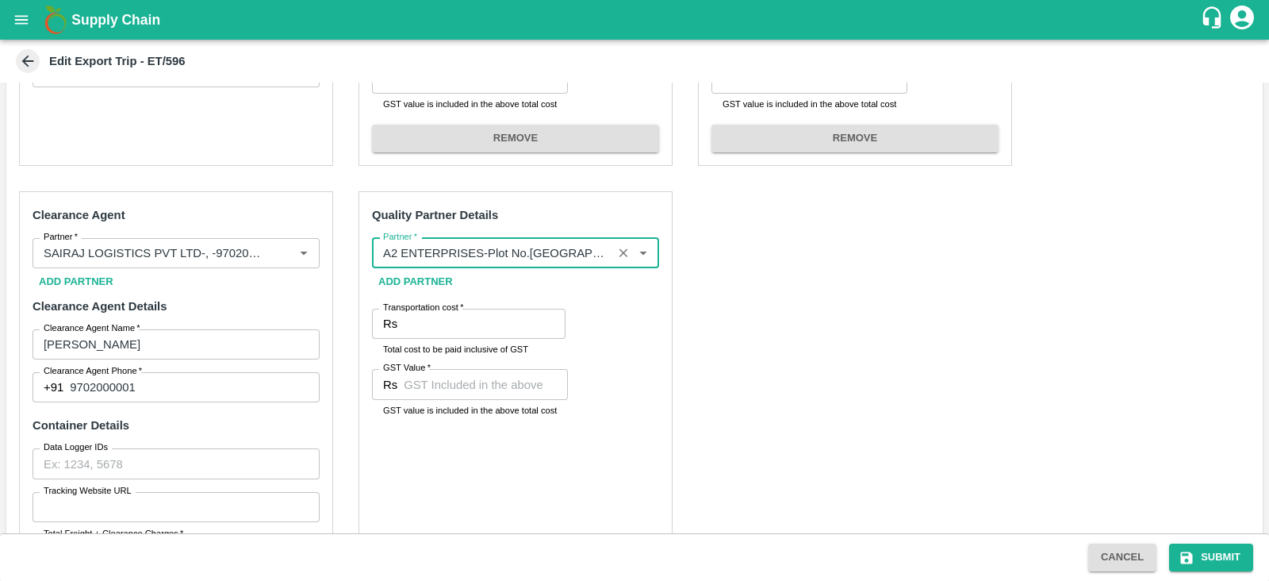
type input "A2 ENTERPRISES-Plot No.16 Devikanandan Apartment, Mahadev Bagh, Near Godavari C…"
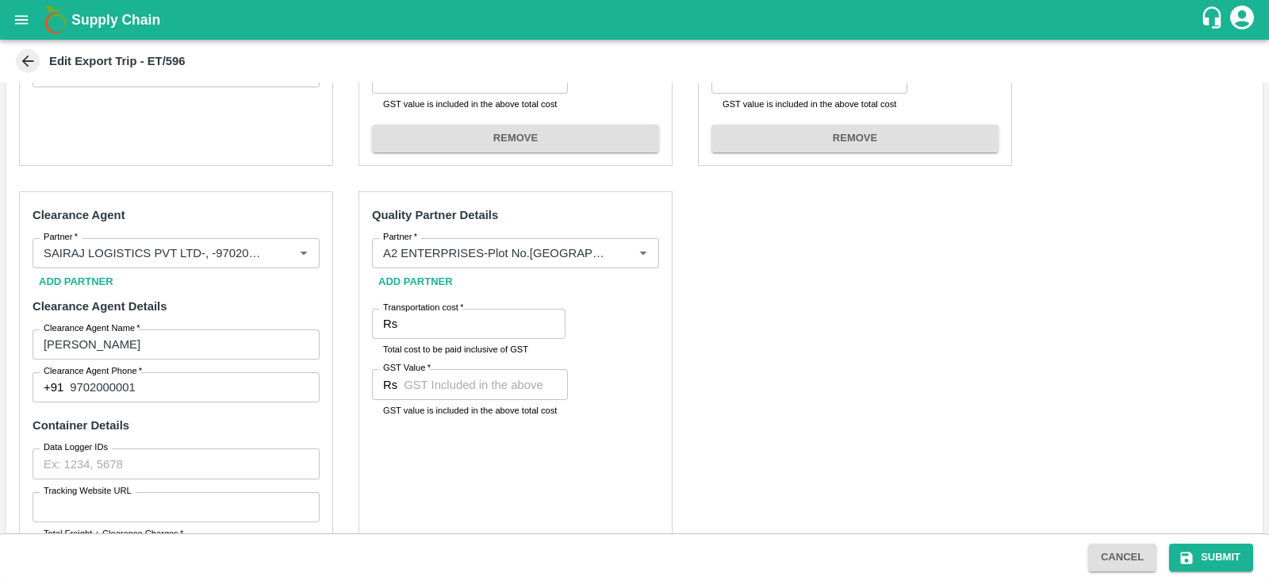
click at [773, 347] on div "Pre-Carriage Partner Details Partner Partner Add Partner Transportation Cost Rs…" at bounding box center [634, 277] width 1257 height 811
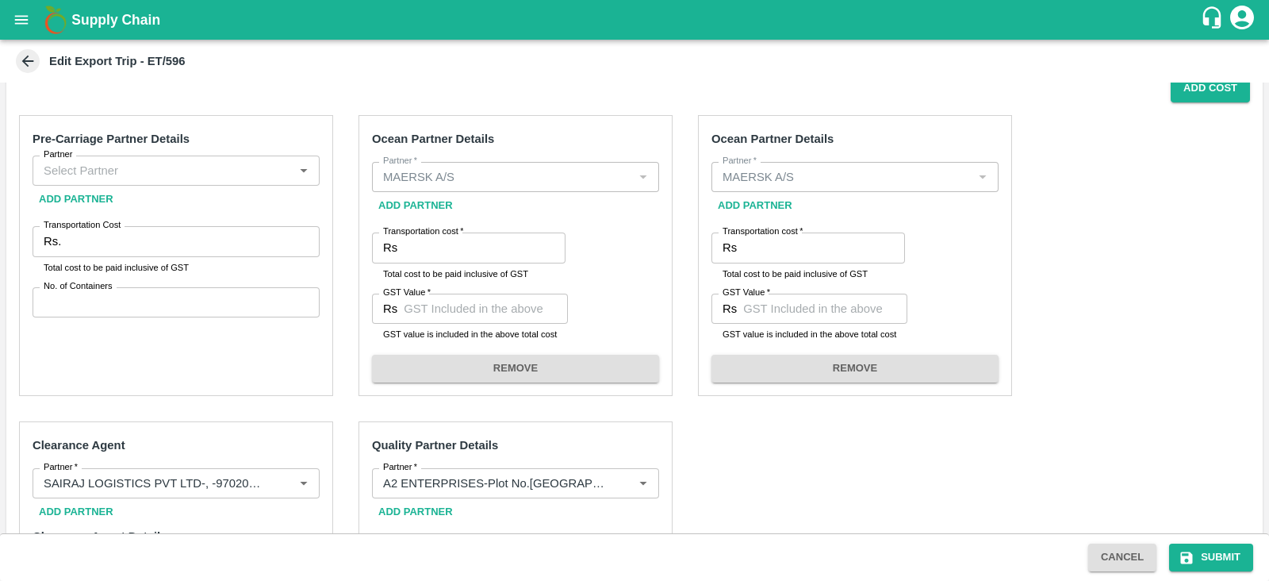
scroll to position [293, 0]
click at [455, 248] on input "Transportation cost   *" at bounding box center [485, 248] width 162 height 30
paste input "263157.88"
type input "263157.88"
click at [488, 313] on input "GST Value   *" at bounding box center [486, 309] width 164 height 30
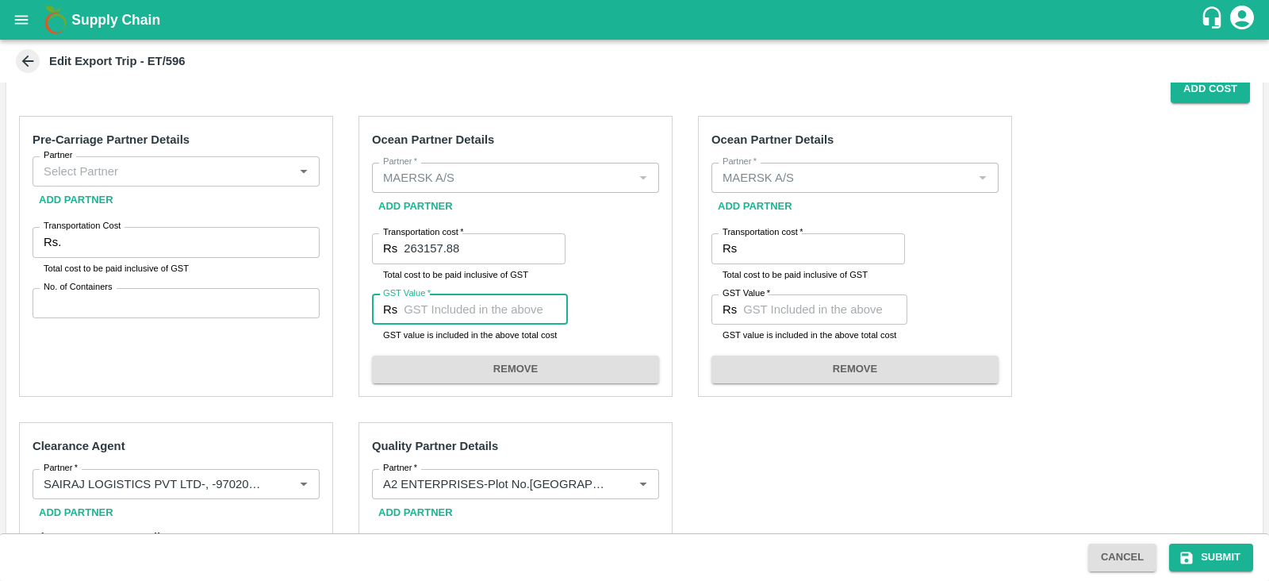
paste input "13445.23"
type input "13445.23"
click at [590, 280] on div "Ocean Partner Details Partner   * Partner   * Add Partner Transportation cost  …" at bounding box center [516, 256] width 314 height 281
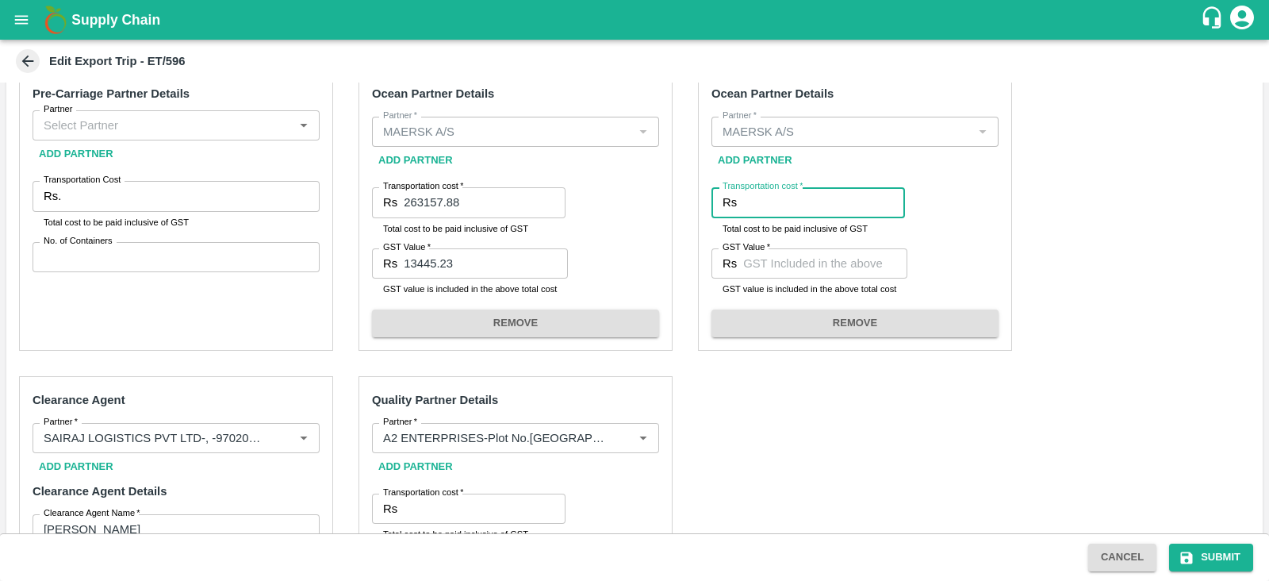
click at [781, 200] on input "Transportation cost   *" at bounding box center [824, 202] width 162 height 30
paste input "85568.88"
type input "85568.88"
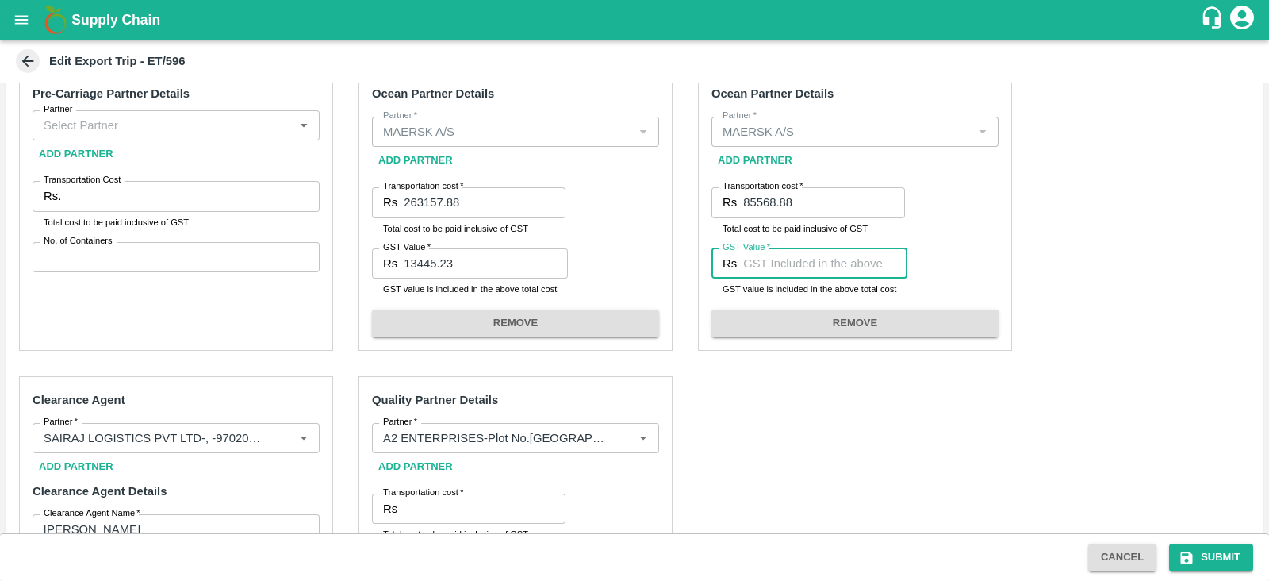
click at [754, 263] on input "GST Value   *" at bounding box center [825, 263] width 164 height 30
paste input "13052.88"
type input "13052.88"
click at [1169, 217] on div "Pre-Carriage Partner Details Partner Partner Add Partner Transportation Cost Rs…" at bounding box center [634, 462] width 1257 height 811
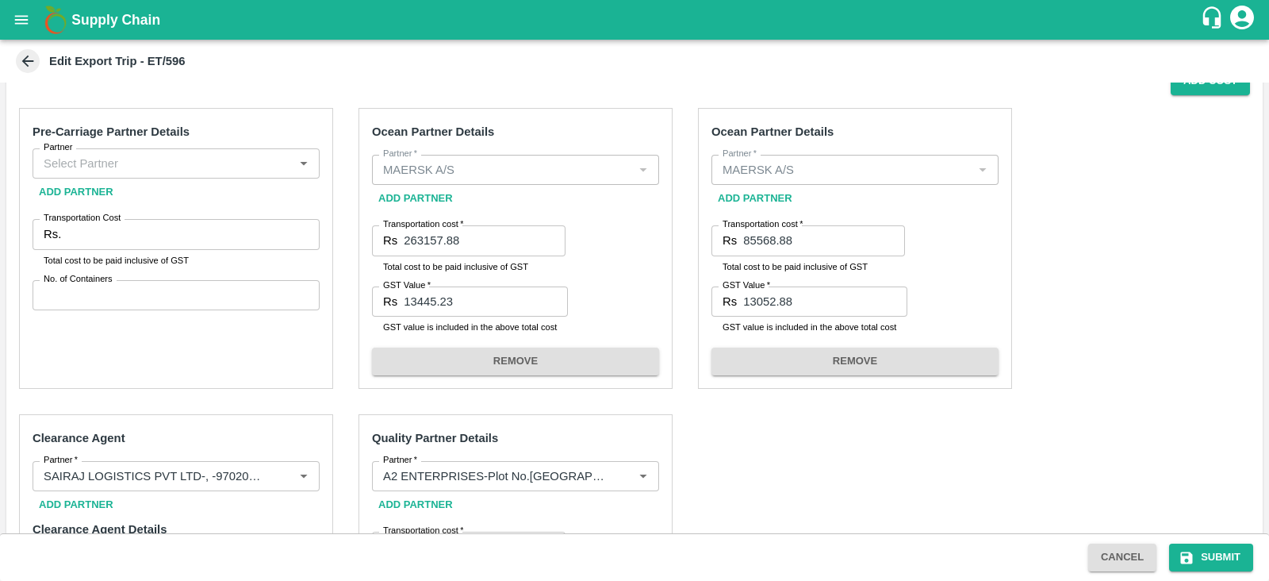
scroll to position [298, 0]
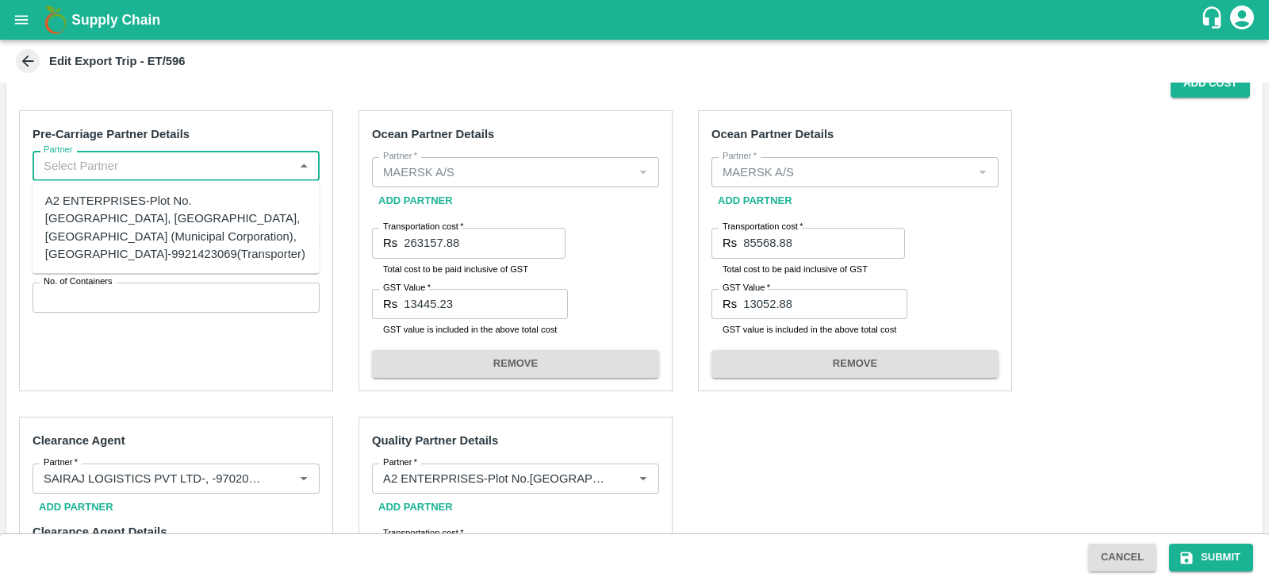
click at [214, 171] on input "Partner" at bounding box center [162, 165] width 251 height 21
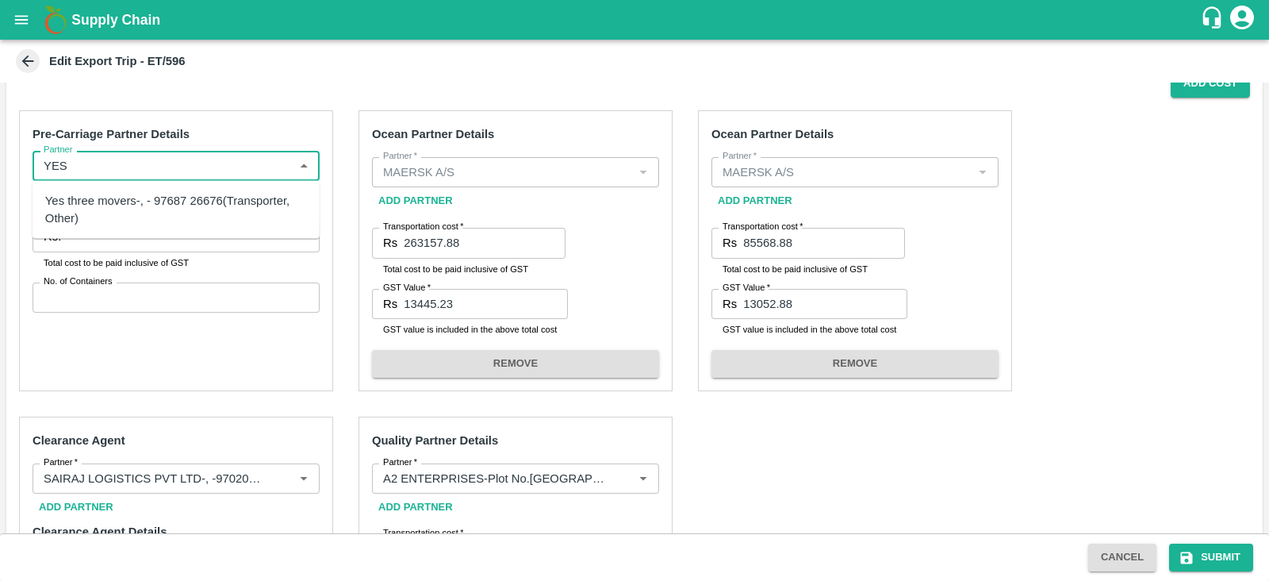
click at [140, 199] on div "Yes three movers-, - 97687 26676(Transporter, Other)" at bounding box center [176, 210] width 262 height 36
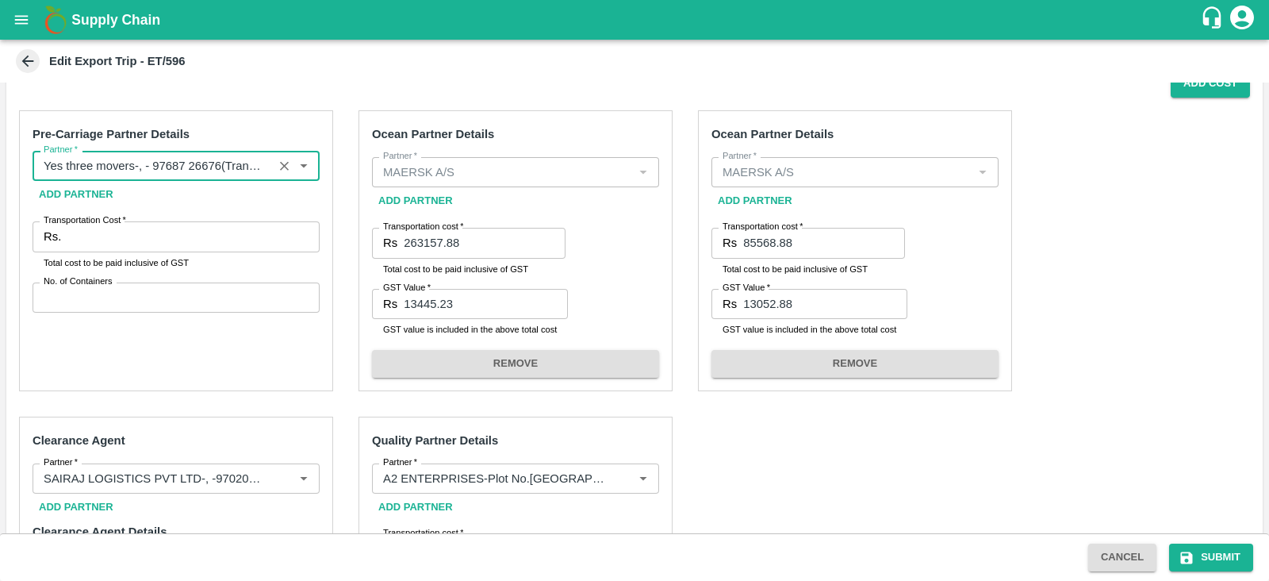
type input "Yes three movers-, - 97687 26676(Transporter, Other)"
click at [112, 243] on input "Transportation Cost   *" at bounding box center [193, 236] width 252 height 30
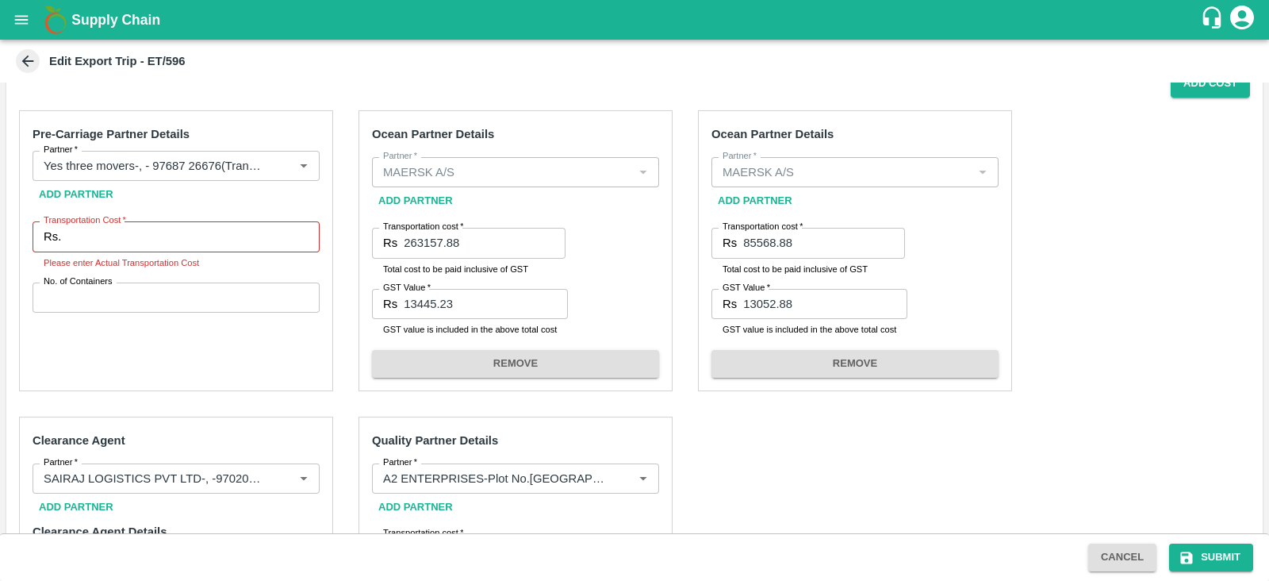
click at [612, 261] on div "Ocean Partner Details Partner   * Partner   * Add Partner Transportation cost  …" at bounding box center [516, 250] width 314 height 281
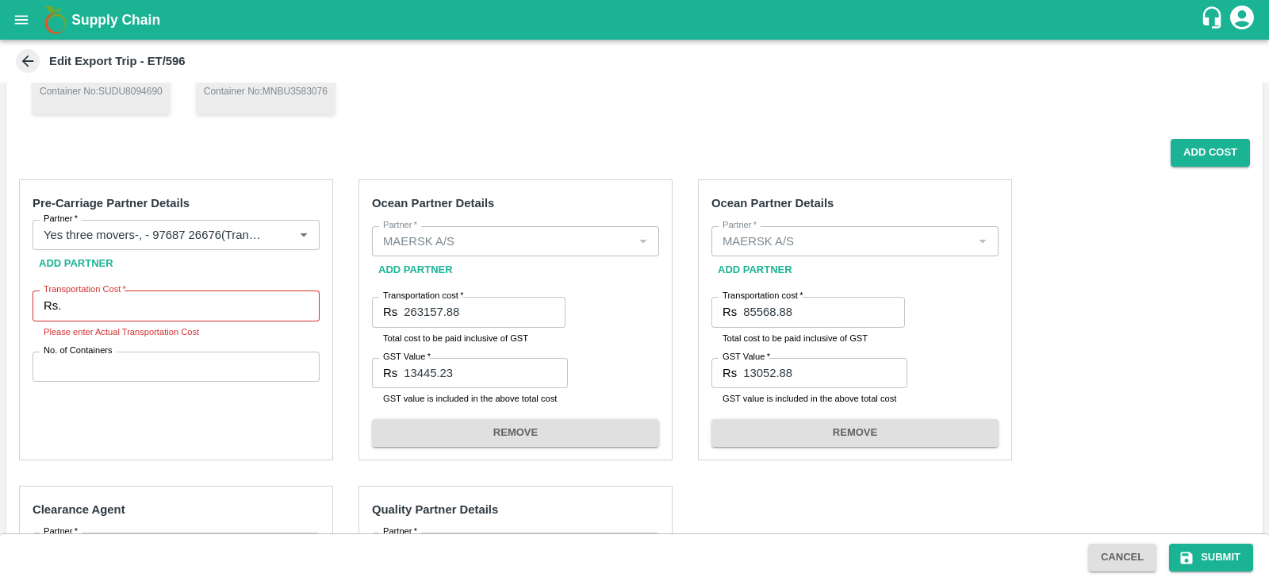
scroll to position [234, 0]
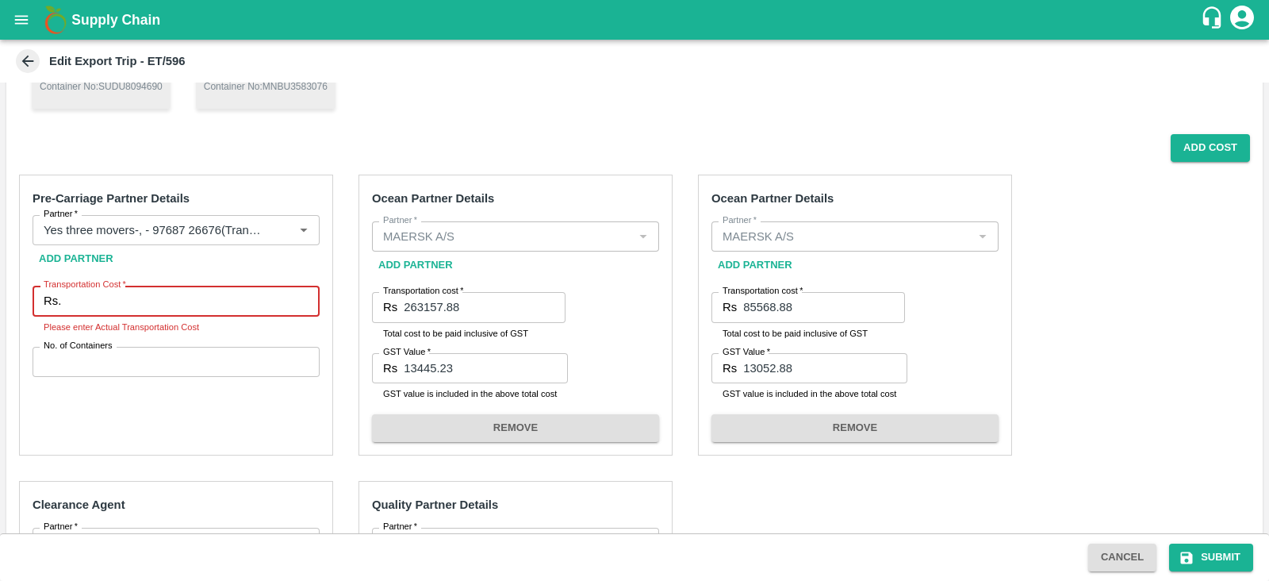
click at [238, 303] on input "Transportation Cost   *" at bounding box center [193, 301] width 252 height 30
paste input "85180.00"
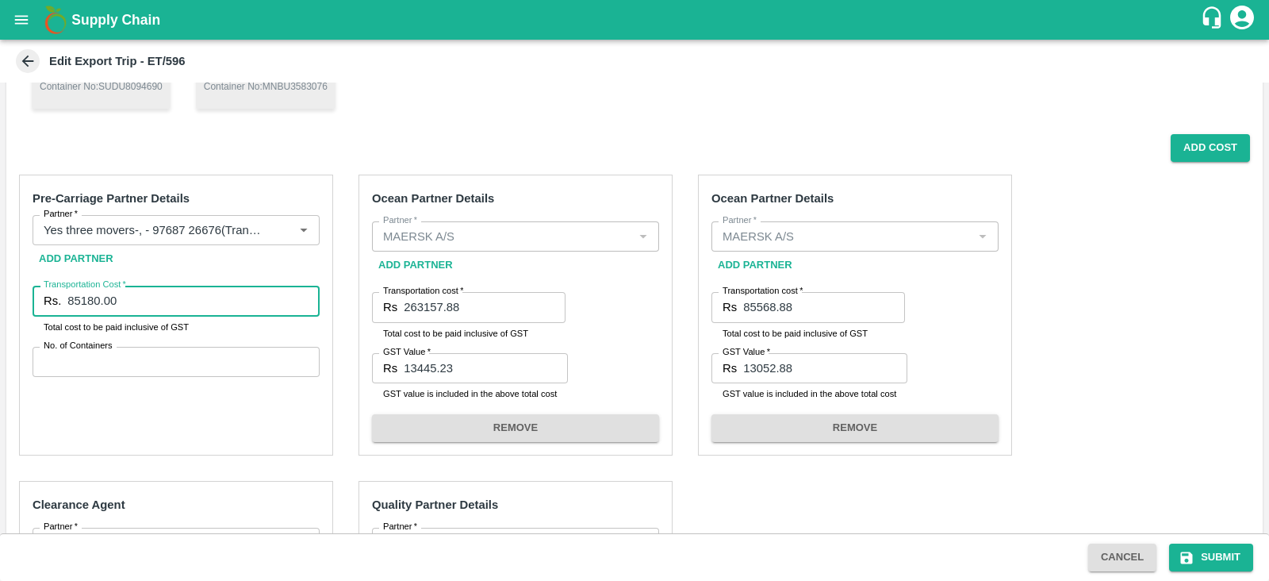
type input "85180.00"
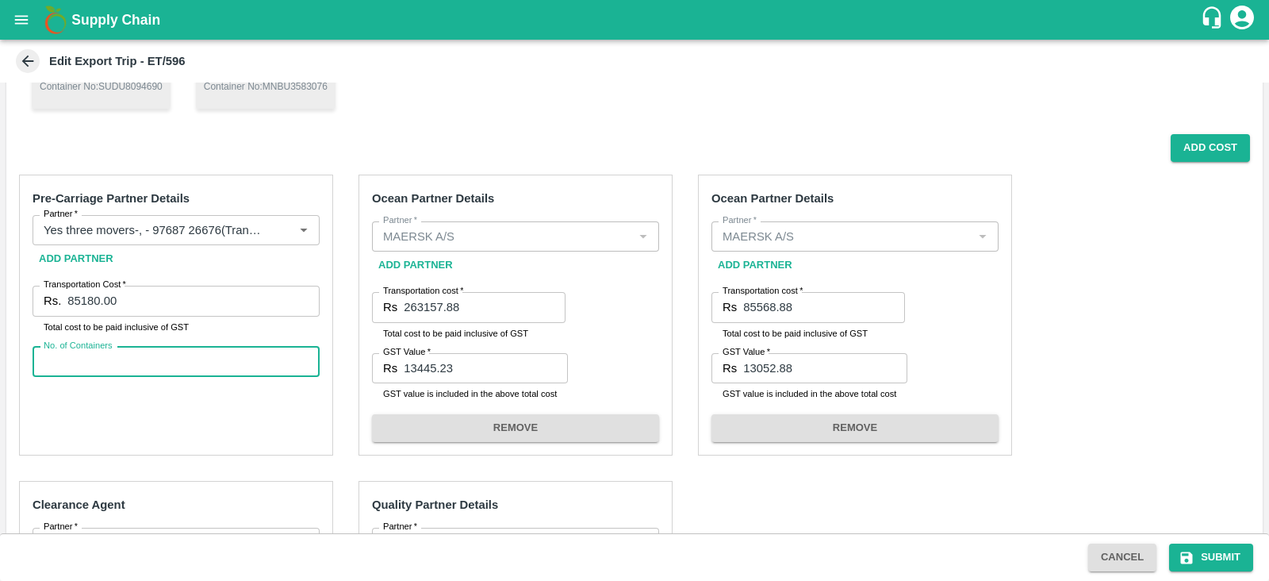
click at [143, 355] on input "No. of Containers" at bounding box center [176, 362] width 287 height 30
type input "2"
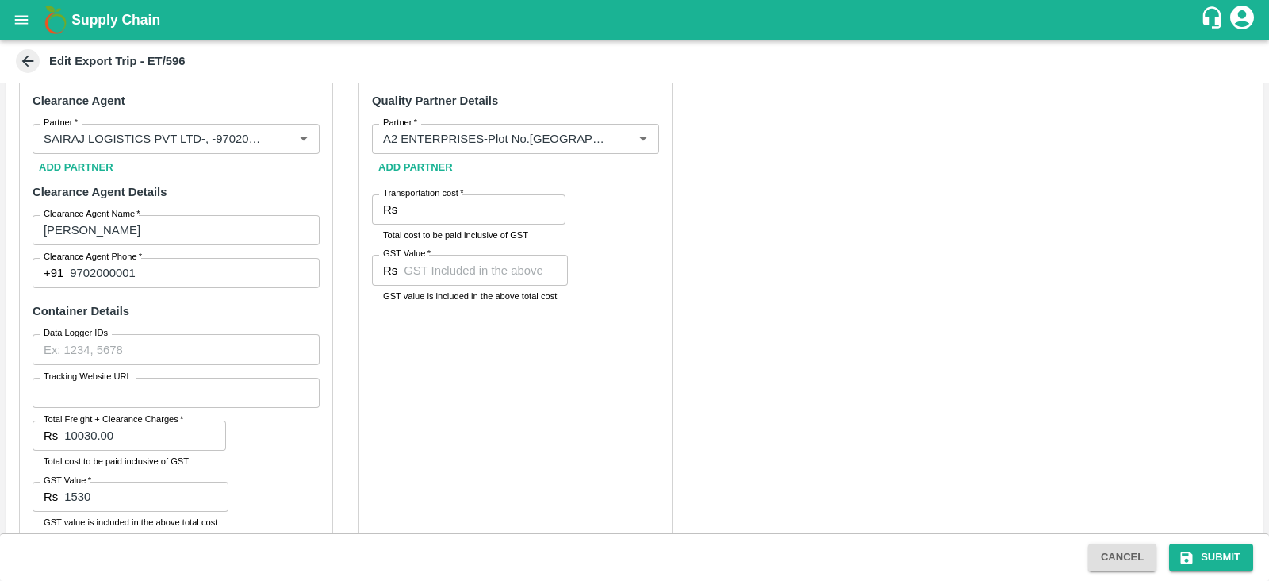
scroll to position [677, 0]
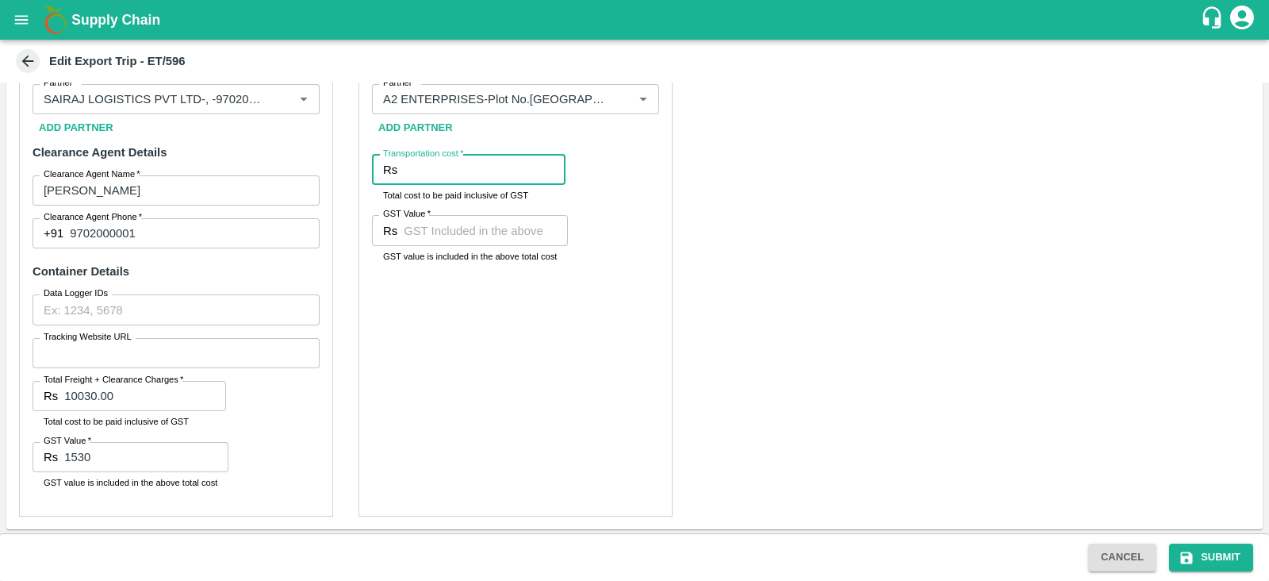
click at [433, 164] on input "Transportation cost   *" at bounding box center [485, 170] width 162 height 30
type input "1600"
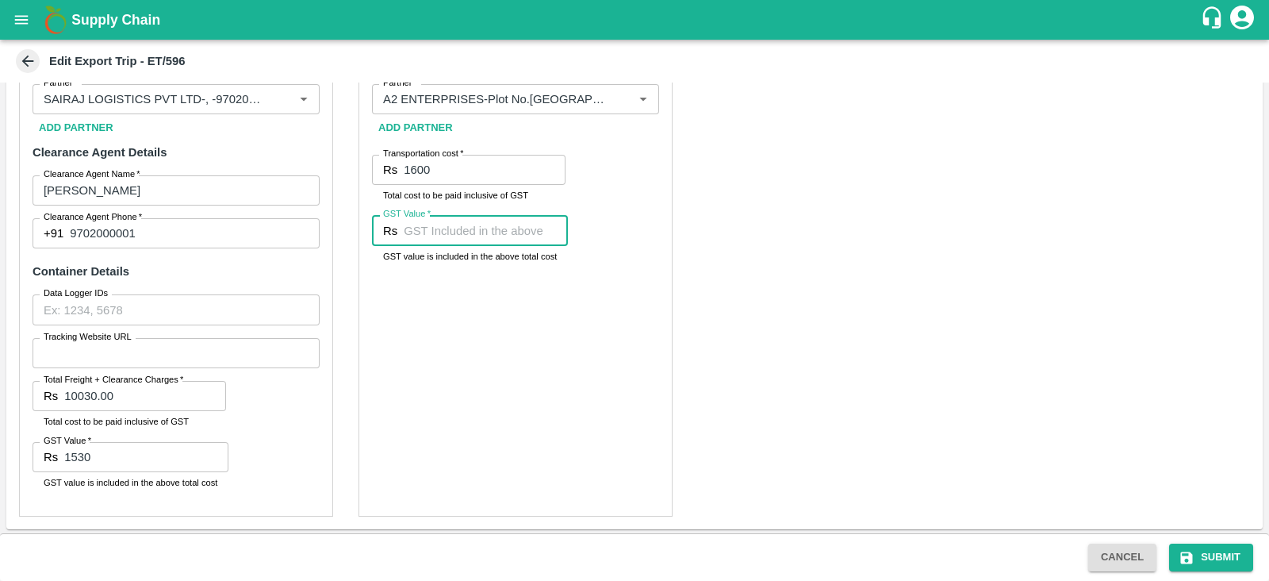
click at [444, 220] on input "GST Value   *" at bounding box center [486, 230] width 164 height 30
type input "00"
click at [1000, 242] on div "Pre-Carriage Partner Details Partner   * Partner   * Add Partner Transportation…" at bounding box center [634, 123] width 1257 height 811
click at [1193, 555] on icon "submit" at bounding box center [1187, 558] width 16 height 16
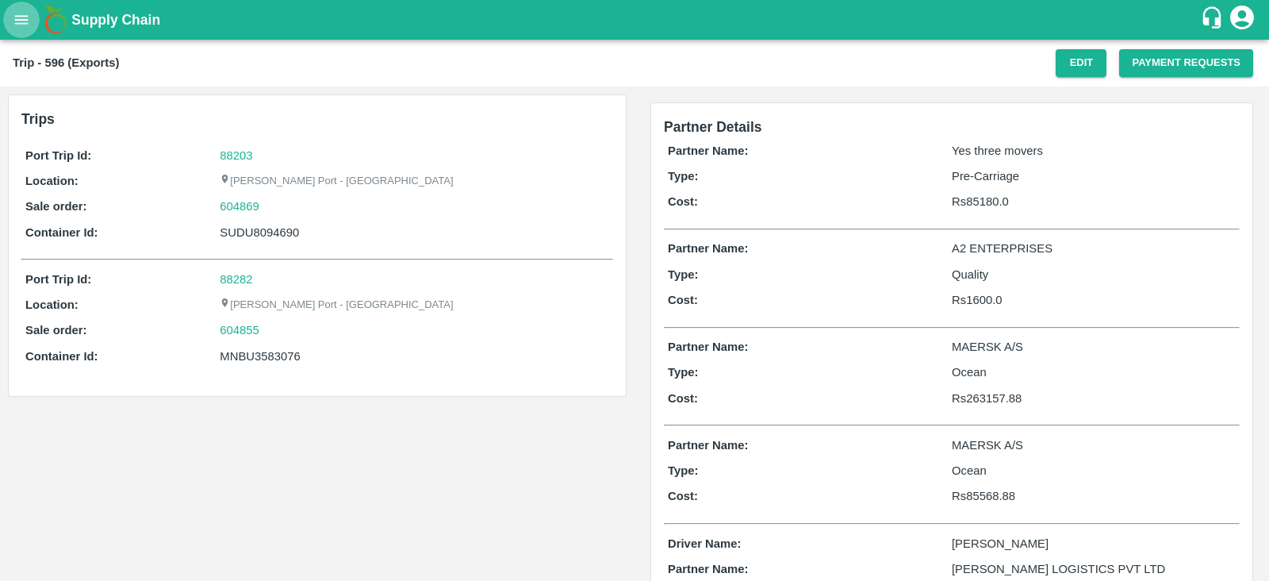
click at [10, 29] on button "open drawer" at bounding box center [21, 20] width 36 height 36
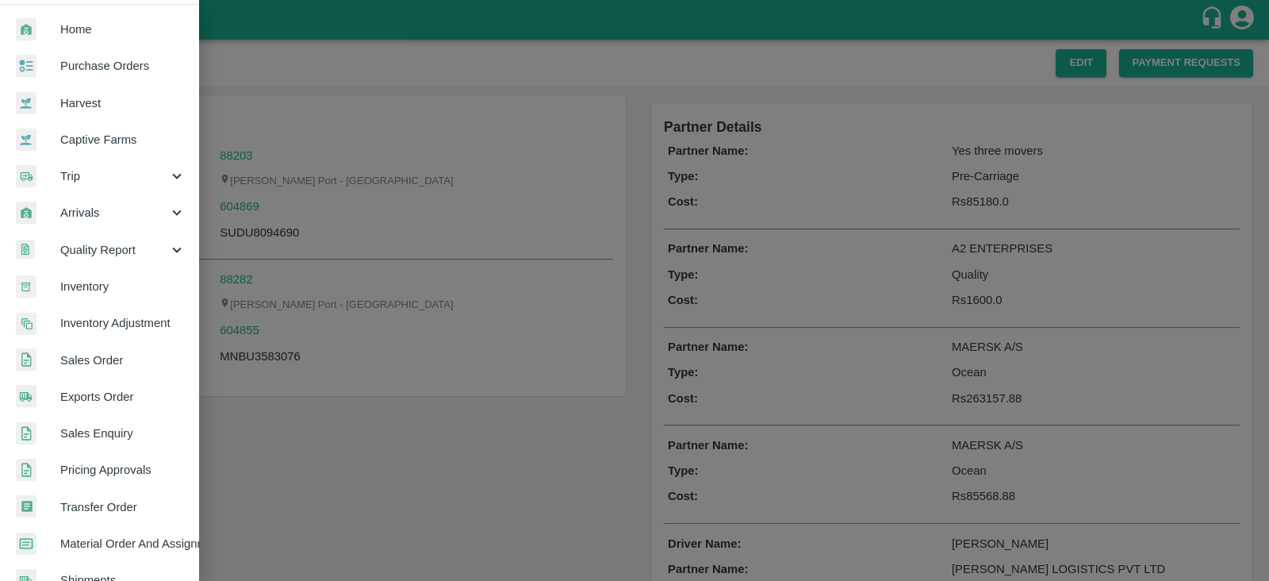
scroll to position [322, 0]
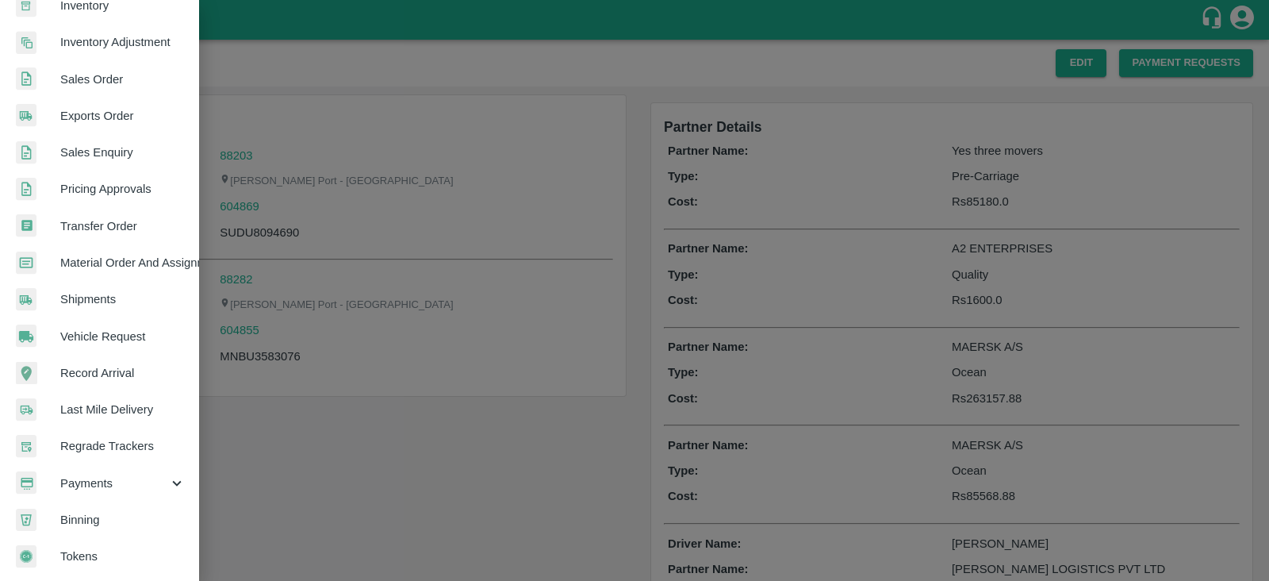
click at [131, 479] on span "Payments" at bounding box center [114, 482] width 108 height 17
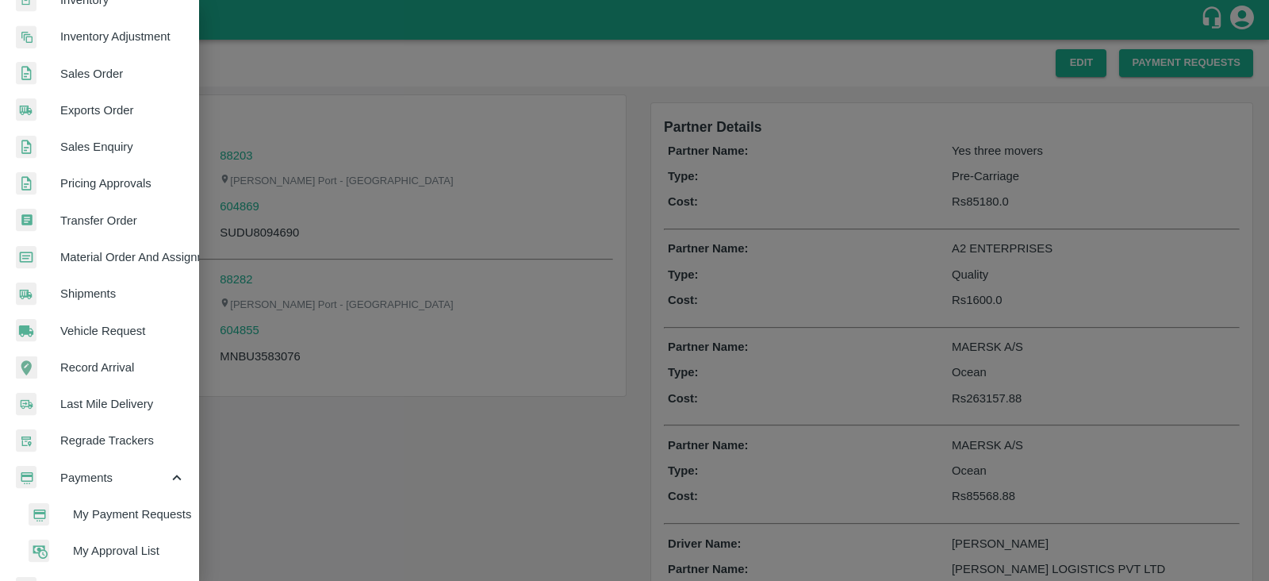
click at [147, 512] on span "My Payment Requests" at bounding box center [129, 513] width 113 height 17
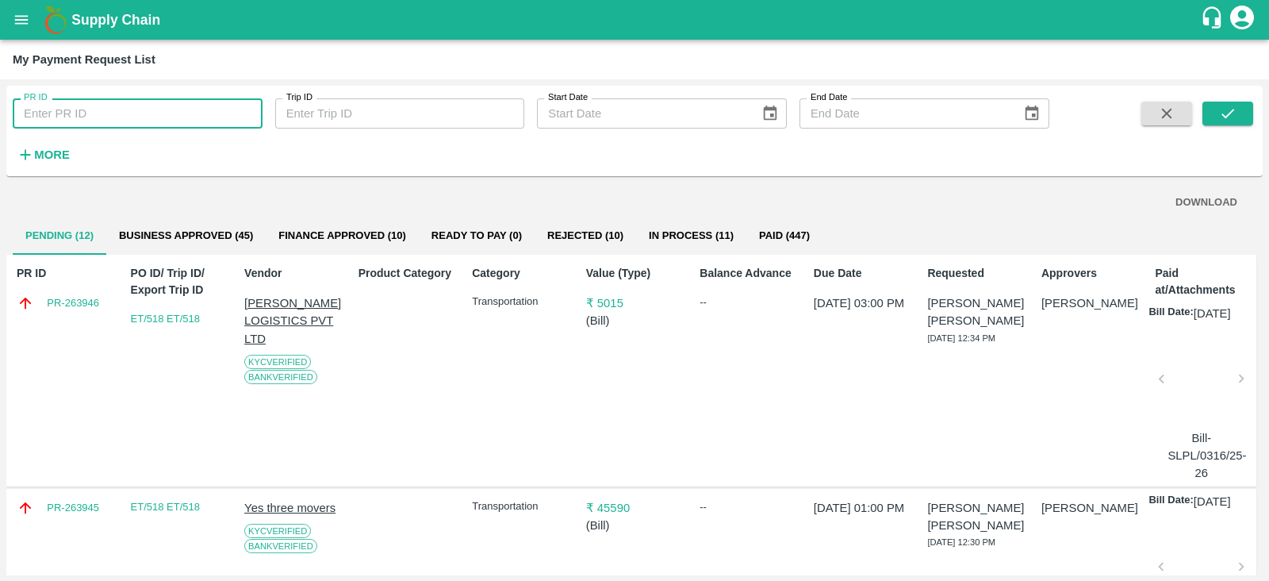
click at [164, 115] on input "PR ID" at bounding box center [138, 113] width 250 height 30
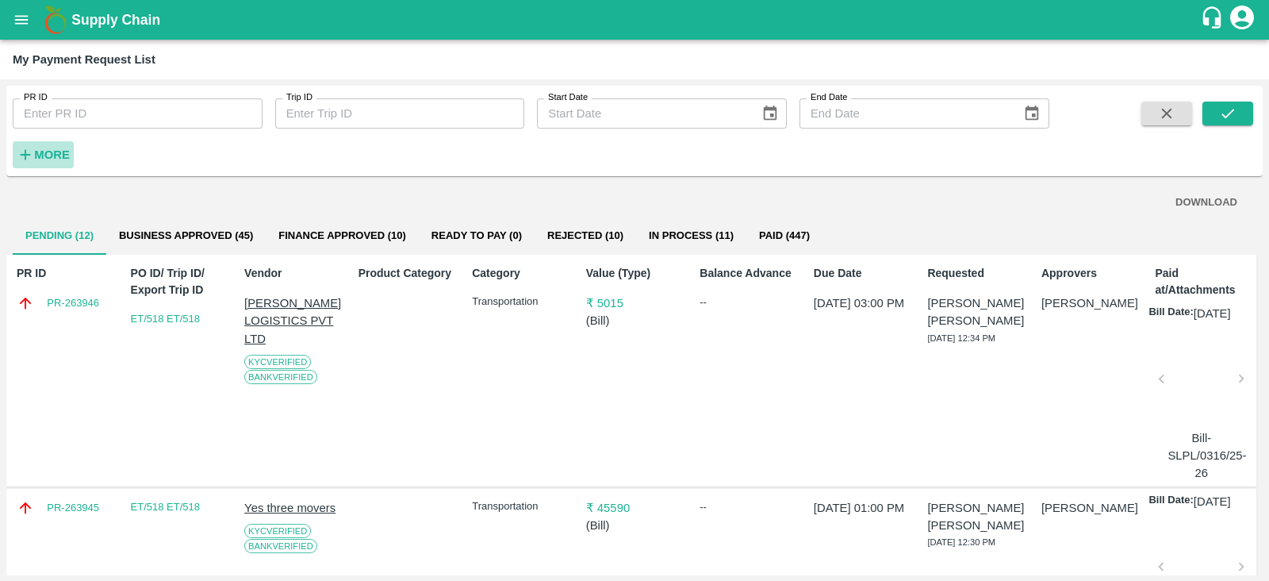
click at [56, 144] on button "More" at bounding box center [43, 154] width 61 height 27
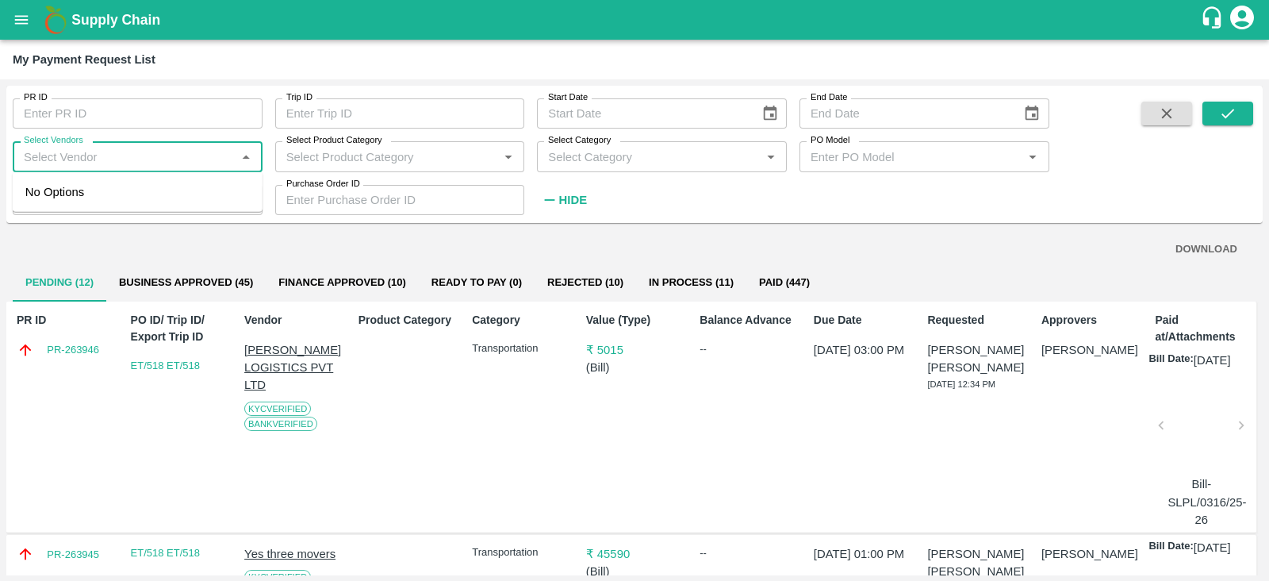
click at [85, 155] on input "Select Vendors" at bounding box center [124, 156] width 214 height 21
type input "P"
click at [126, 194] on div "Yes three movers-Transporter, Other" at bounding box center [127, 191] width 191 height 17
type input "Yes three movers-Transporter, Other"
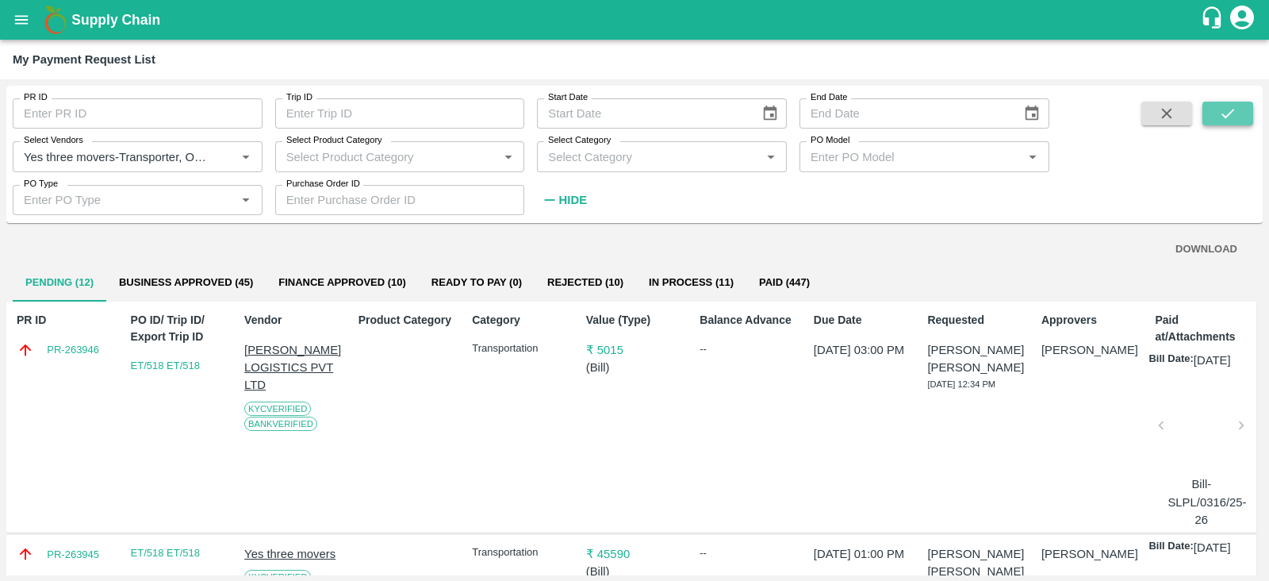
click at [1222, 114] on icon "submit" at bounding box center [1227, 113] width 17 height 17
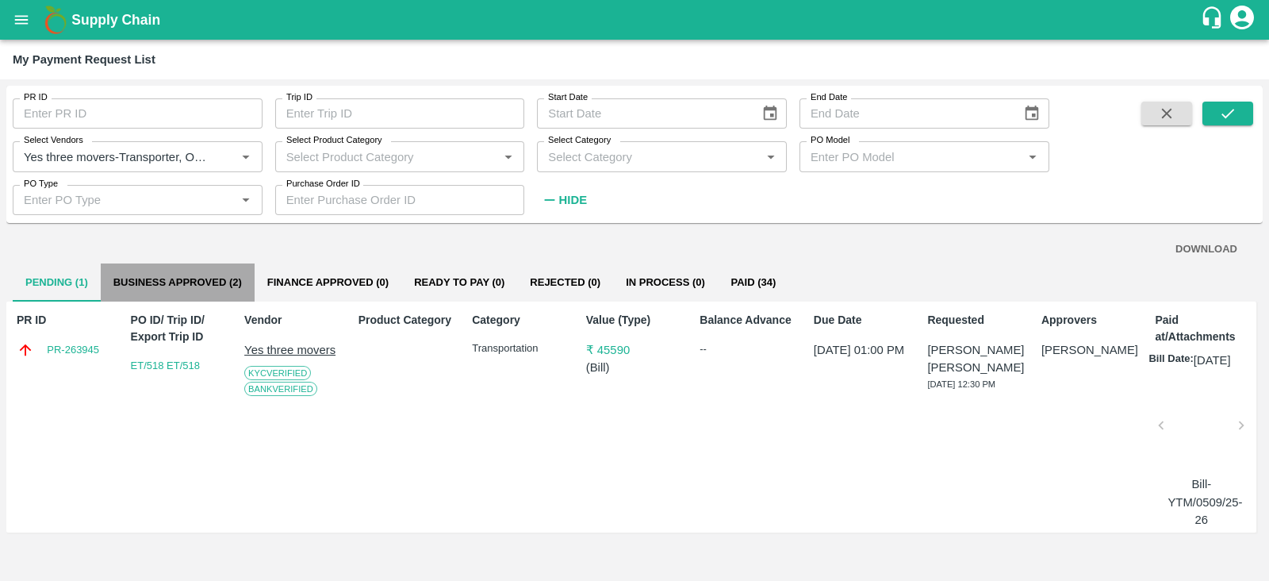
click at [149, 274] on button "Business Approved (2)" at bounding box center [178, 282] width 154 height 38
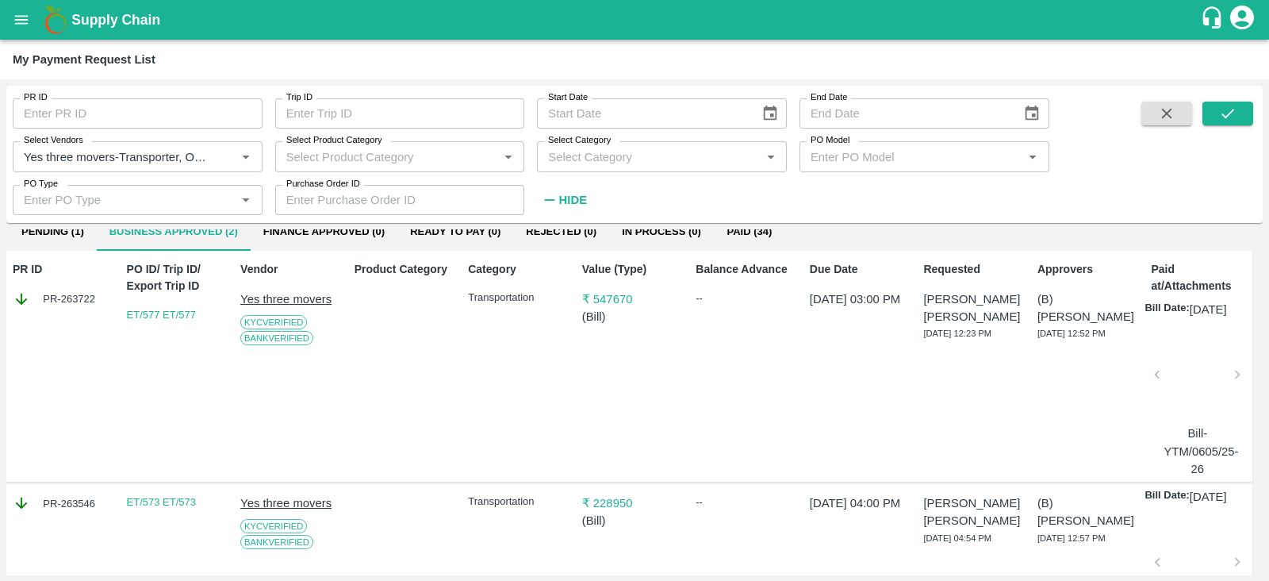
scroll to position [0, 4]
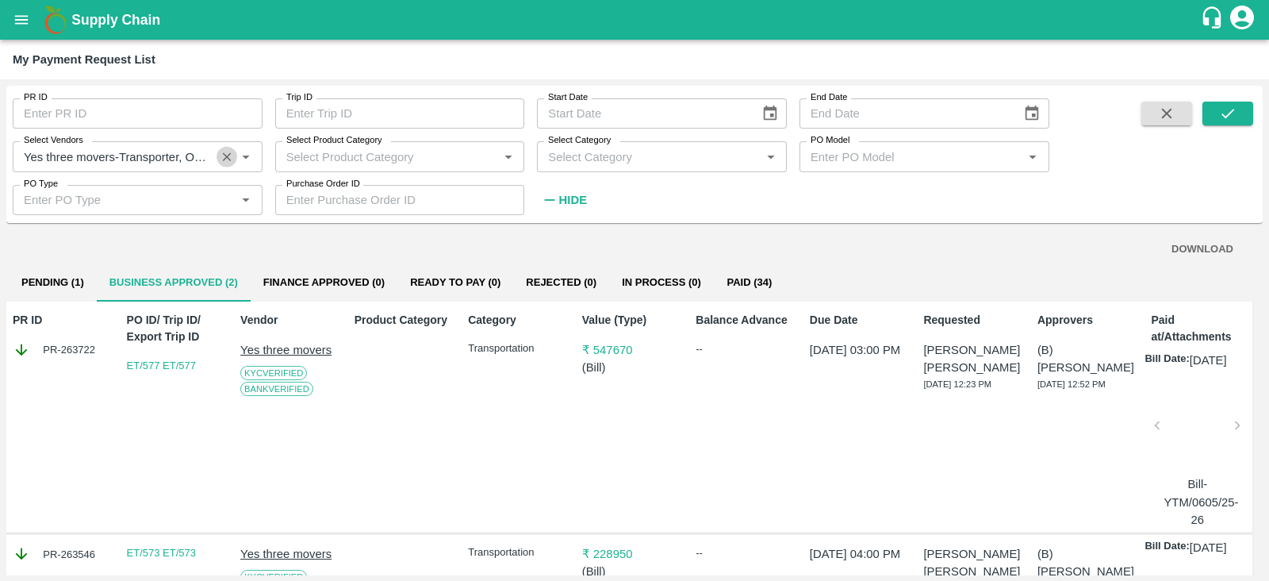
click at [227, 159] on icon "Clear" at bounding box center [227, 156] width 15 height 15
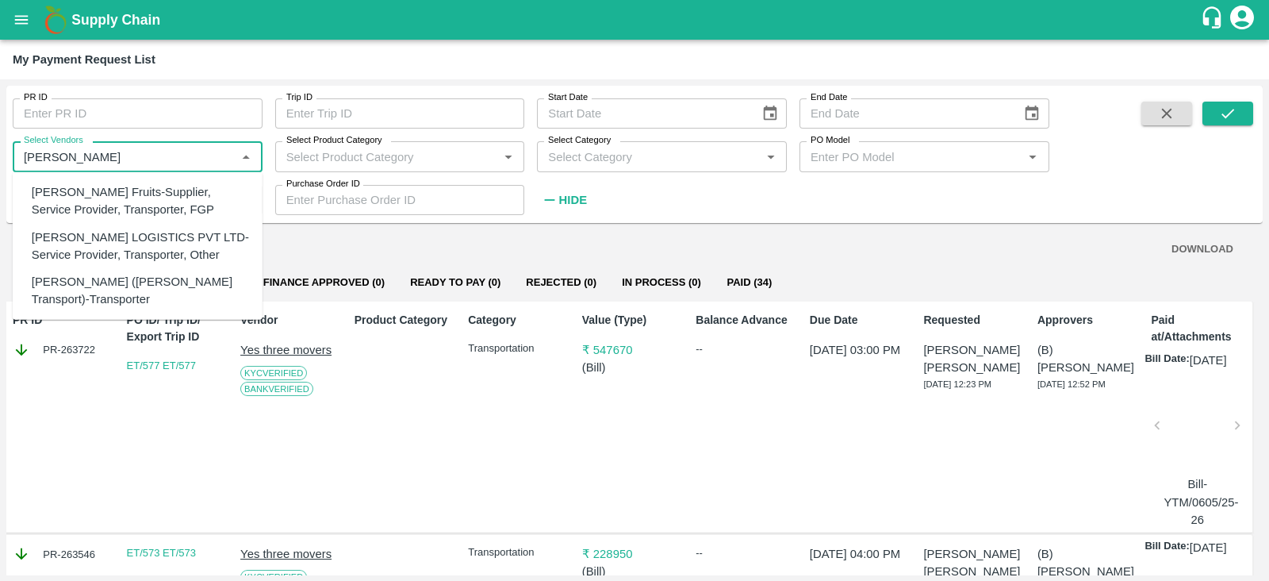
click at [155, 239] on div "SAIRAJ LOGISTICS PVT LTD-Service Provider, Transporter, Other" at bounding box center [141, 246] width 218 height 36
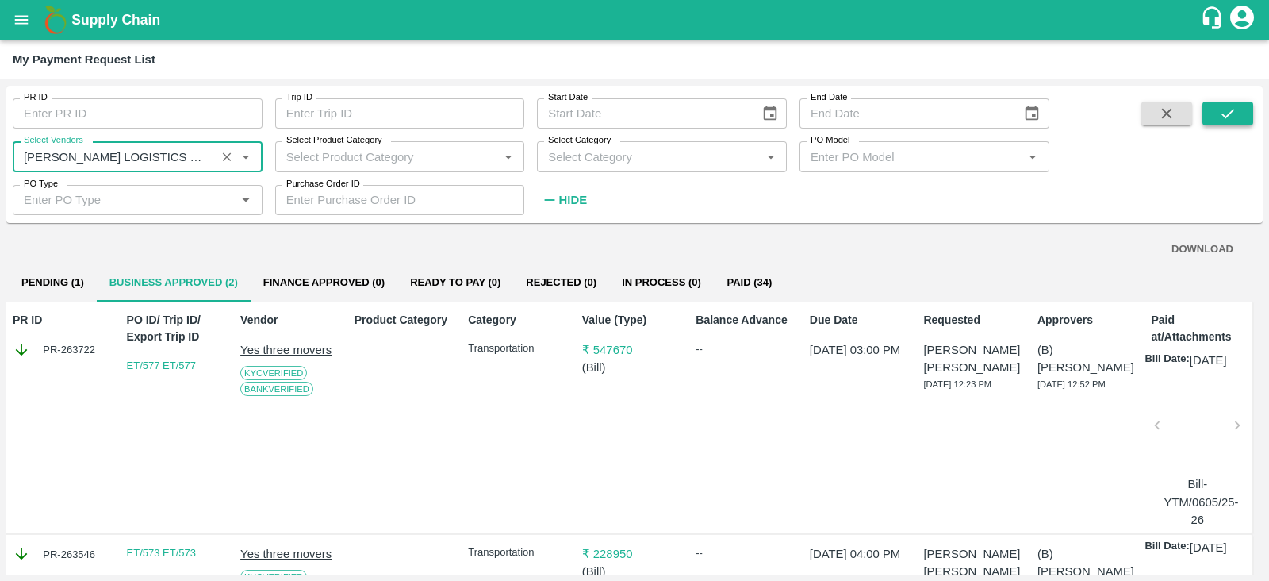
type input "SAIRAJ LOGISTICS PVT LTD-Service Provider, Transporter, Other"
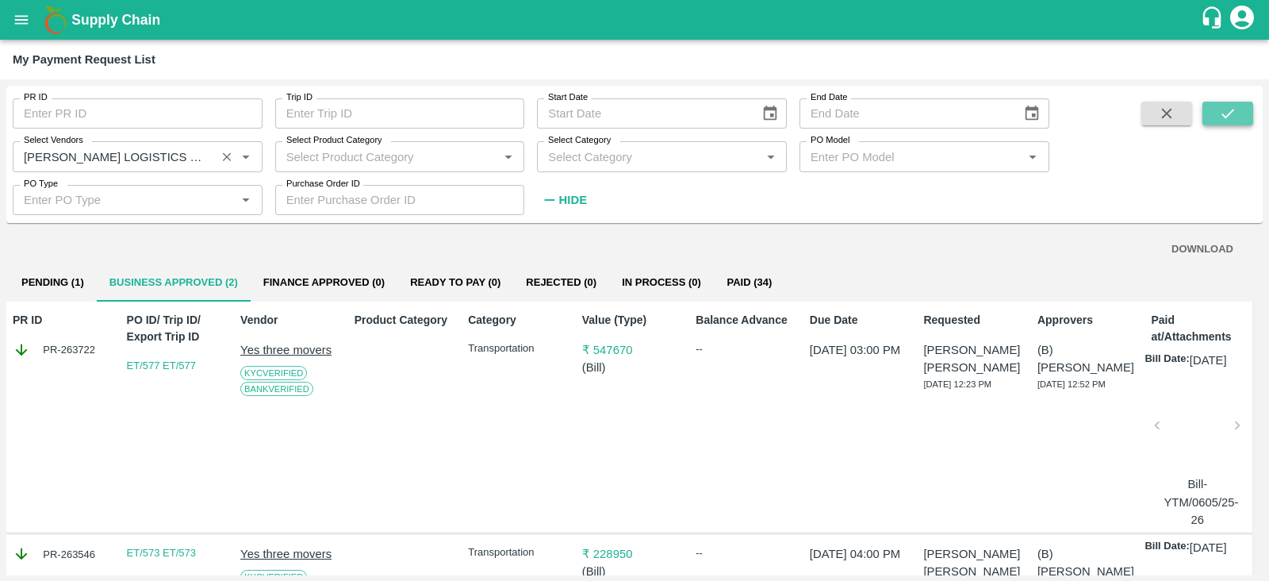
click at [1242, 110] on button "submit" at bounding box center [1228, 114] width 51 height 24
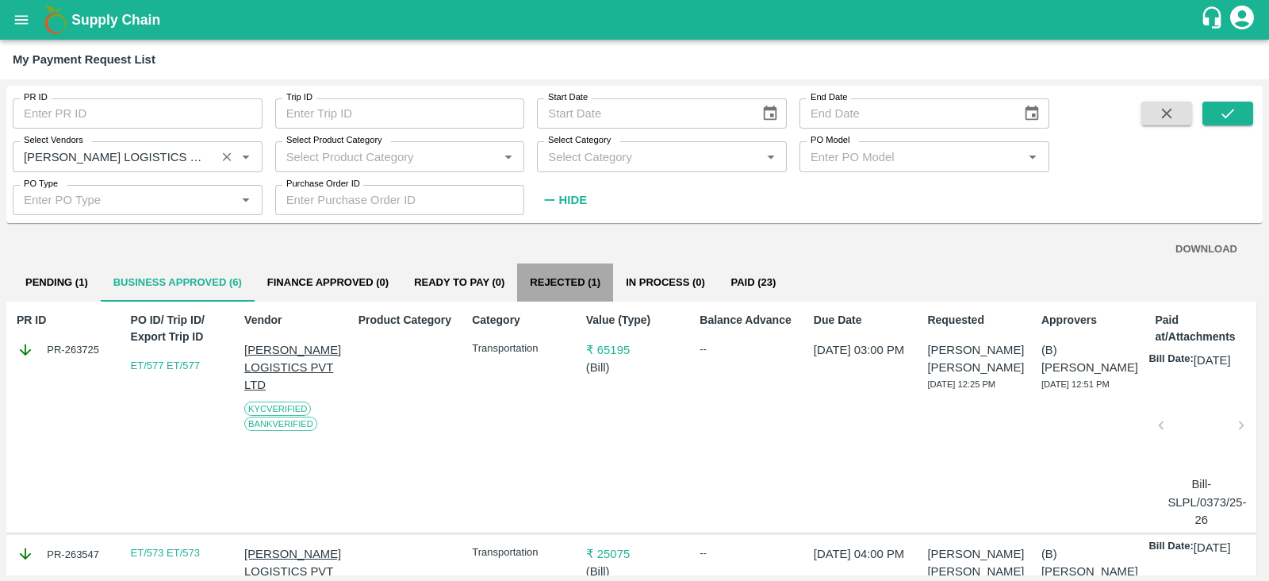
click at [579, 277] on button "Rejected (1)" at bounding box center [565, 282] width 96 height 38
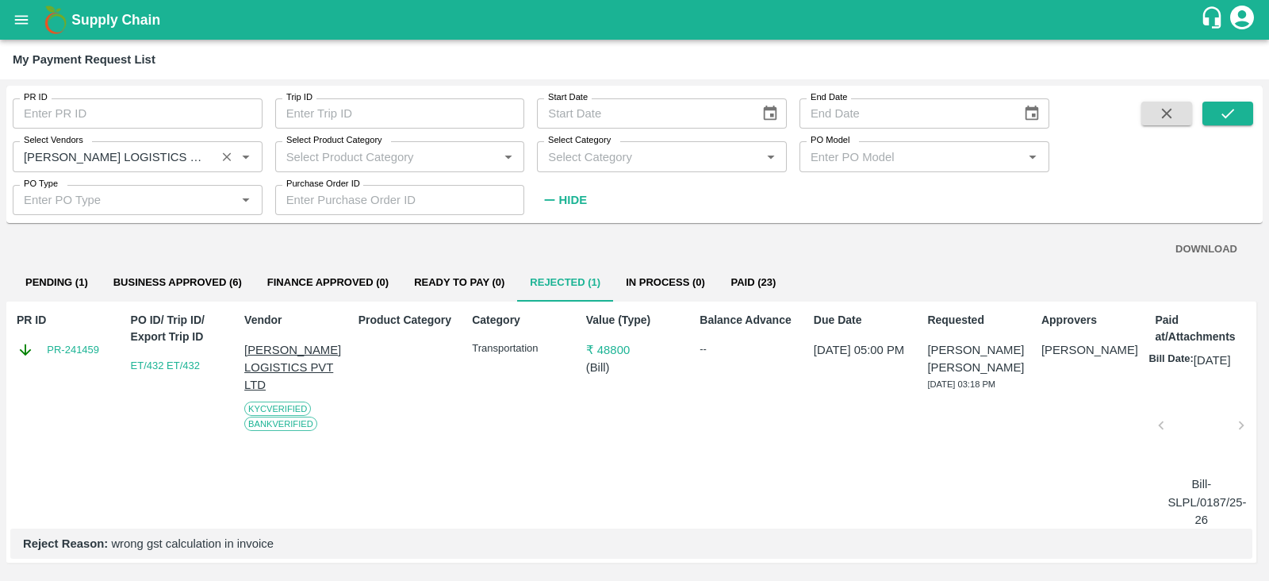
scroll to position [23, 0]
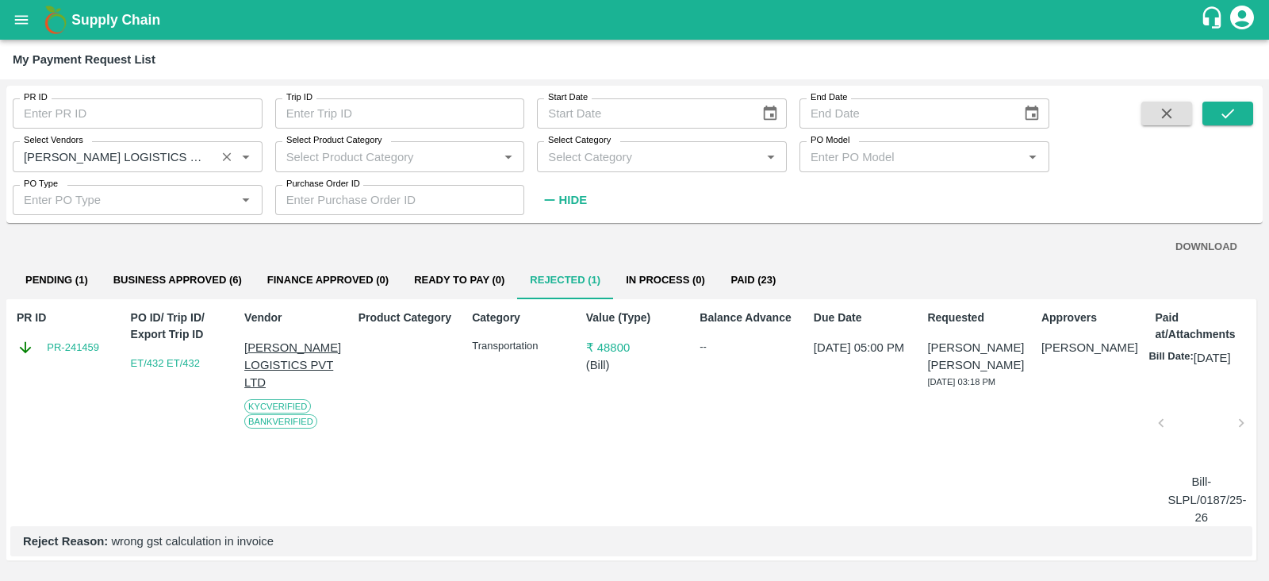
click at [1211, 413] on div at bounding box center [1201, 428] width 67 height 84
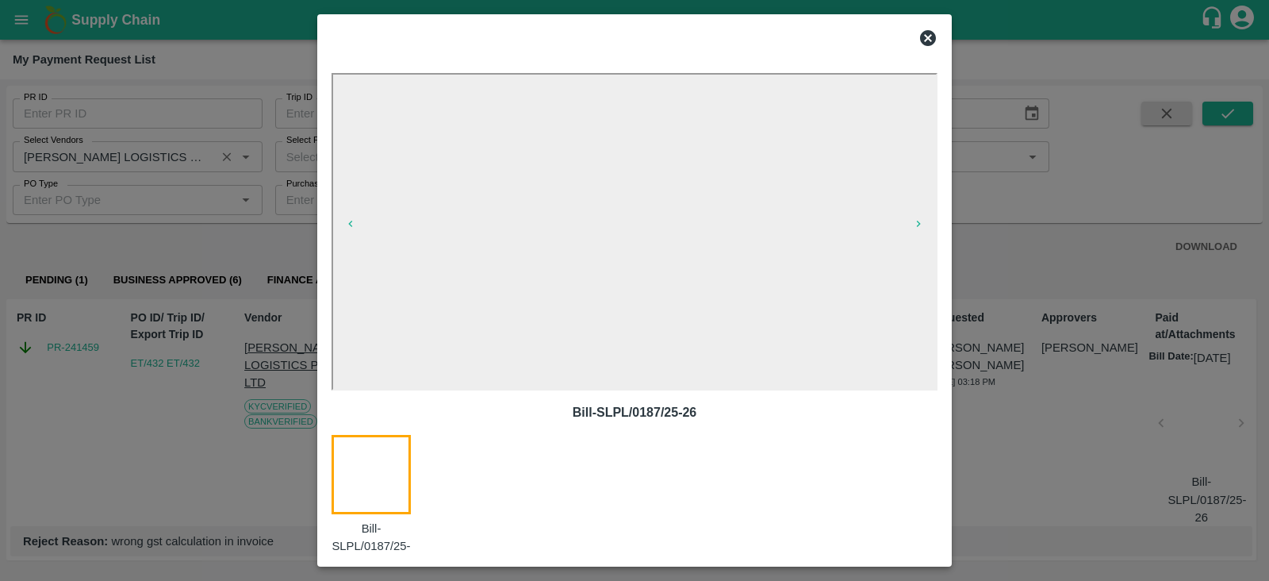
click at [927, 43] on icon at bounding box center [928, 38] width 16 height 16
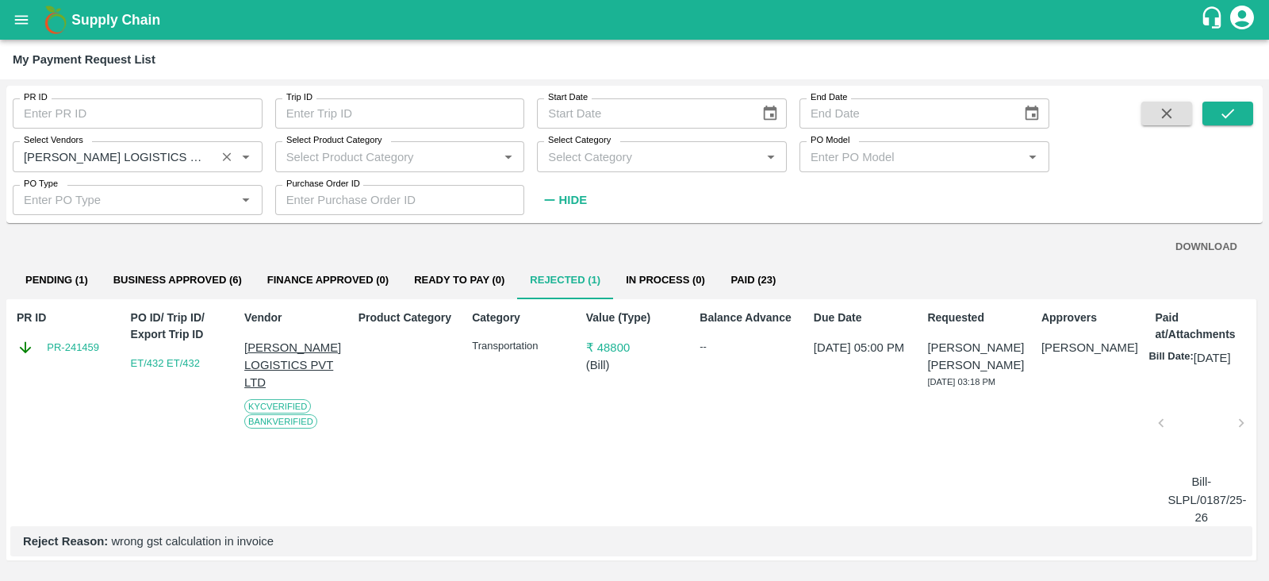
click at [1184, 418] on div at bounding box center [1201, 428] width 67 height 84
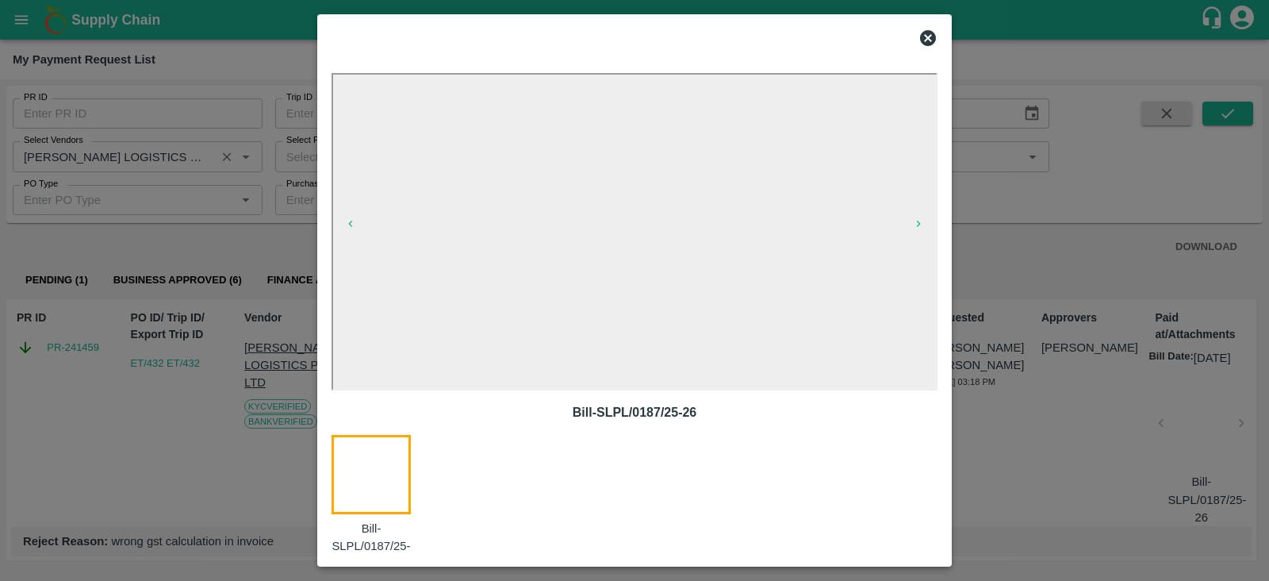
click at [926, 35] on icon at bounding box center [928, 38] width 19 height 19
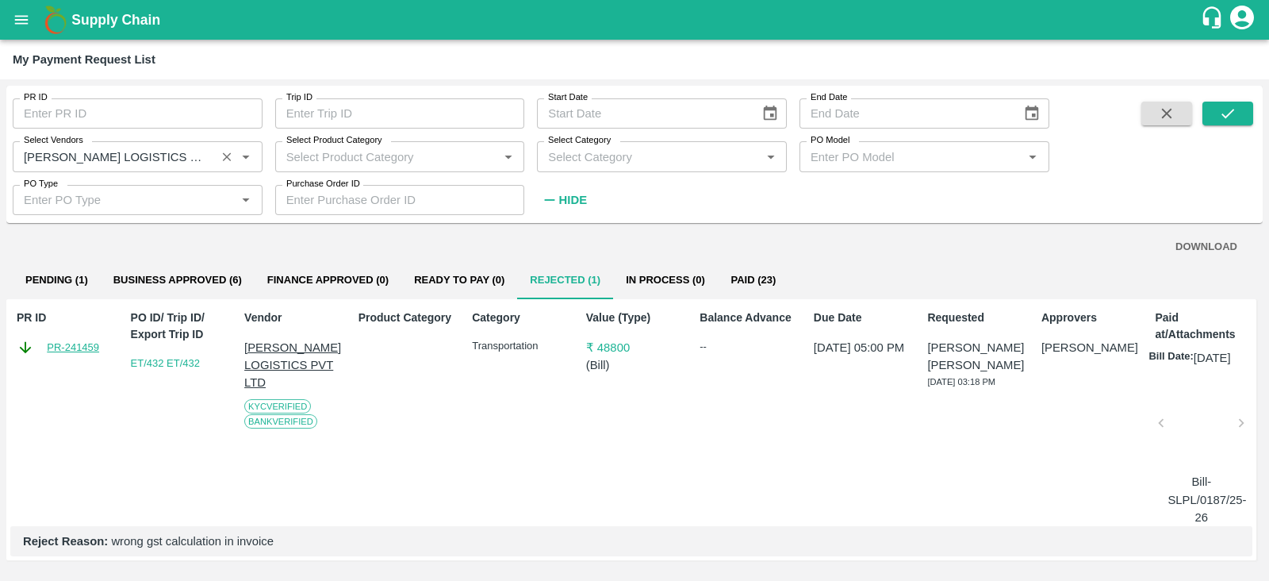
click at [84, 340] on link "PR-241459" at bounding box center [73, 348] width 52 height 16
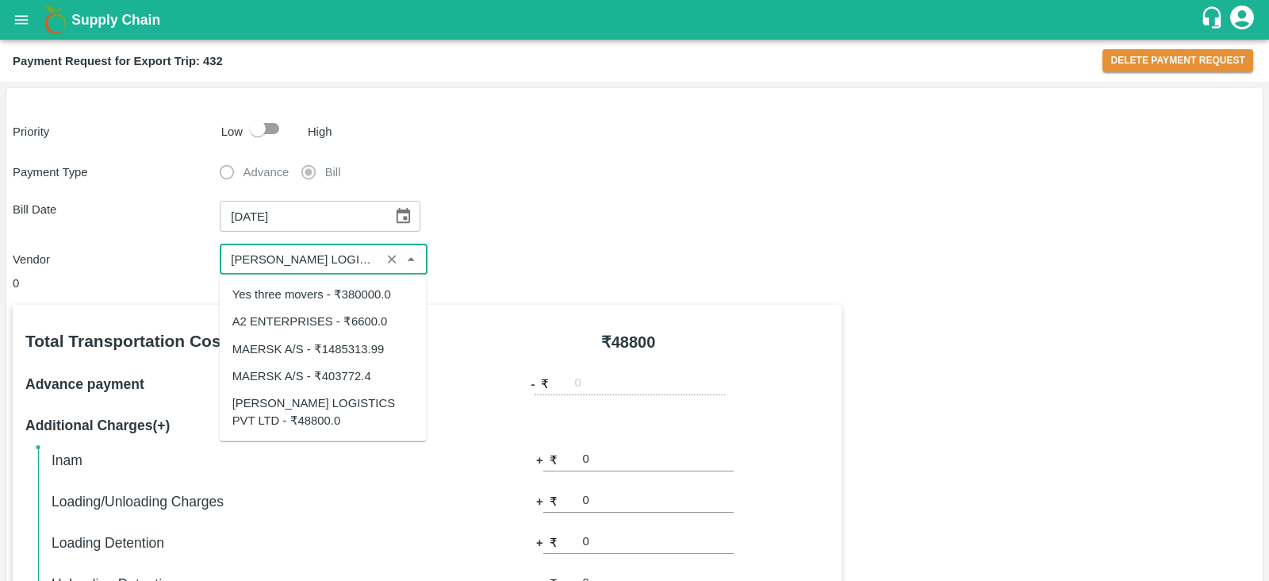
click at [353, 249] on input "input" at bounding box center [299, 259] width 151 height 21
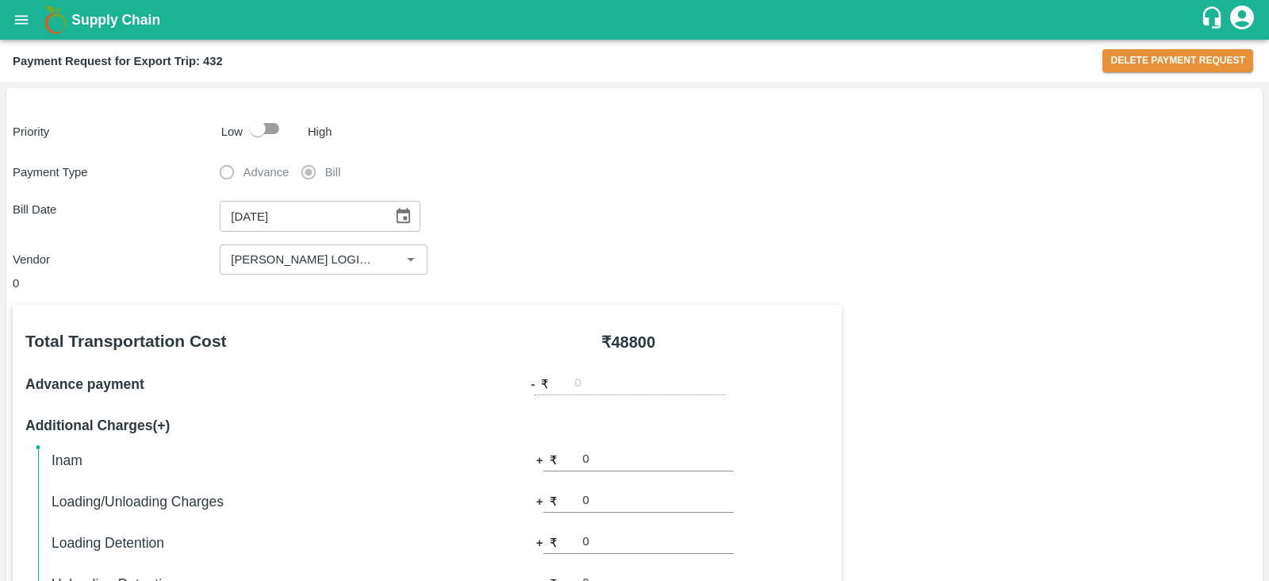
click at [543, 238] on div "Payment Type Advance Bill Bill Date [DATE] ​ Vendor ​" at bounding box center [635, 215] width 1244 height 118
click at [1145, 55] on button "Delete Payment Request" at bounding box center [1178, 60] width 151 height 23
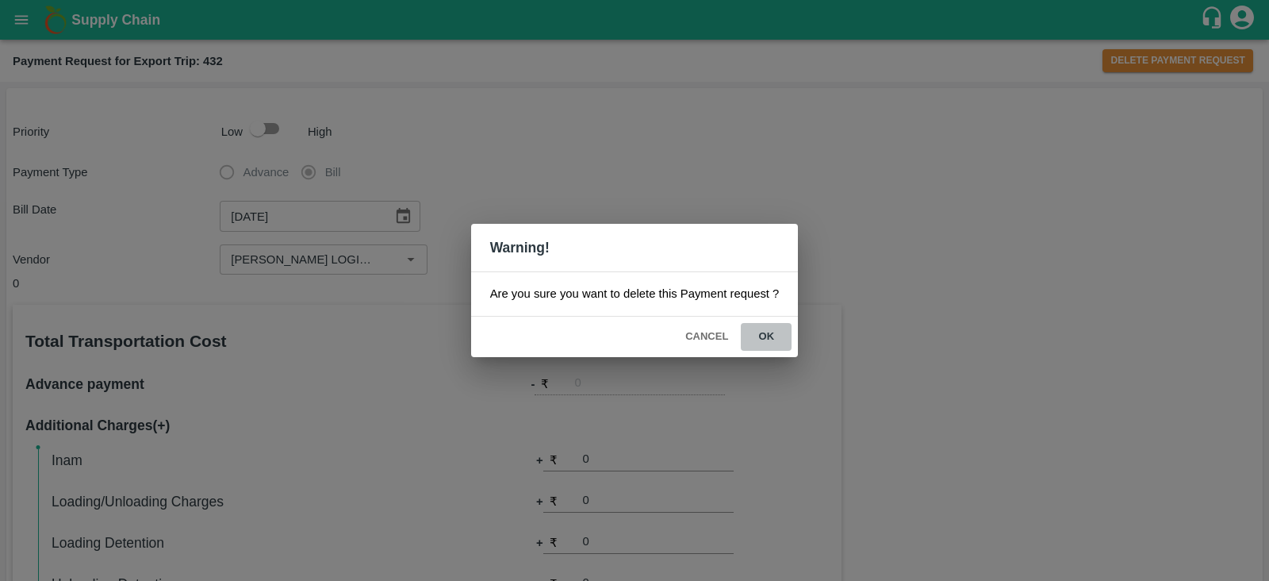
click at [767, 331] on button "ok" at bounding box center [766, 337] width 51 height 28
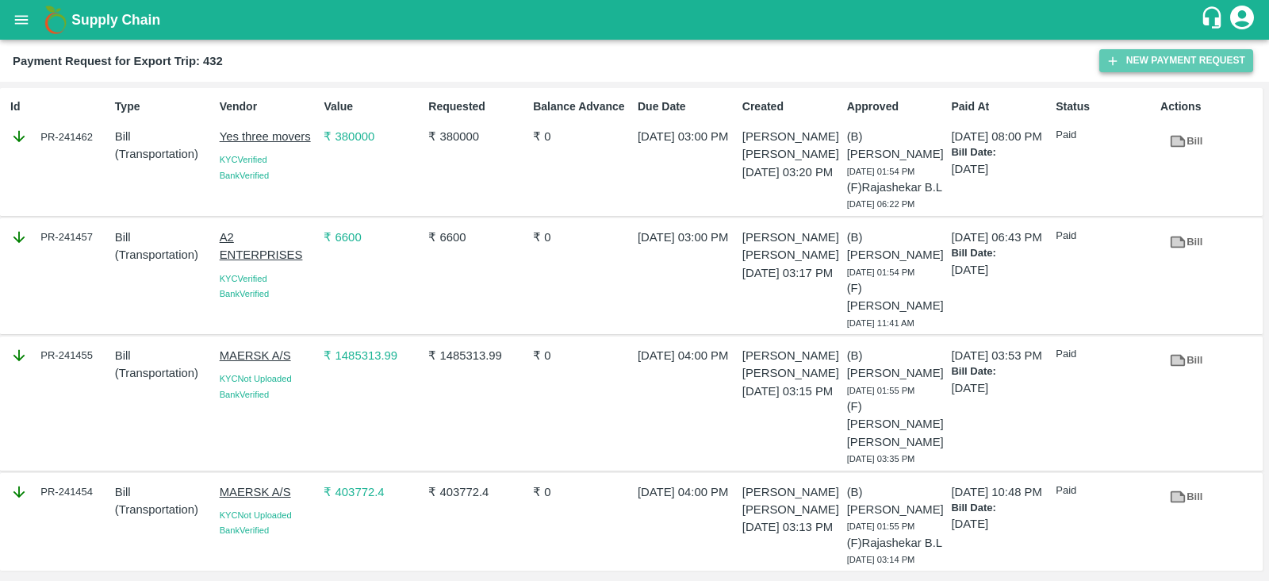
click at [1149, 56] on button "New Payment Request" at bounding box center [1176, 60] width 154 height 23
click at [221, 59] on b "Payment Request for Export Trip: 432" at bounding box center [118, 61] width 210 height 13
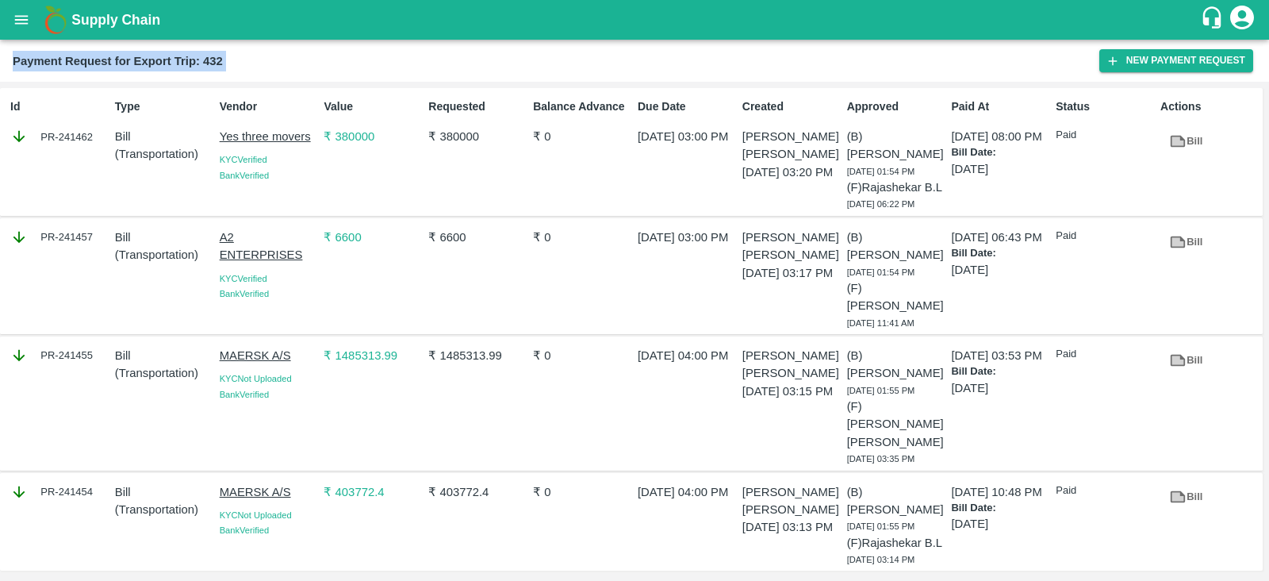
click at [221, 59] on b "Payment Request for Export Trip: 432" at bounding box center [118, 61] width 210 height 13
drag, startPoint x: 205, startPoint y: 59, endPoint x: 241, endPoint y: 57, distance: 36.5
click at [241, 57] on div "Payment Request for Export Trip: 432" at bounding box center [556, 61] width 1087 height 21
copy b "432"
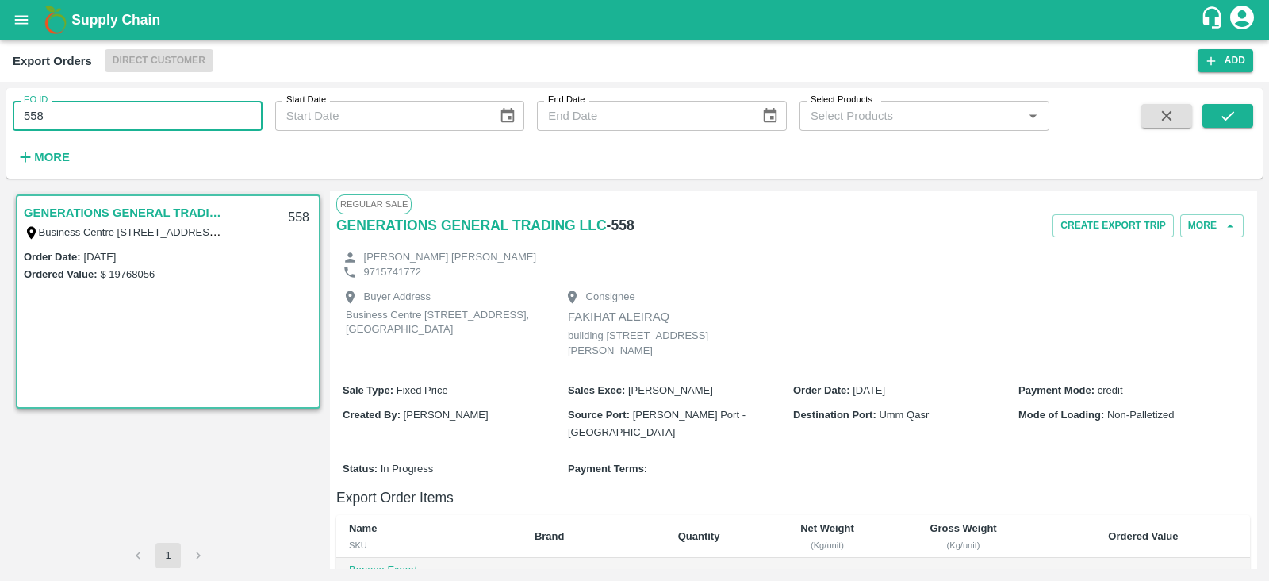
scroll to position [1040, 0]
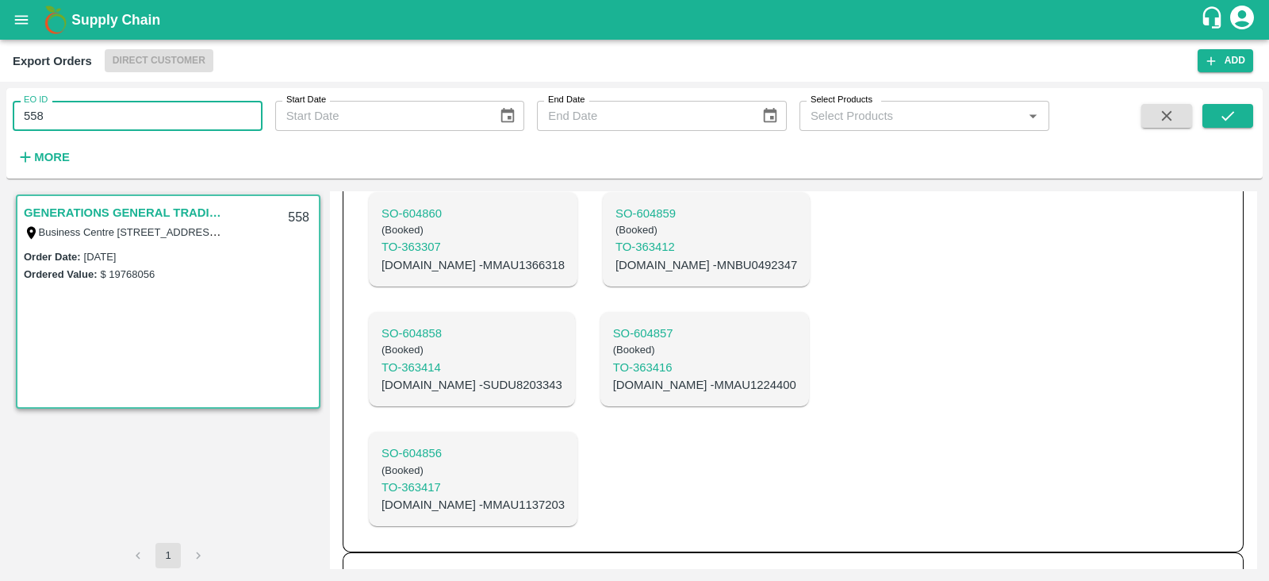
click at [180, 113] on input "558" at bounding box center [138, 116] width 250 height 30
type input "5"
type input "421"
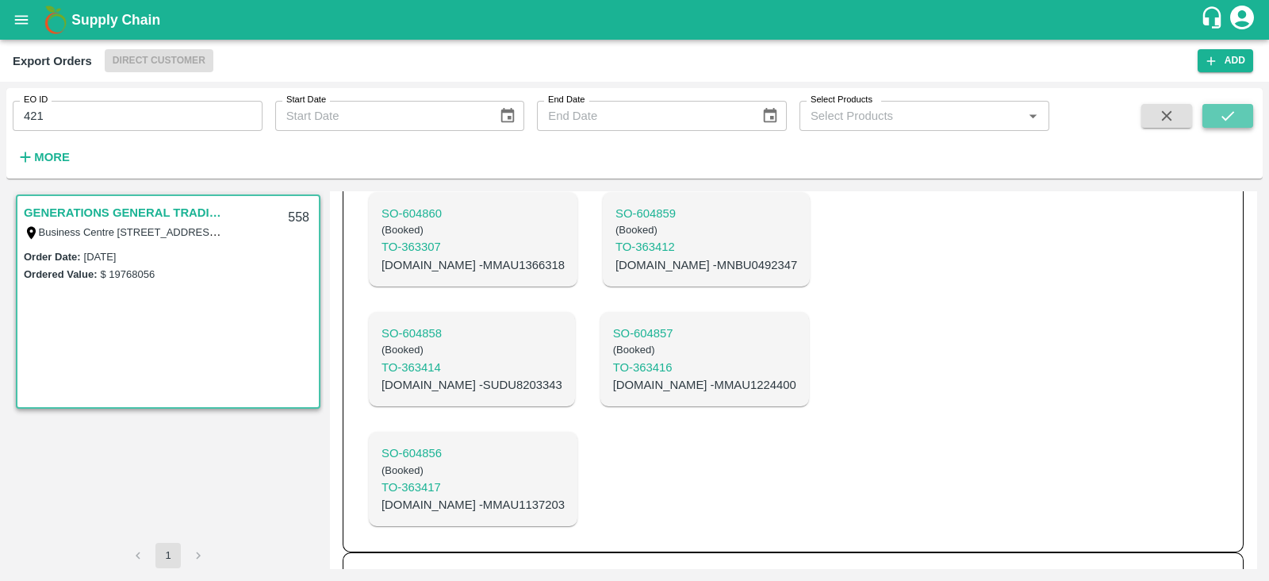
click at [1248, 110] on button "submit" at bounding box center [1228, 116] width 51 height 24
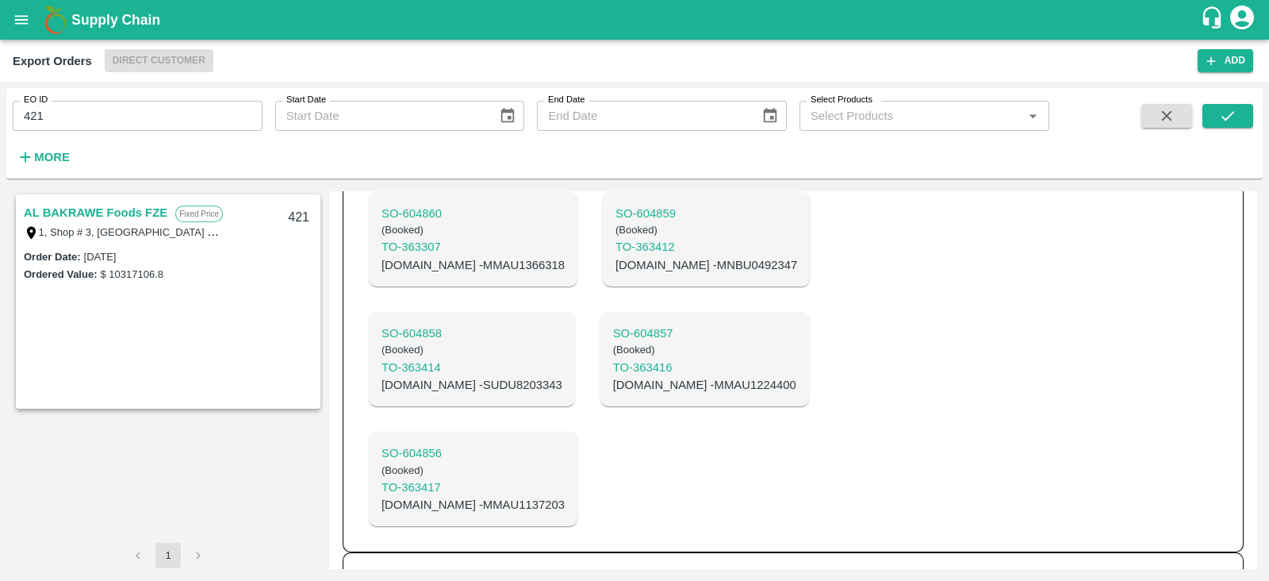
click at [147, 207] on link "AL BAKRAWE Foods FZE" at bounding box center [96, 212] width 144 height 21
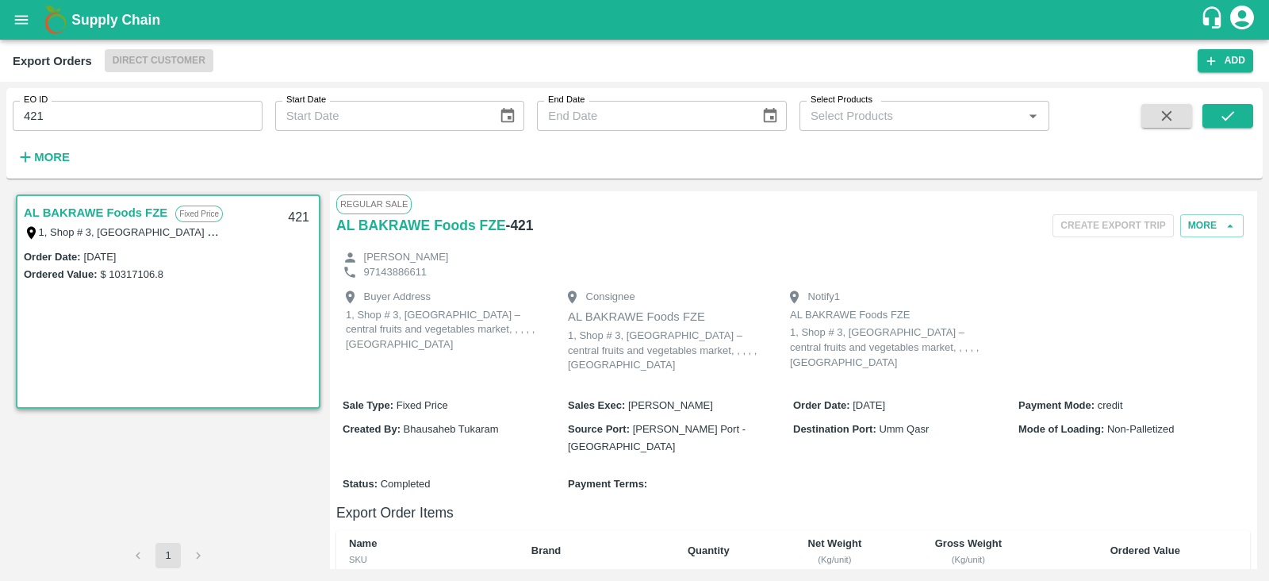
scroll to position [223, 0]
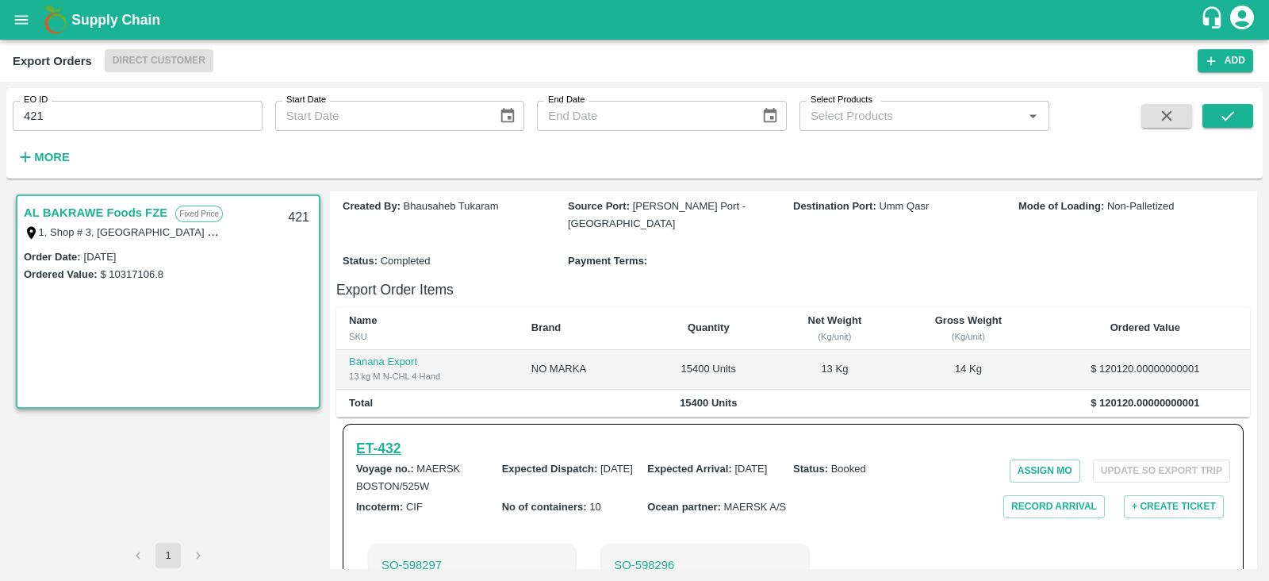
click at [386, 449] on h6 "ET- 432" at bounding box center [378, 448] width 44 height 22
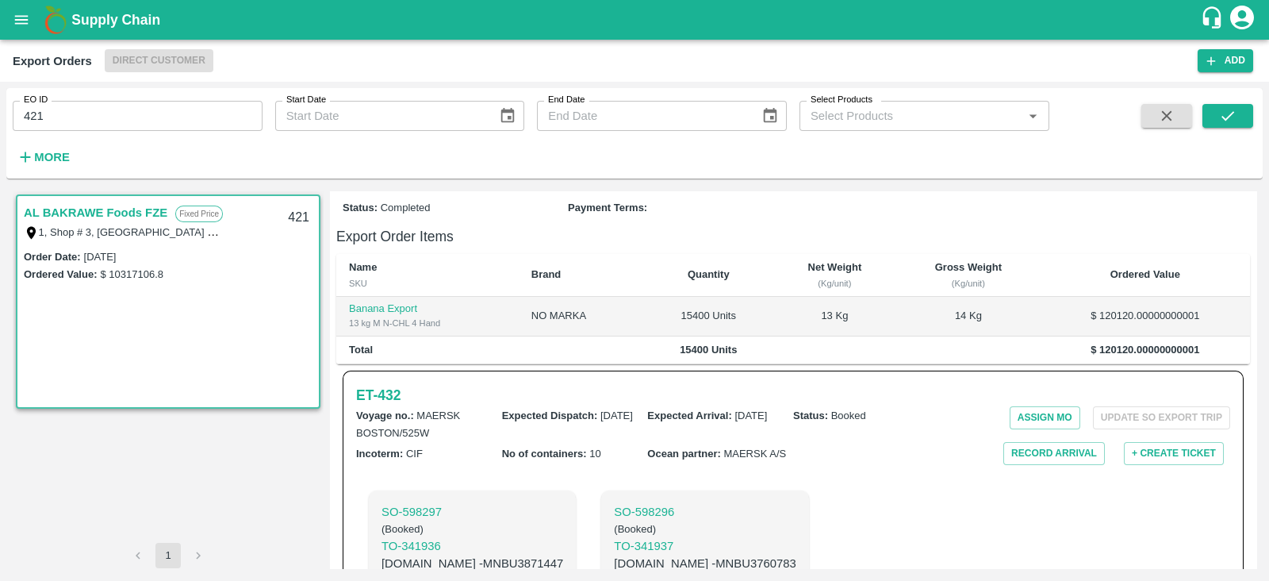
scroll to position [198, 0]
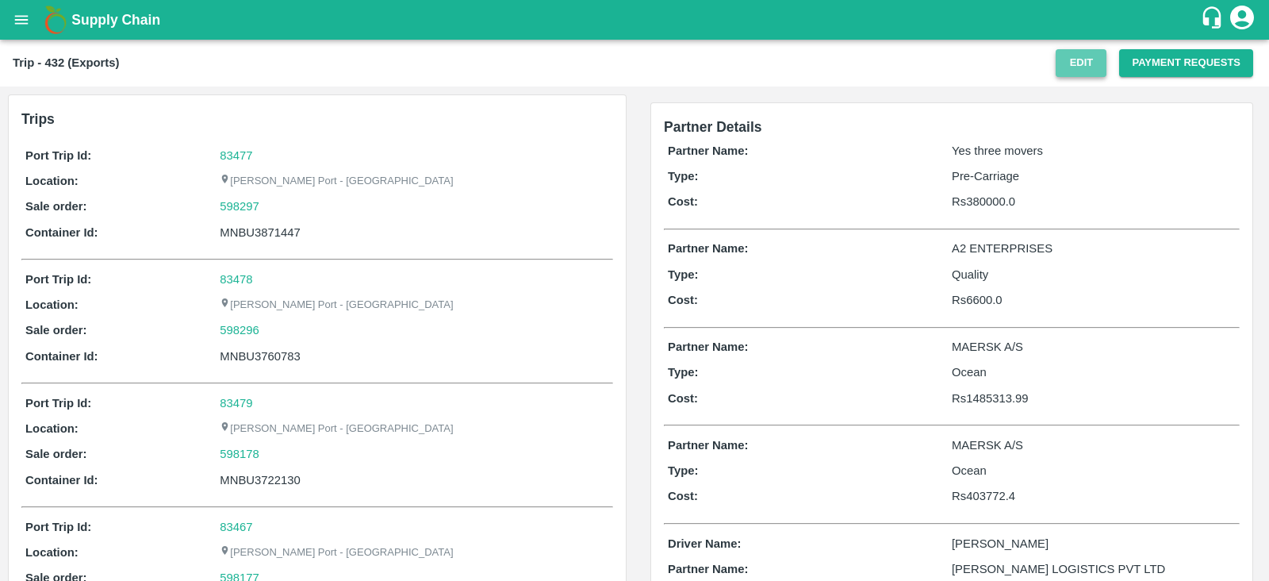
click at [1094, 56] on button "Edit" at bounding box center [1081, 63] width 51 height 28
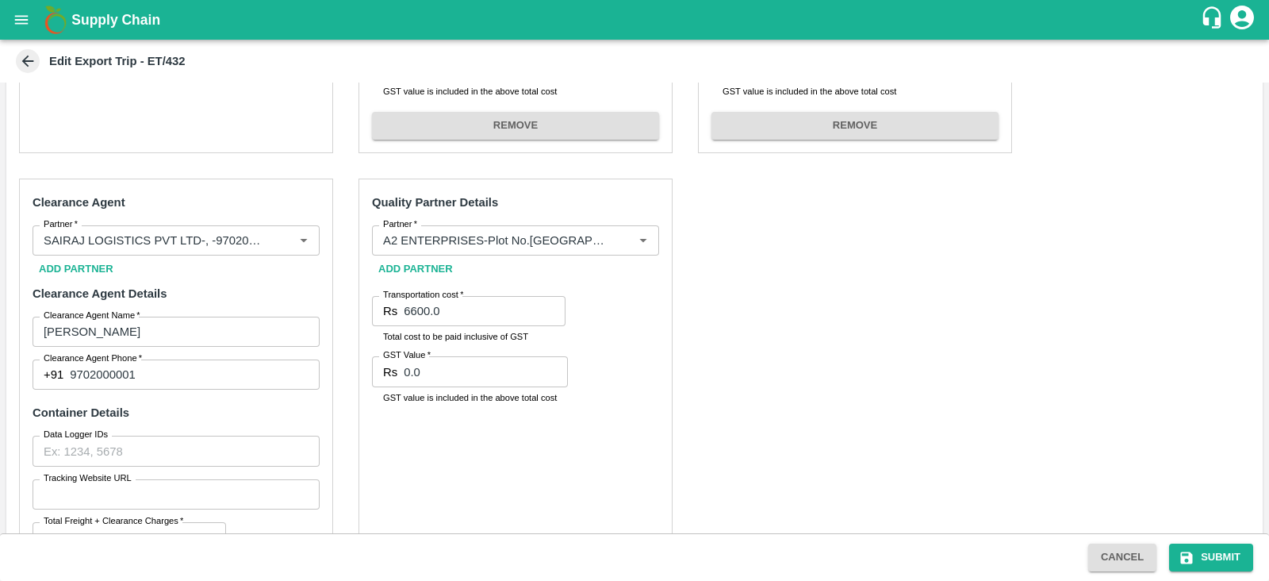
scroll to position [779, 0]
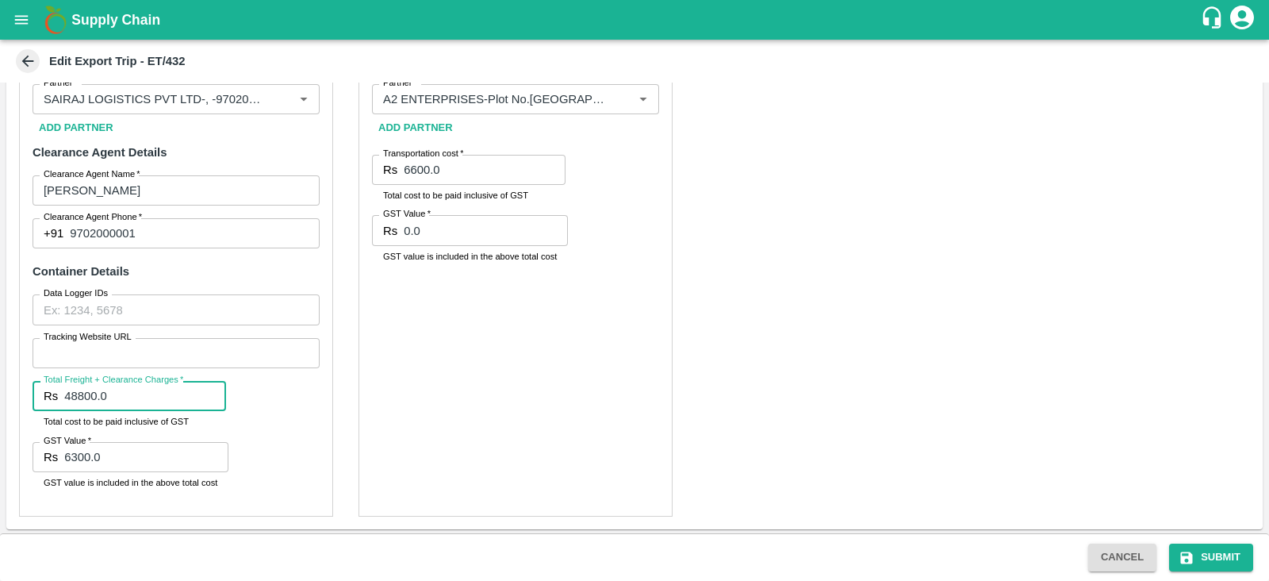
click at [164, 393] on input "48800.0" at bounding box center [145, 396] width 162 height 30
type input "4"
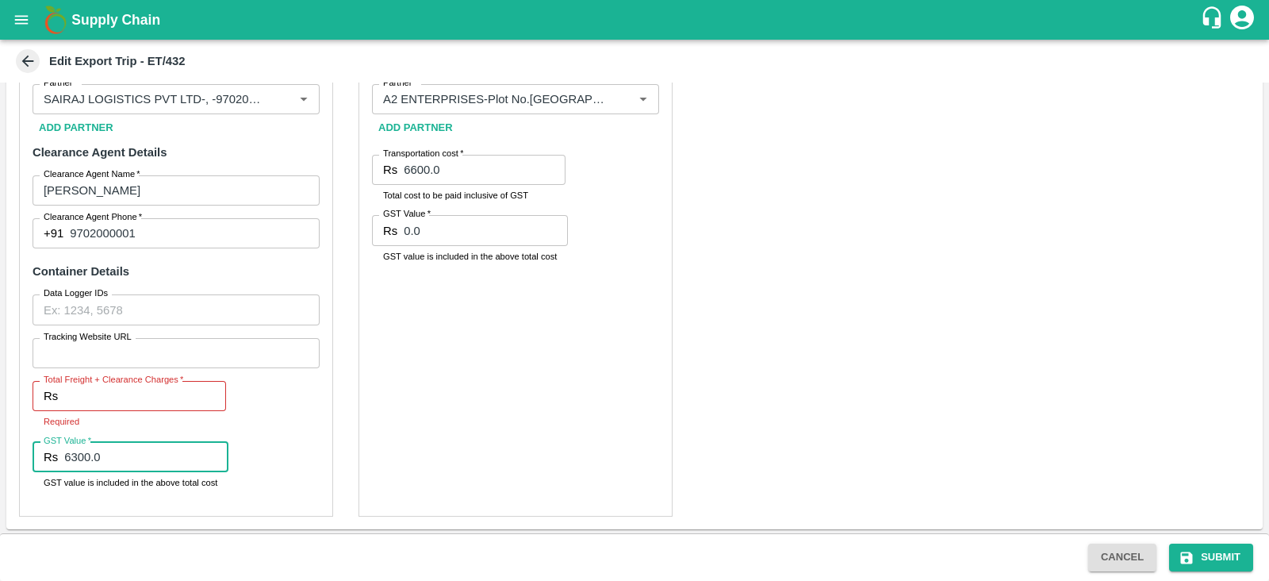
click at [151, 445] on input "6300.0" at bounding box center [146, 457] width 164 height 30
type input "6"
click at [735, 374] on div "Pre-Carriage Partner Details Partner   * Partner   * Add Partner Transportation…" at bounding box center [634, 123] width 1257 height 811
click at [155, 394] on input "Total Freight + Clearance Charges   *" at bounding box center [145, 396] width 162 height 30
paste input "50150.00"
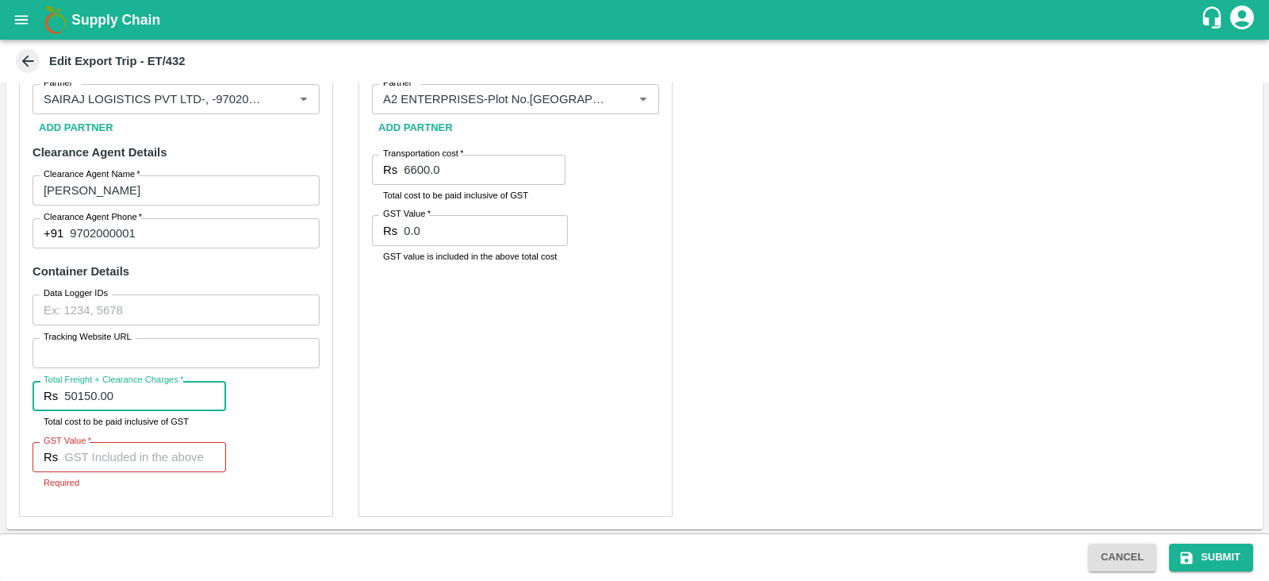
type input "50150.00"
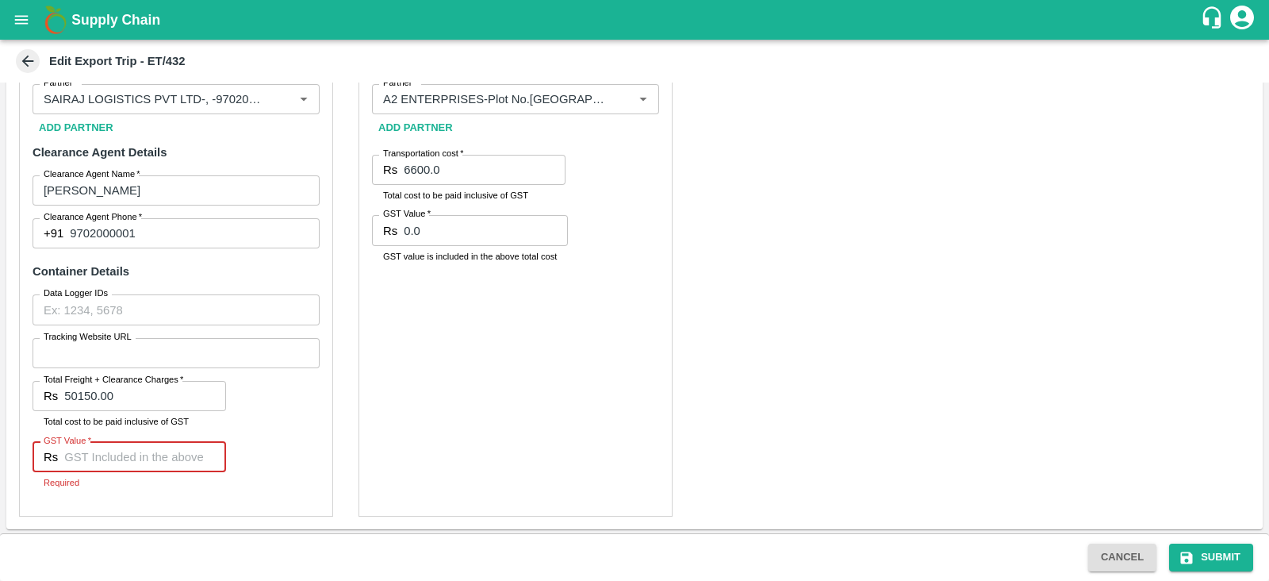
click at [134, 458] on input "GST Value   *" at bounding box center [145, 457] width 162 height 30
type input "7650"
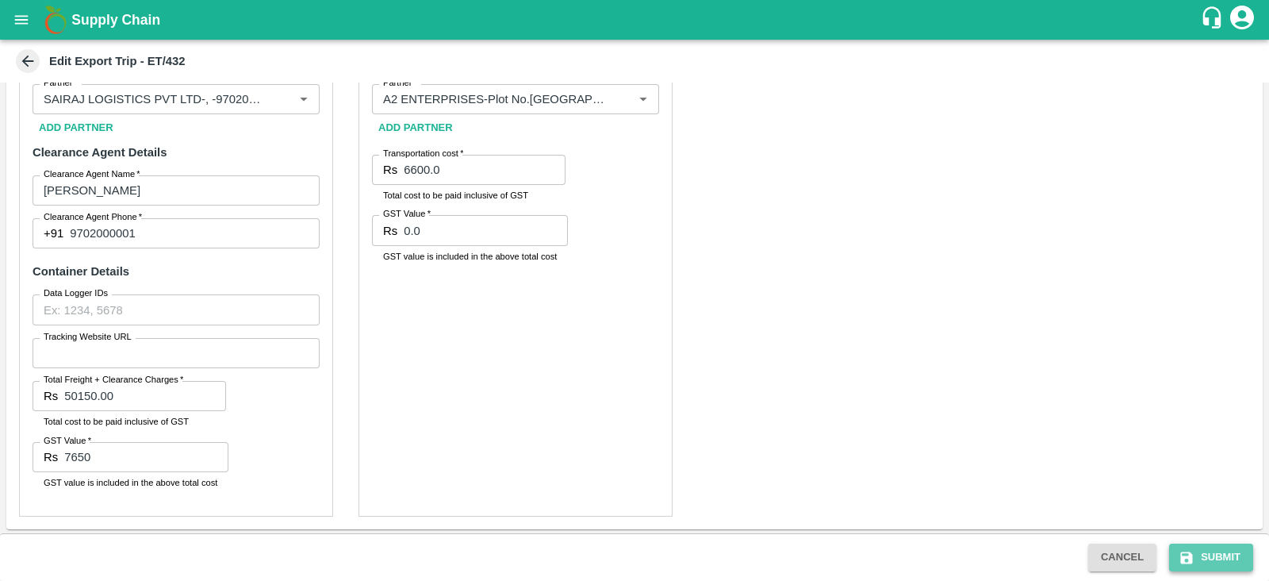
click at [1212, 553] on button "Submit" at bounding box center [1211, 557] width 84 height 28
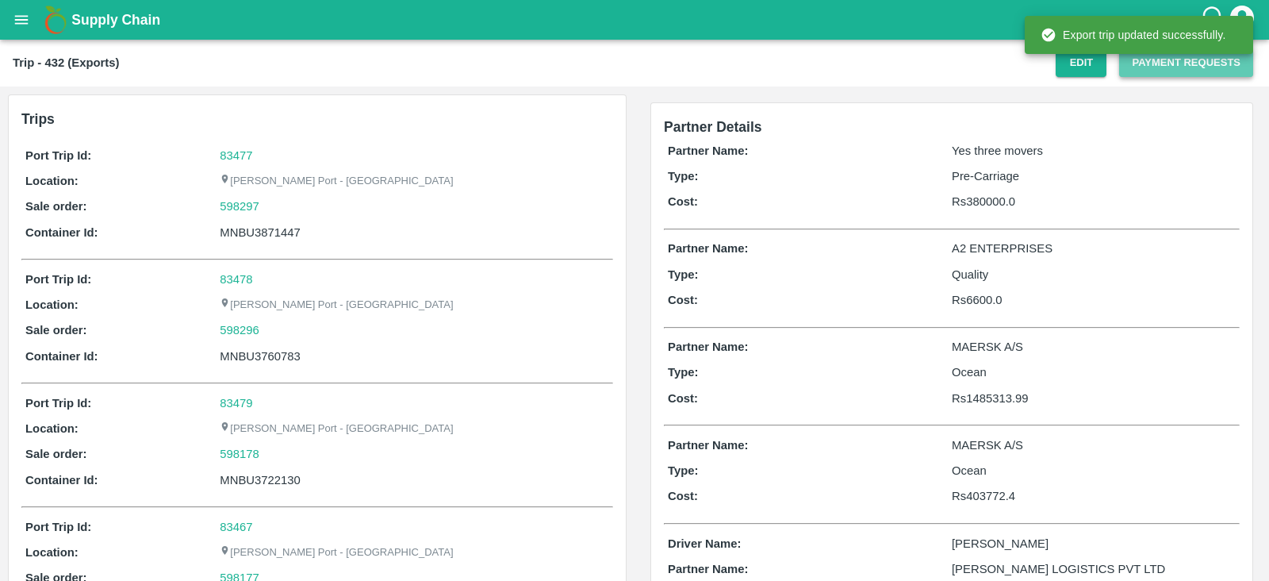
click at [1153, 62] on button "Payment Requests" at bounding box center [1186, 63] width 134 height 28
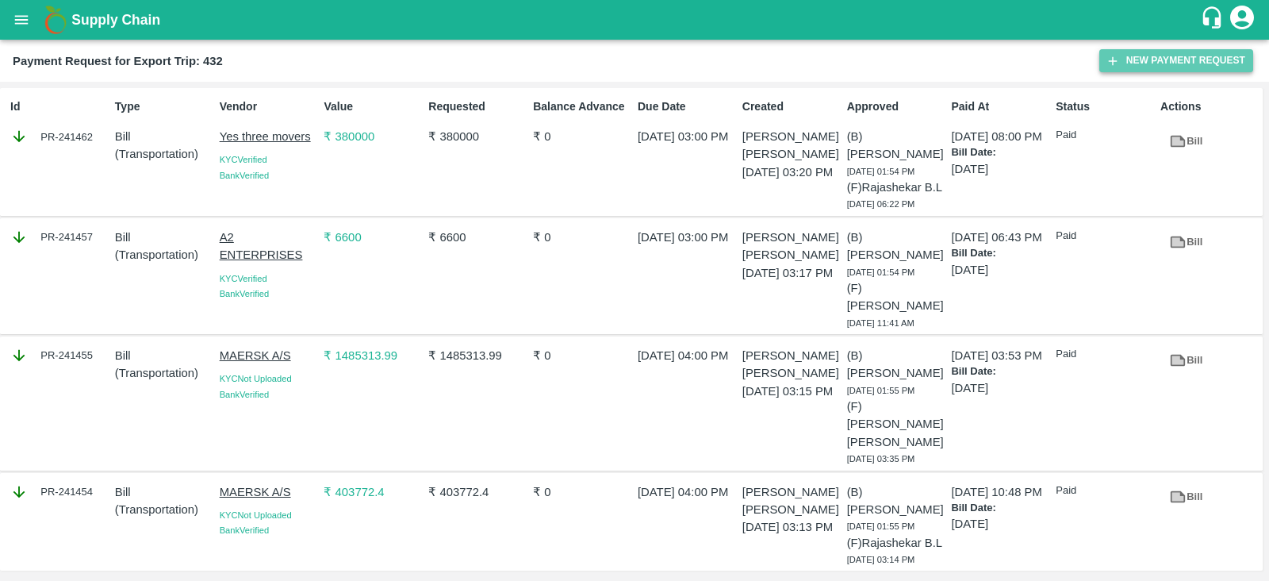
click at [1159, 63] on button "New Payment Request" at bounding box center [1176, 60] width 154 height 23
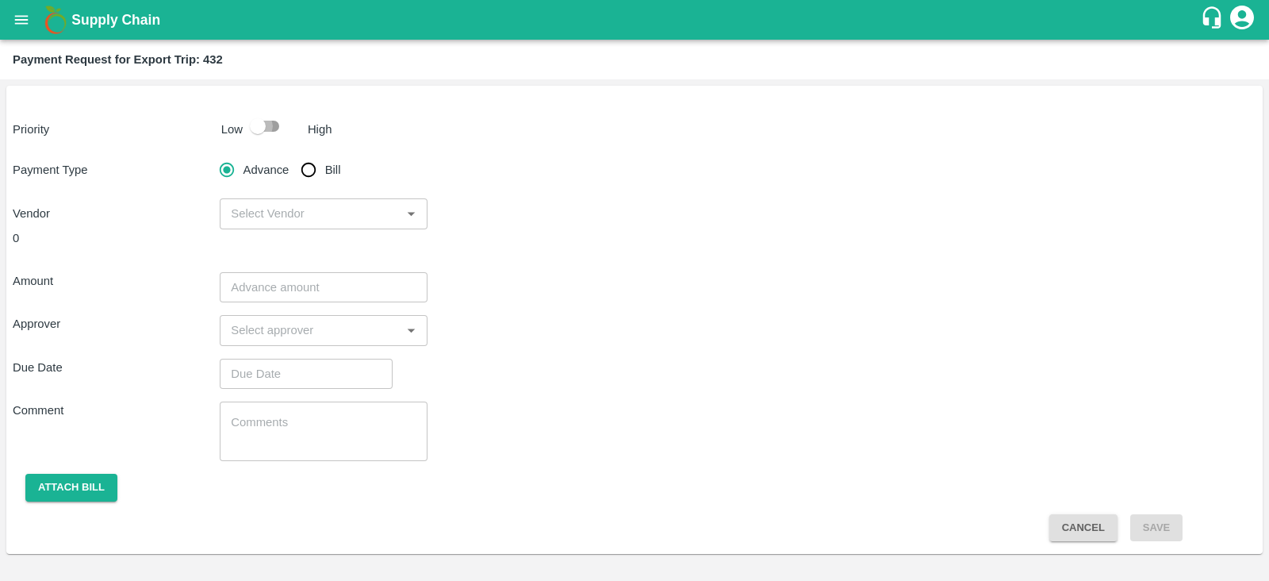
click at [254, 125] on input "checkbox" at bounding box center [258, 126] width 90 height 30
checkbox input "true"
click at [308, 167] on input "Bill" at bounding box center [309, 170] width 32 height 32
radio input "true"
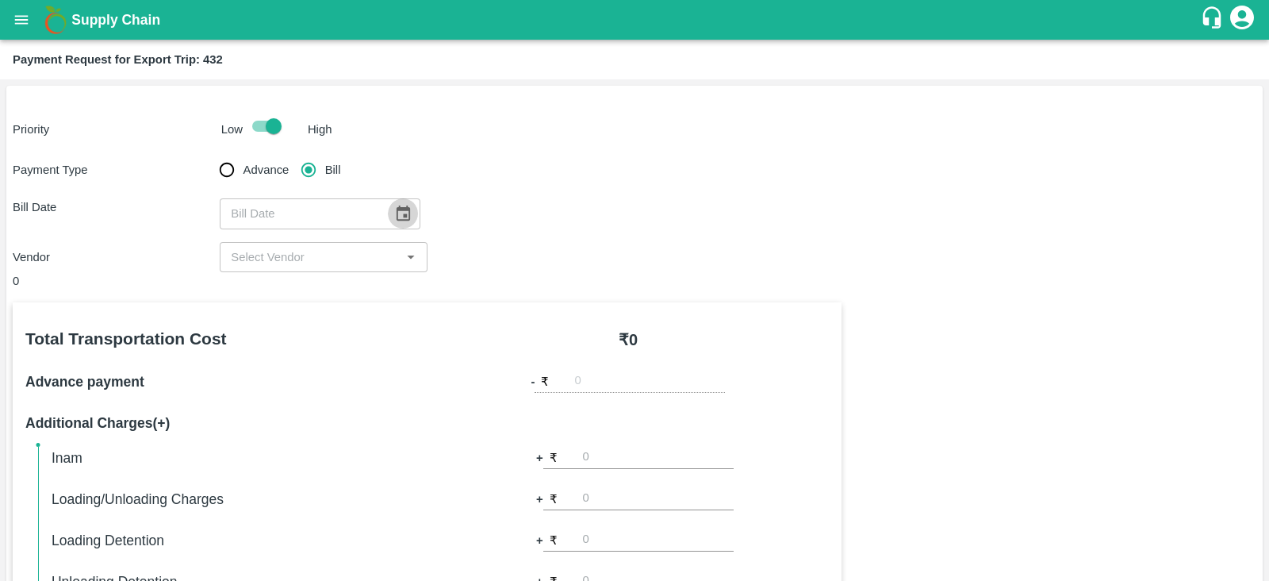
click at [396, 213] on icon "Choose date" at bounding box center [402, 213] width 17 height 17
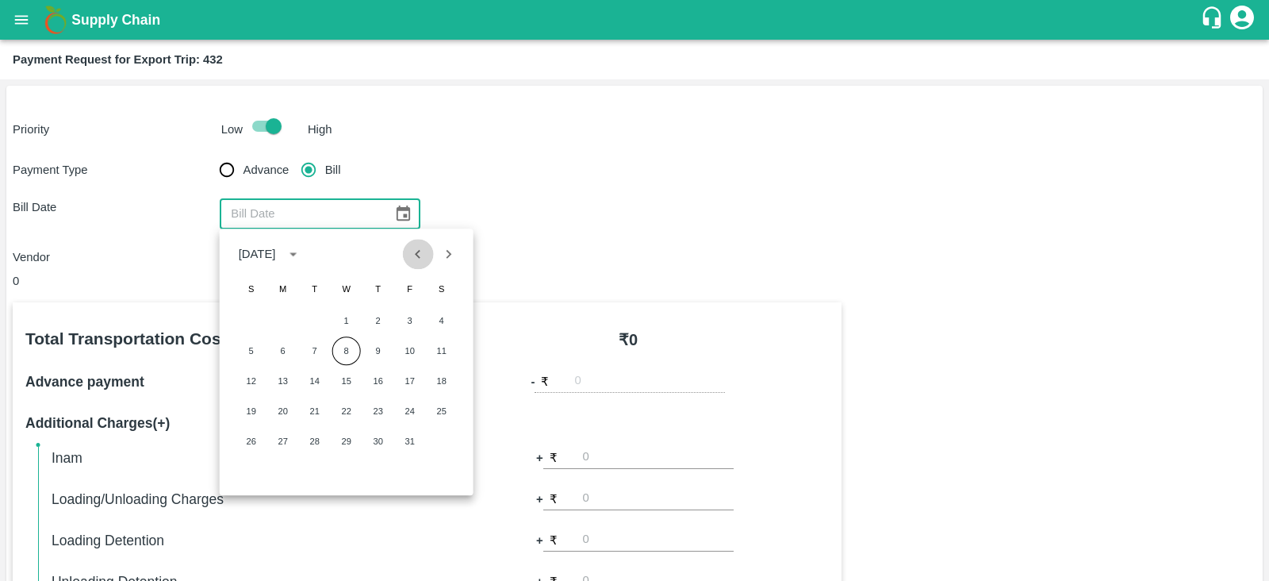
click at [416, 249] on icon "Previous month" at bounding box center [417, 253] width 17 height 17
click at [416, 254] on icon "Previous month" at bounding box center [419, 254] width 6 height 9
click at [409, 258] on icon "Previous month" at bounding box center [417, 253] width 17 height 17
click at [416, 255] on icon "Previous month" at bounding box center [419, 254] width 6 height 9
click at [412, 377] on button "20" at bounding box center [410, 380] width 29 height 29
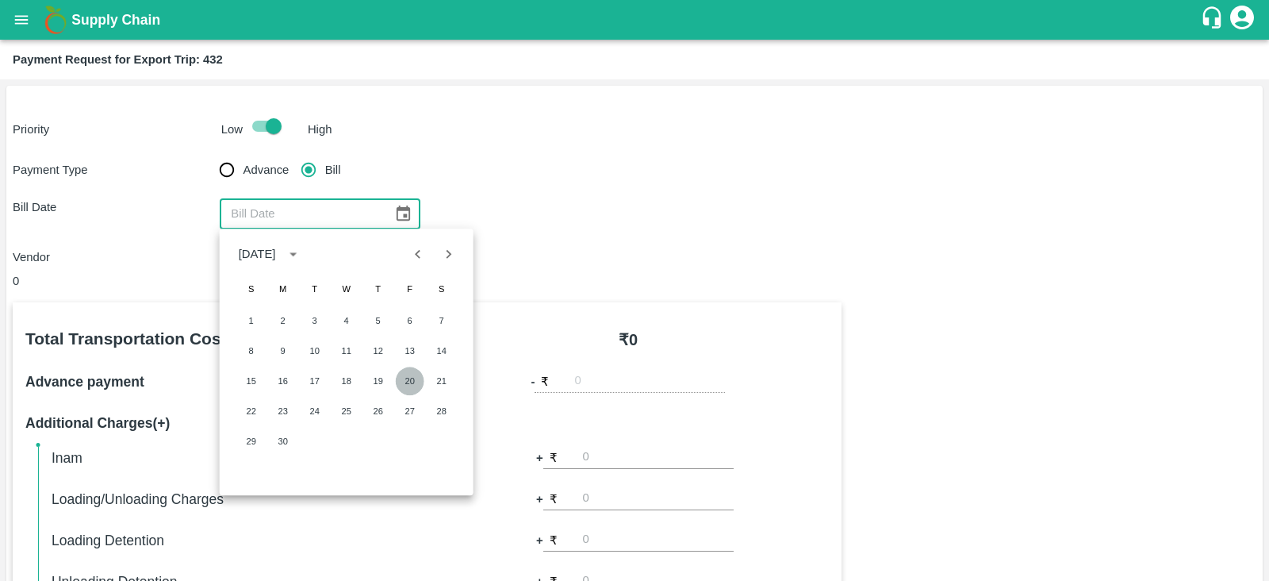
type input "20/06/2025"
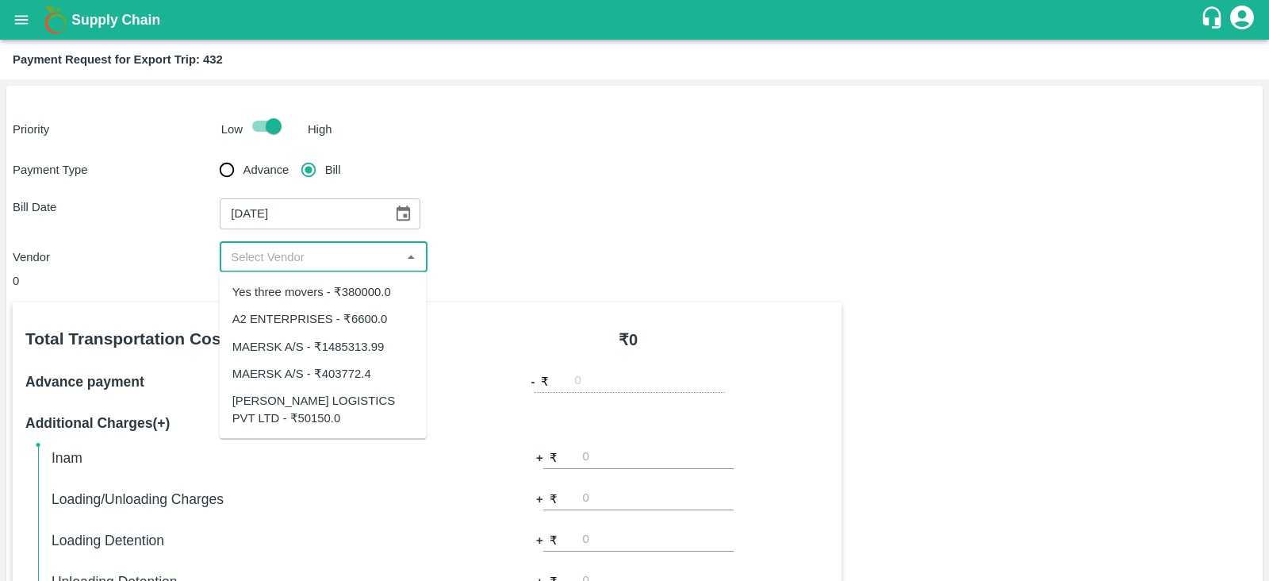
click at [314, 251] on input "input" at bounding box center [309, 257] width 171 height 21
click at [328, 397] on div "SAIRAJ LOGISTICS PVT LTD - ₹50150.0" at bounding box center [323, 410] width 182 height 36
type input "SAIRAJ LOGISTICS PVT LTD - ₹50150.0"
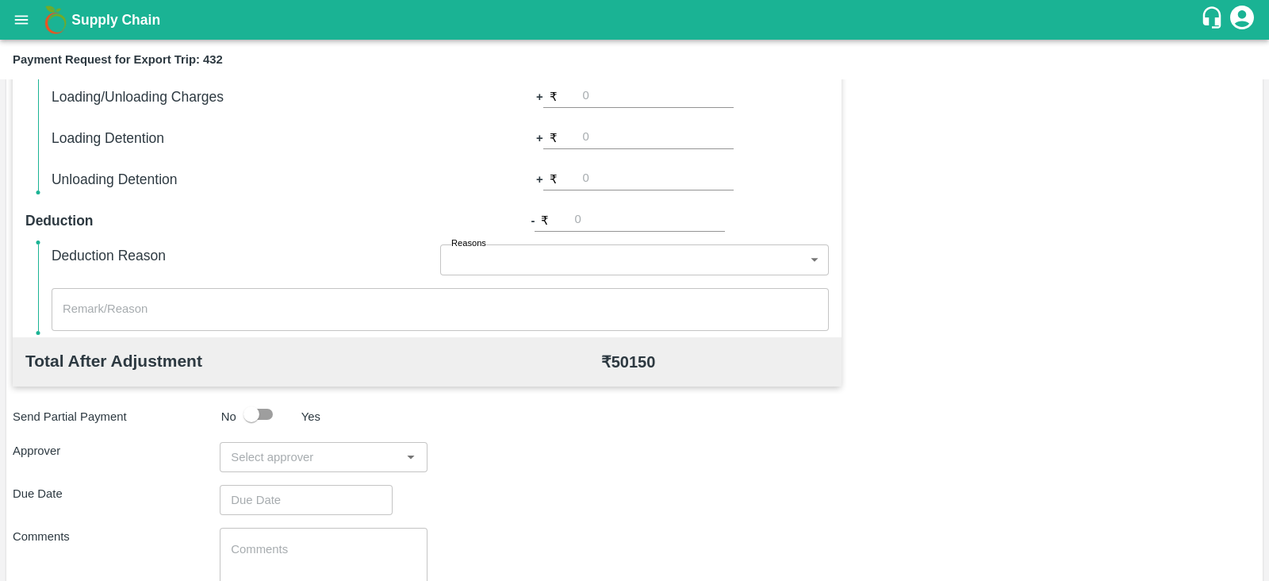
scroll to position [508, 0]
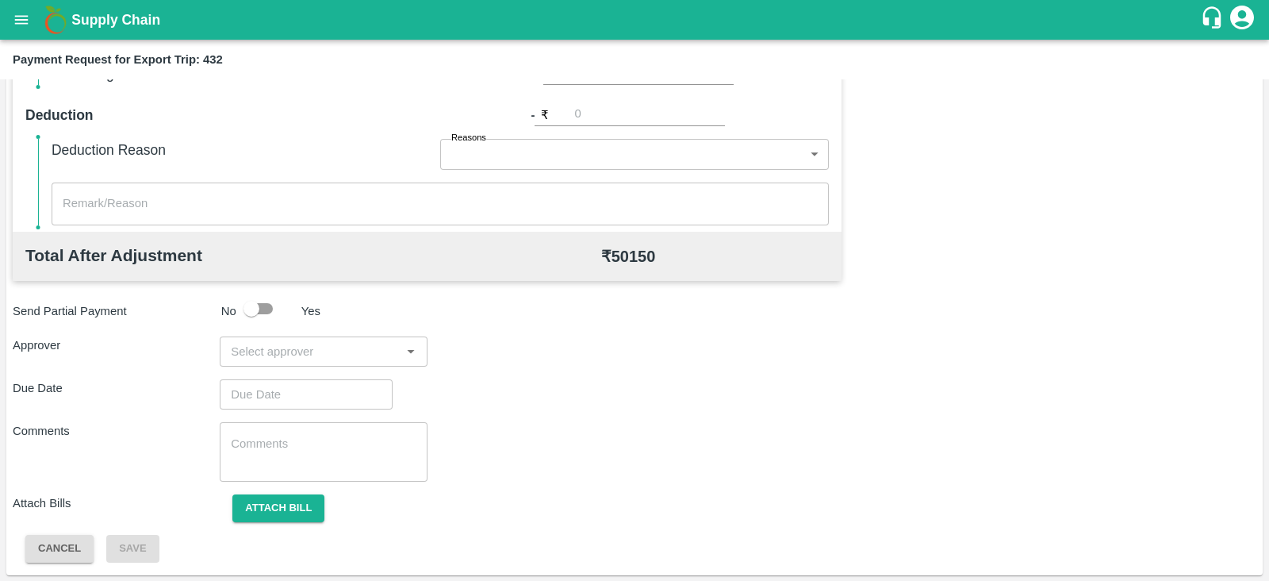
click at [310, 350] on input "input" at bounding box center [309, 351] width 171 height 21
type input "PRASA"
click at [294, 391] on div "Prasad Waghade" at bounding box center [319, 392] width 97 height 17
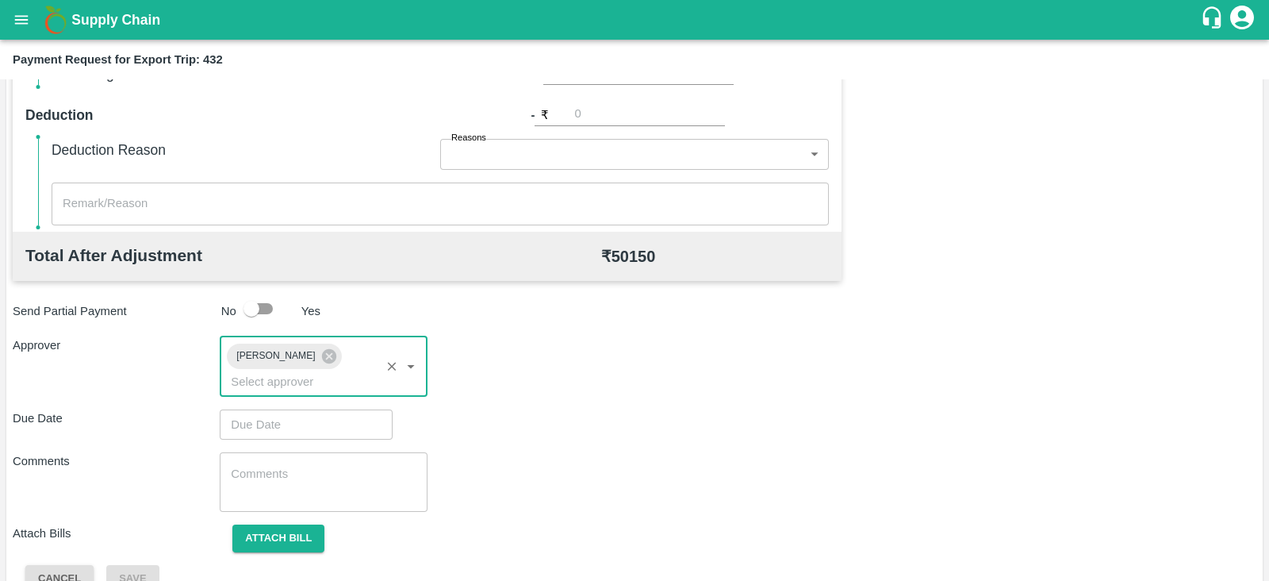
type input "DD/MM/YYYY hh:mm aa"
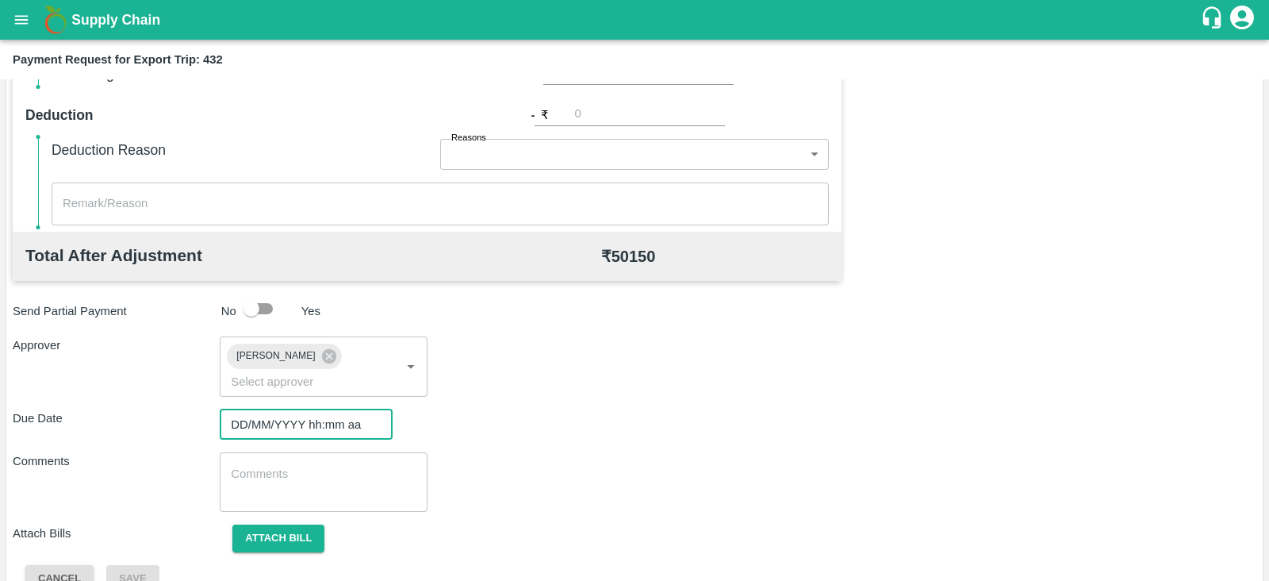
click at [267, 409] on input "DD/MM/YYYY hh:mm aa" at bounding box center [301, 424] width 162 height 30
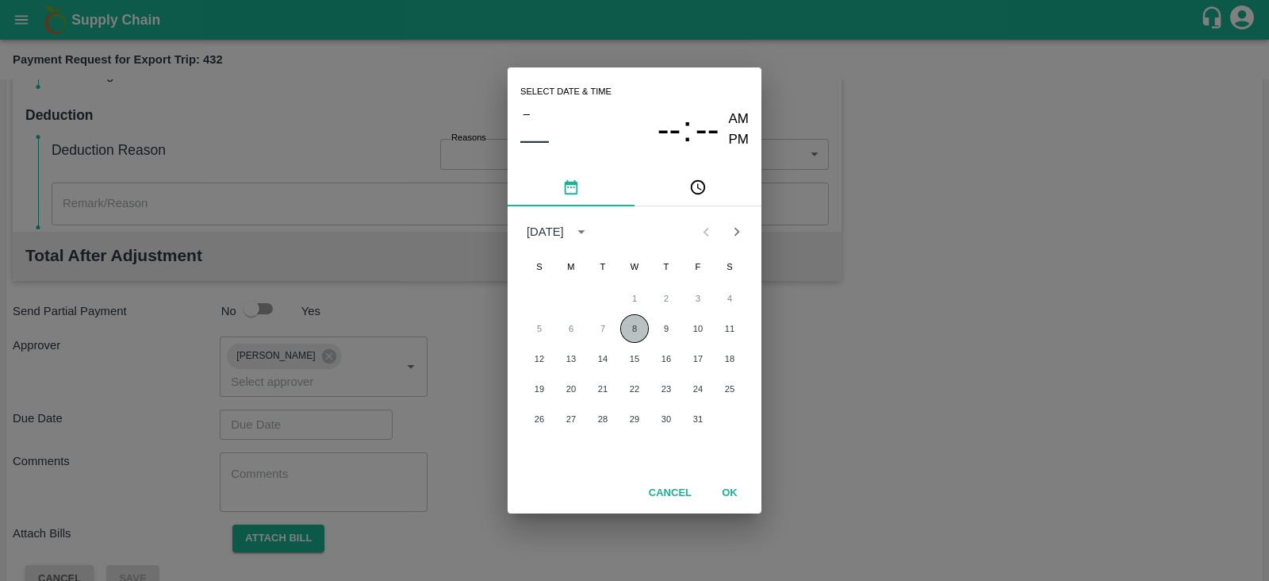
click at [645, 332] on button "8" at bounding box center [634, 328] width 29 height 29
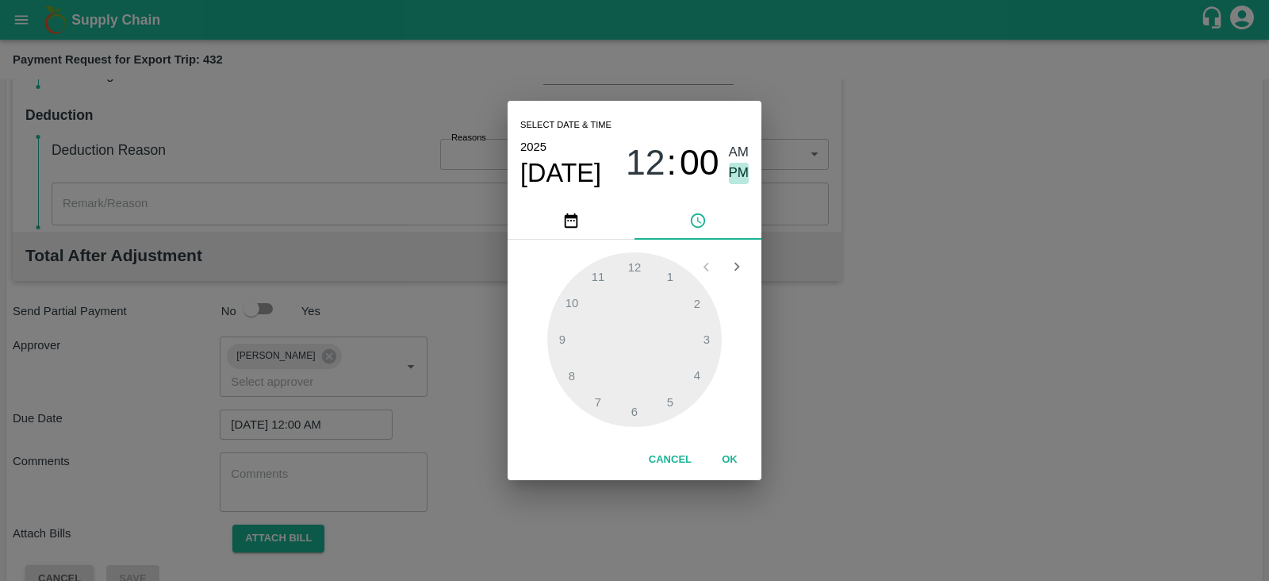
click at [745, 169] on span "PM" at bounding box center [739, 173] width 21 height 21
click at [706, 336] on div at bounding box center [634, 339] width 175 height 175
type input "08/10/2025 03:00 PM"
click at [738, 171] on span "PM" at bounding box center [739, 173] width 21 height 21
click at [723, 450] on button "OK" at bounding box center [729, 460] width 51 height 28
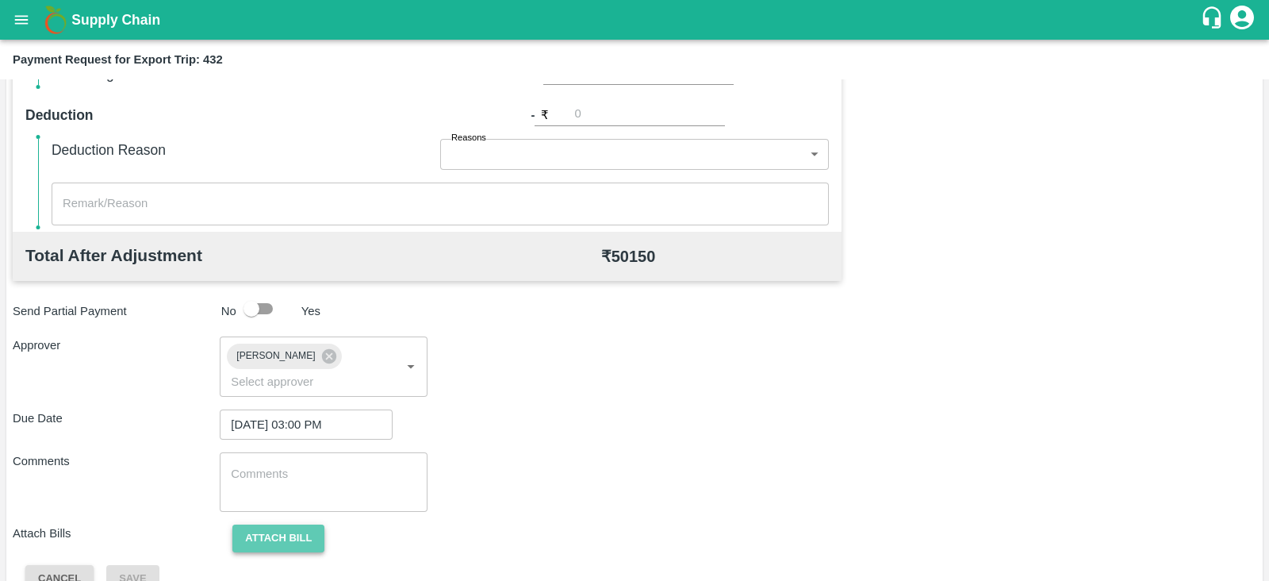
click at [311, 524] on button "Attach bill" at bounding box center [278, 538] width 92 height 28
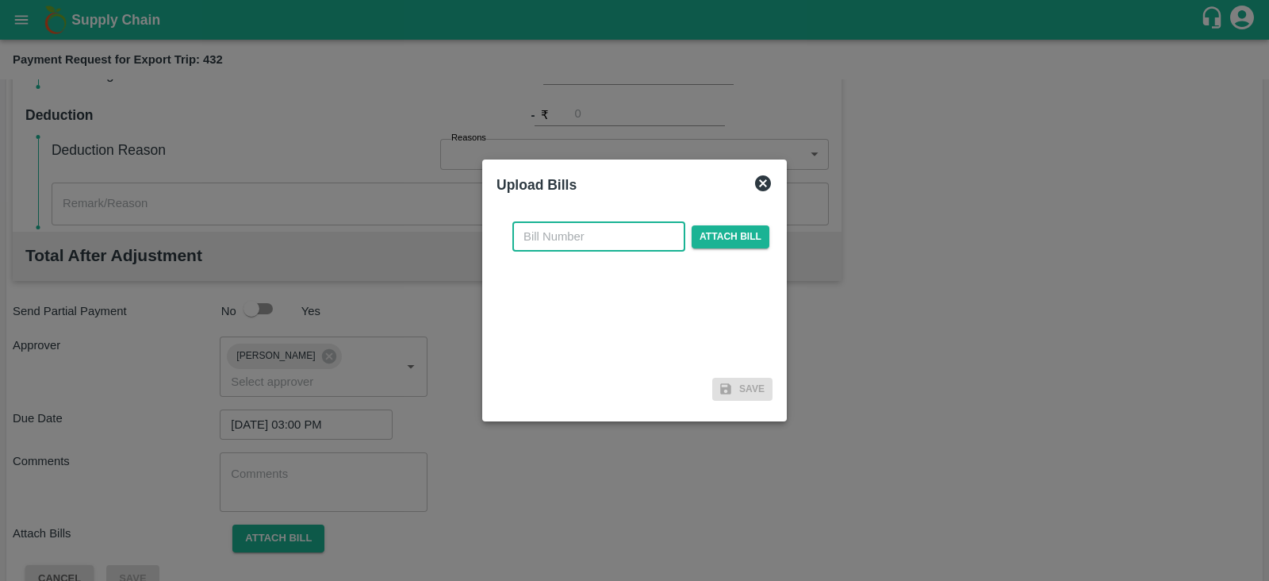
click at [585, 244] on input "text" at bounding box center [598, 236] width 173 height 30
paste input ": SLPL/0187/25-26"
type input ": SLPL/0187/25-26"
click at [705, 237] on span "Attach bill" at bounding box center [731, 236] width 78 height 23
click at [0, 0] on input "Attach bill" at bounding box center [0, 0] width 0 height 0
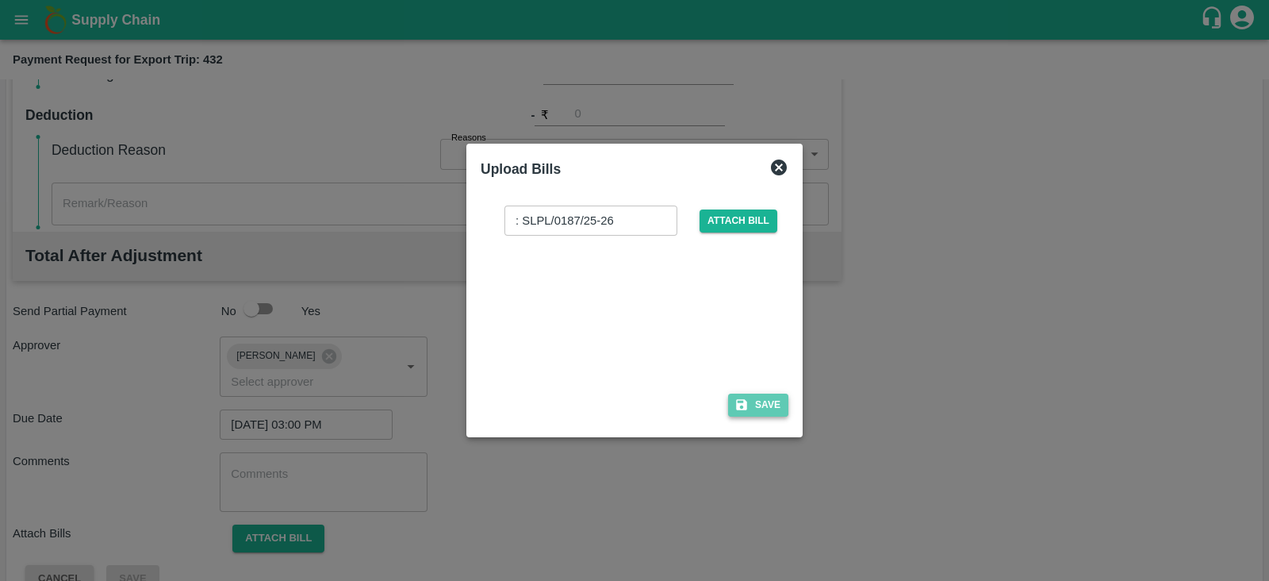
click at [748, 400] on icon "button" at bounding box center [742, 404] width 14 height 14
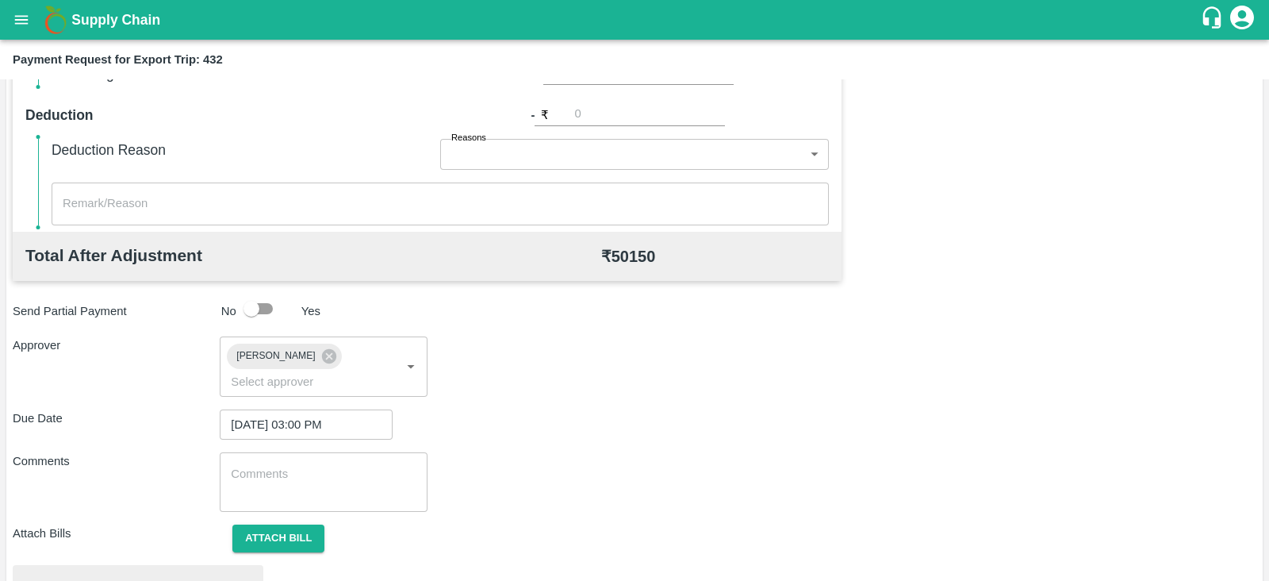
scroll to position [601, 0]
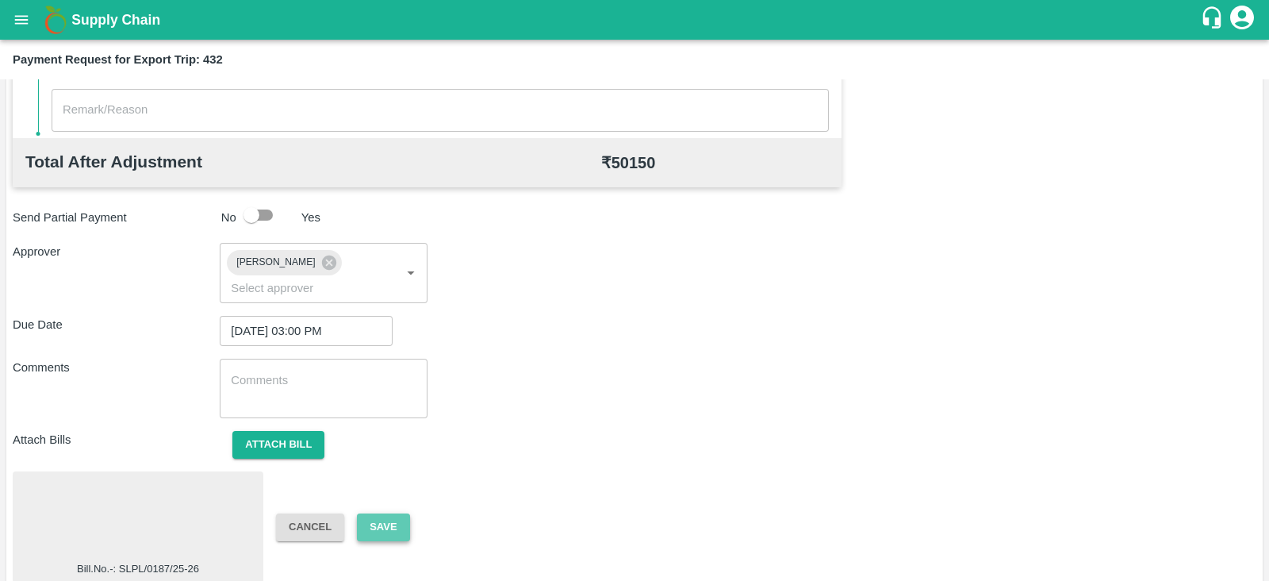
click at [375, 513] on button "Save" at bounding box center [383, 527] width 52 height 28
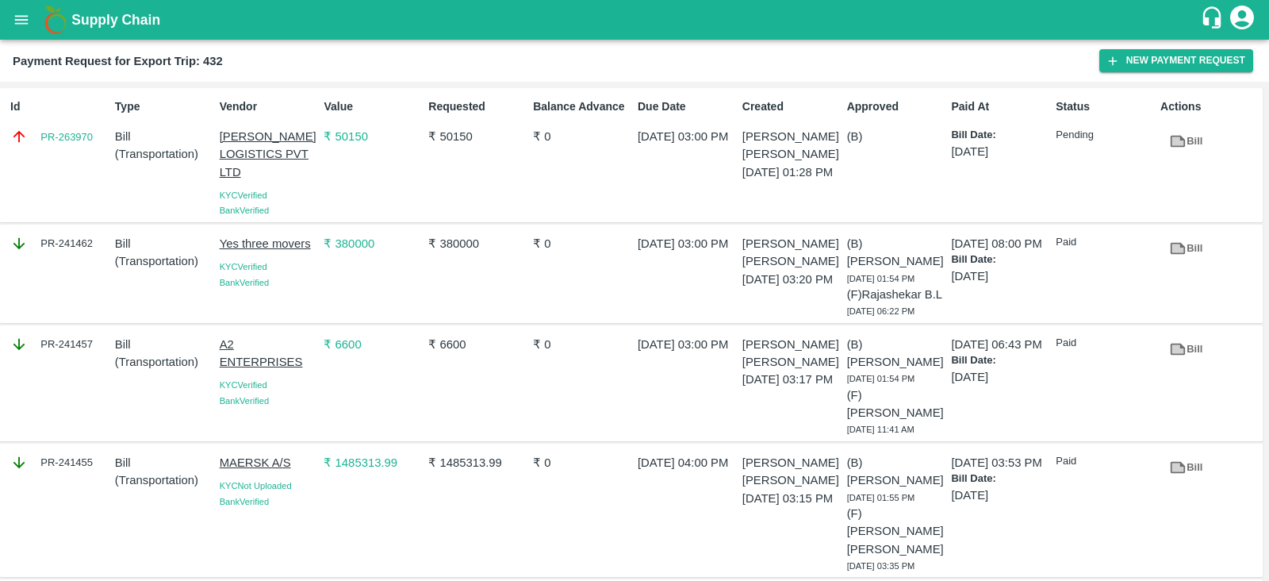
click at [68, 158] on div "Id PR-263970" at bounding box center [56, 155] width 105 height 126
click at [515, 166] on div "Requested ₹ 50150" at bounding box center [474, 155] width 105 height 126
